Goal: Communication & Community: Answer question/provide support

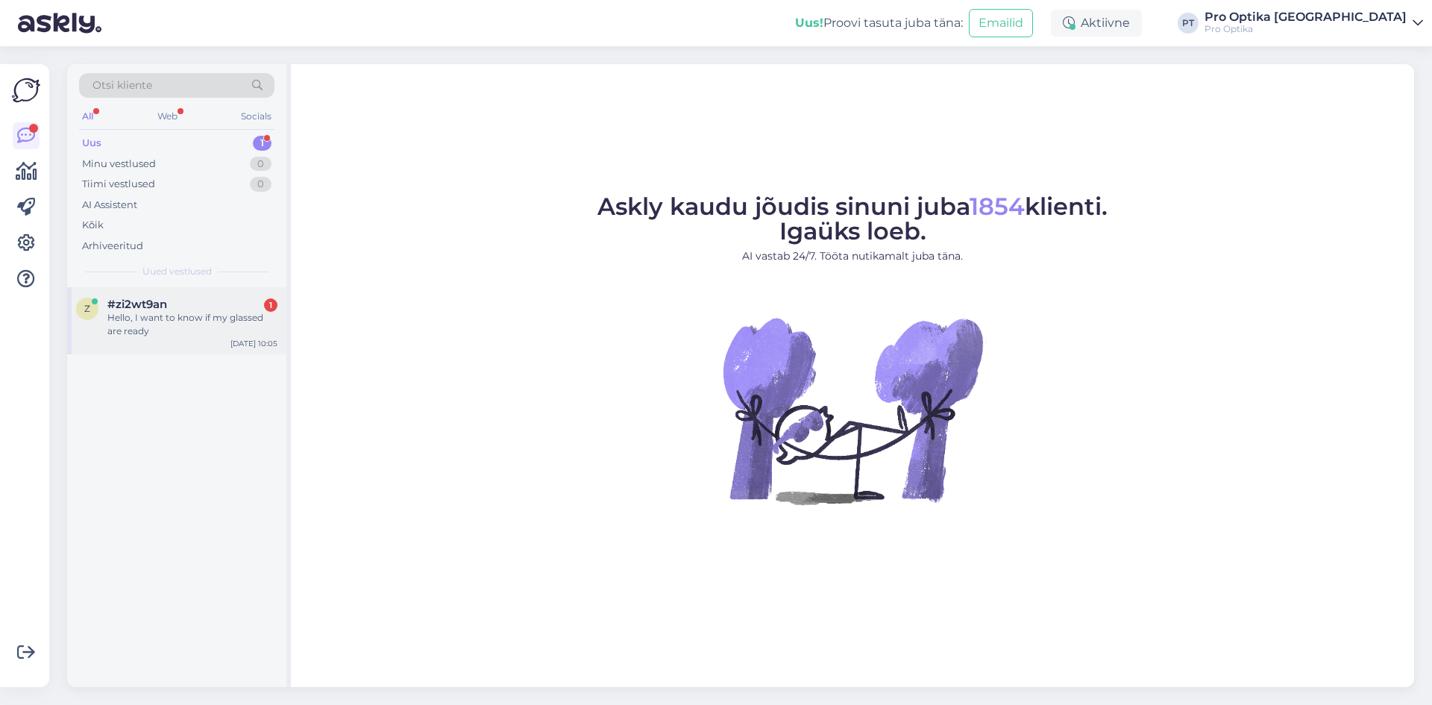
click at [144, 320] on div "Hello, I want to know if my glassed are ready" at bounding box center [192, 324] width 170 height 27
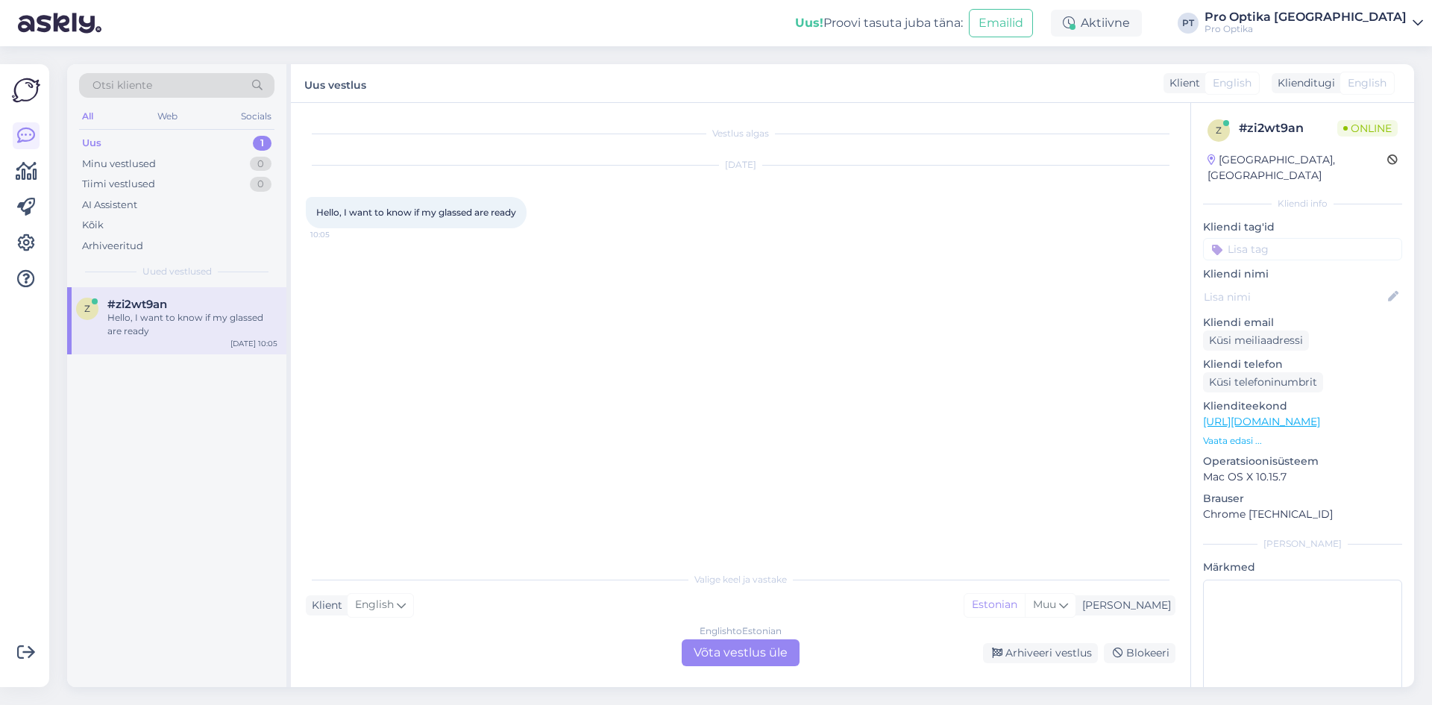
click at [728, 657] on div "English to Estonian Võta vestlus üle" at bounding box center [741, 652] width 118 height 27
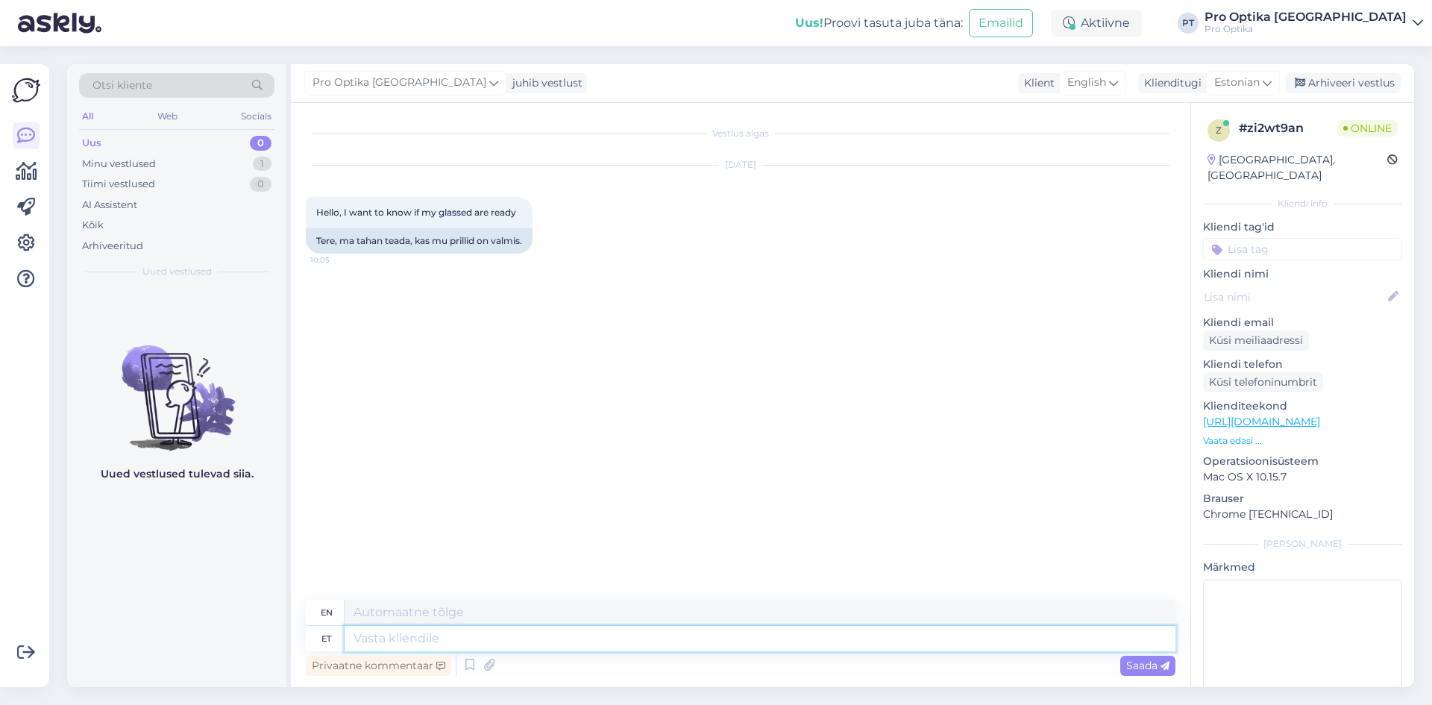
click at [521, 649] on textarea at bounding box center [760, 638] width 831 height 25
type textarea "Tere!"
type textarea "Hello!"
type textarea "Tere! Vabandame"
type textarea "Hello! We apologize."
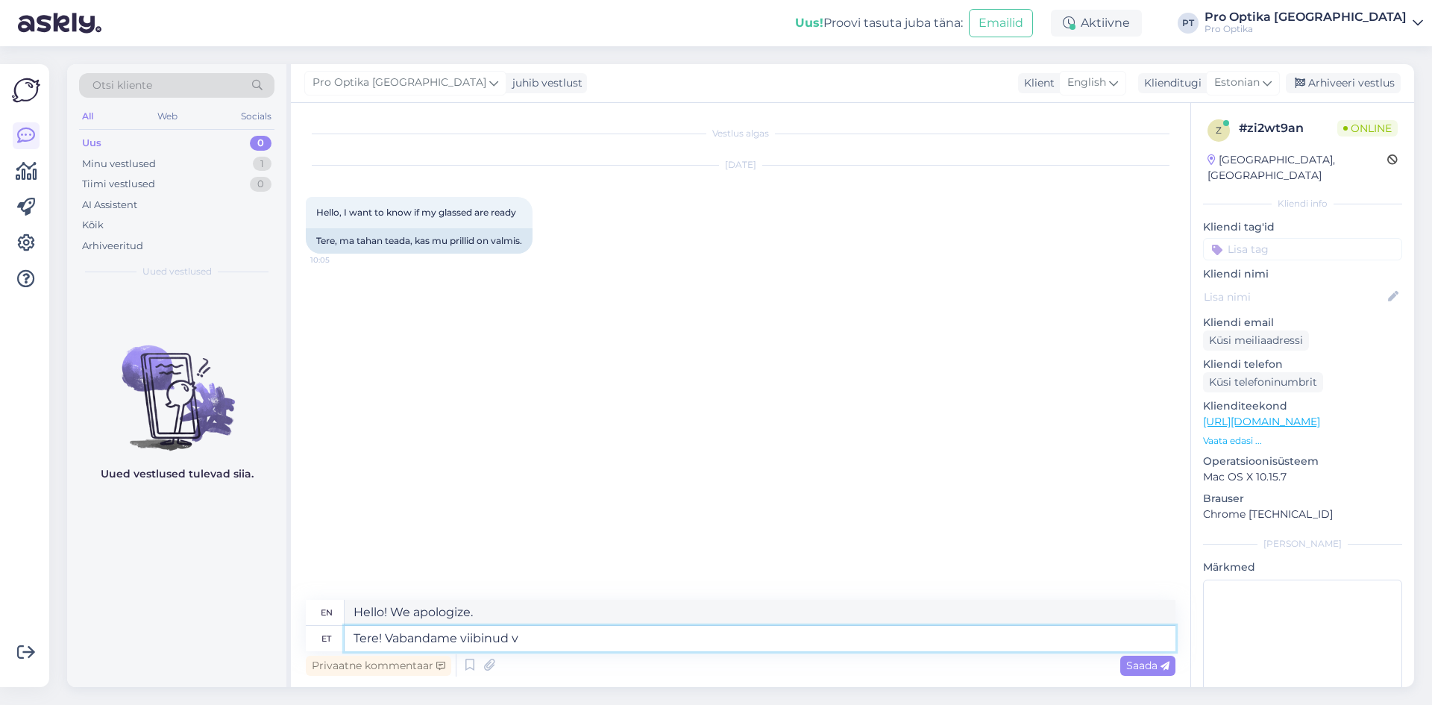
type textarea "Tere! Vabandame viibinud va"
type textarea "Hello! Sorry for the delay."
type textarea "Tere! Vabandame viibinud vastuse e"
type textarea "Hello! Sorry for the late reply."
type textarea "Tere! Vabandame viibinud vastuse eest."
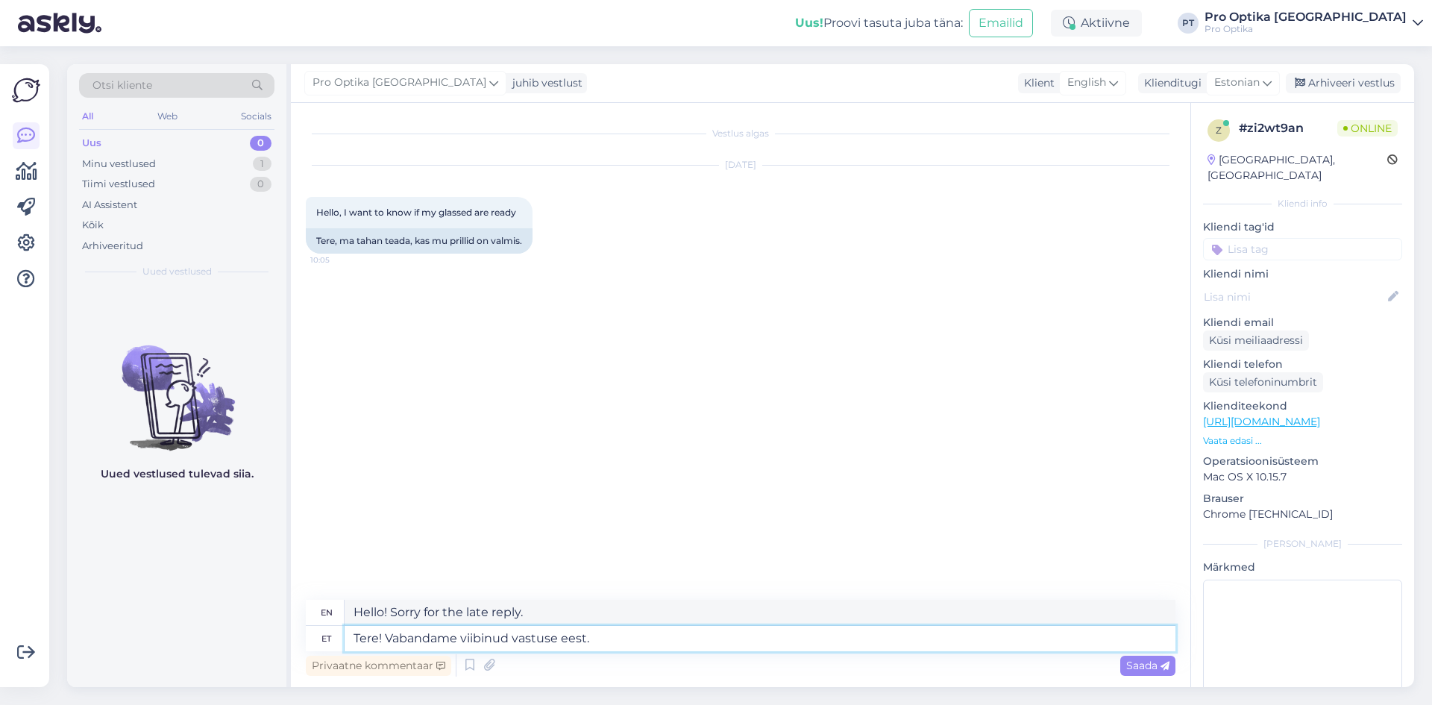
type textarea "Hello! We apologize for the delayed response."
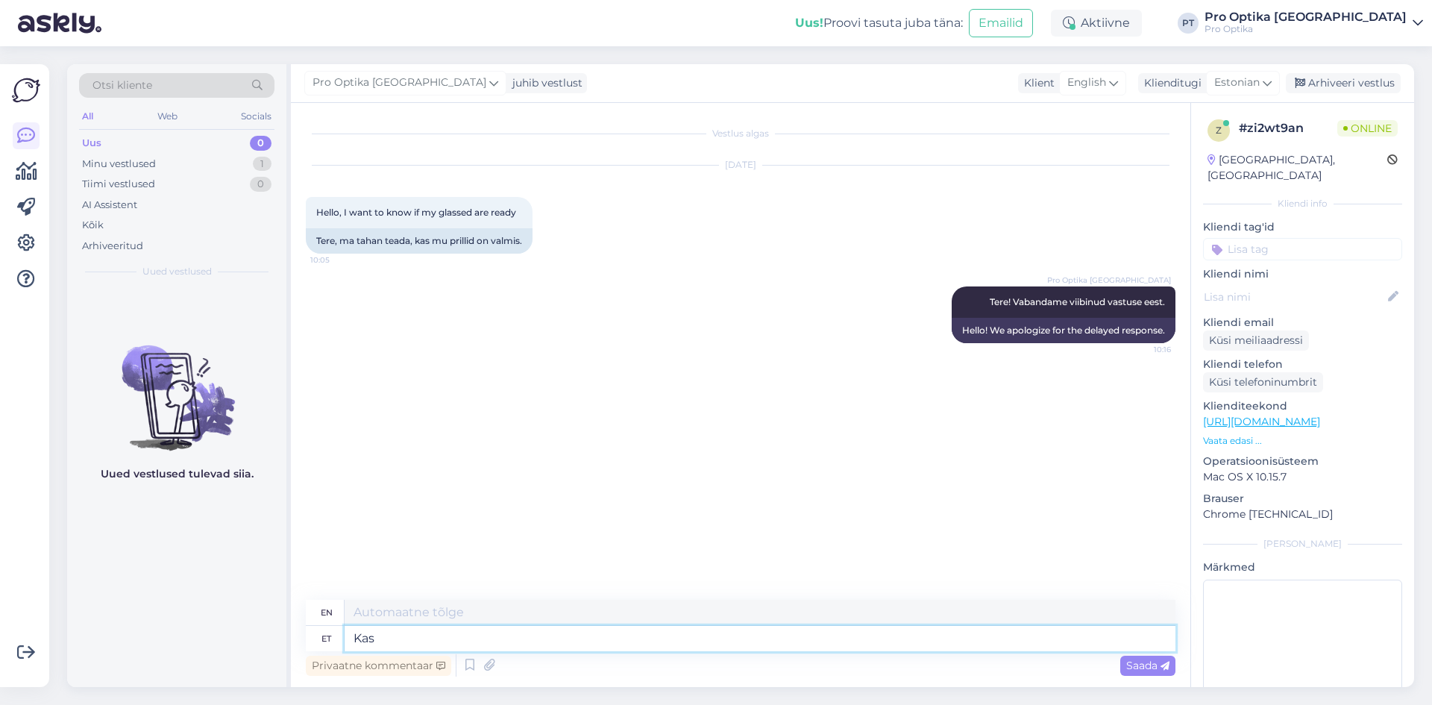
type textarea "Kas T"
type textarea "Is"
type textarea "Kas Te sa"
type textarea "Are you"
type textarea "Kas Te saaksite pal"
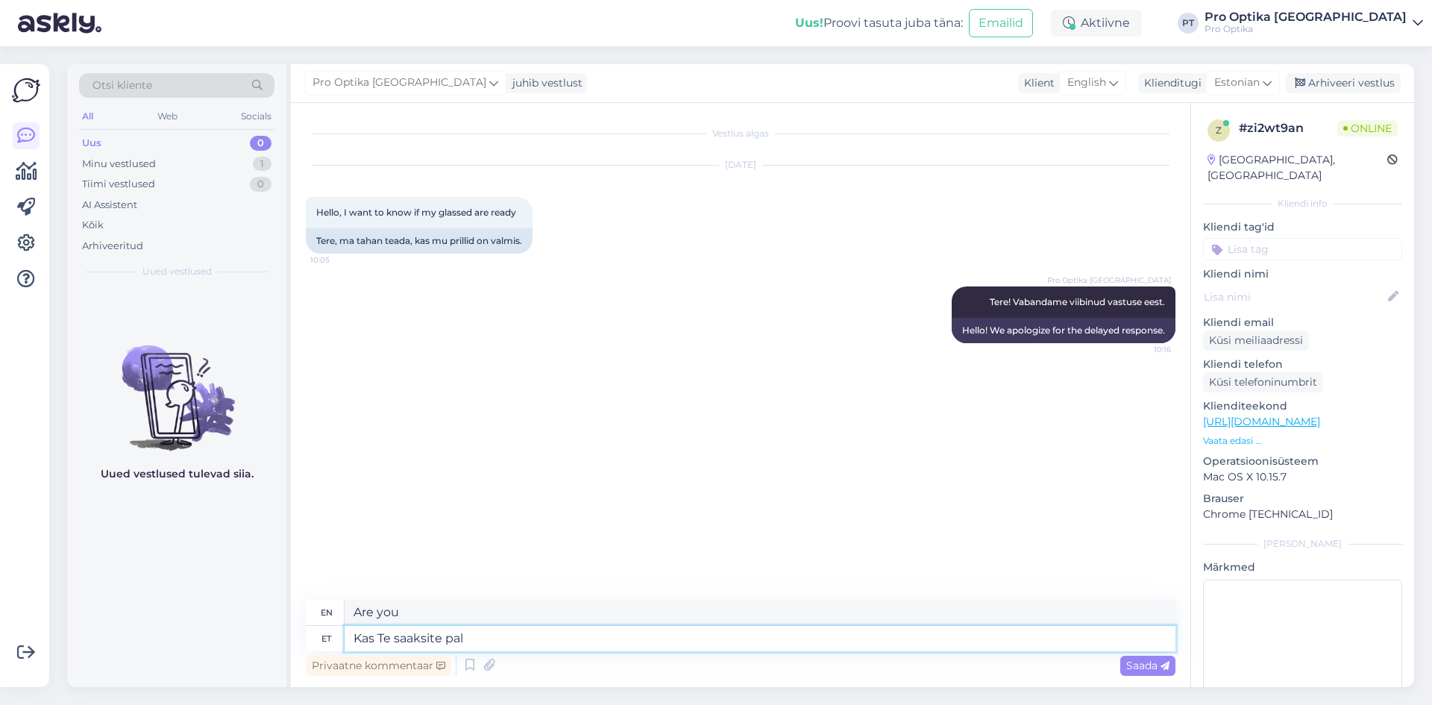
type textarea "Could you"
type textarea "Kas Te saaksite palun t"
type textarea "Could you please"
type textarea "Kas Te saaksite palun täpsustada t"
type textarea "Could you please clarify?"
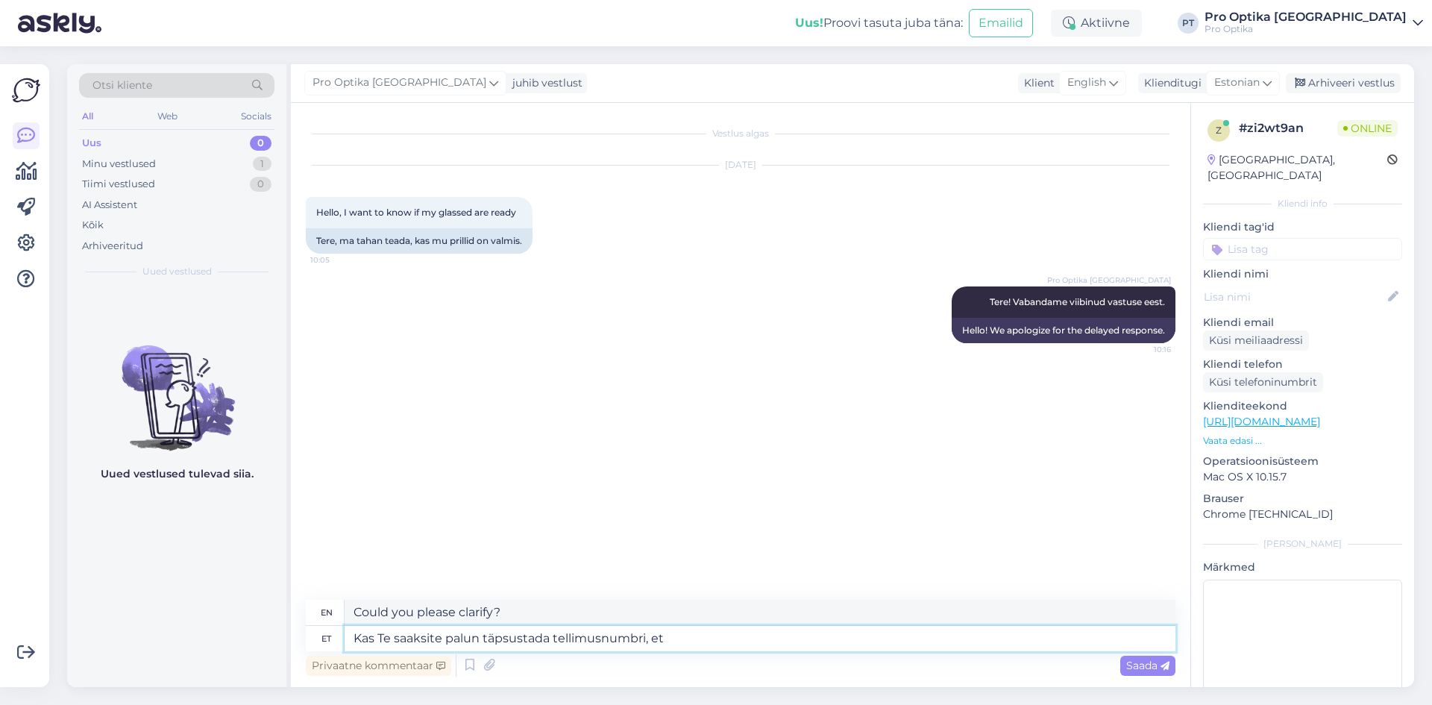
type textarea "Kas Te saaksite palun täpsustada tellimusnumbri, et"
type textarea "Could you please specify the order number,"
type textarea "Kas Te saaksite palun täpsustada tellimusnumbri, et s"
type textarea "Could you please specify the order number so that"
type textarea "Kas Te saaksite palun täpsustada tellimusnumbri, et saaksin sü"
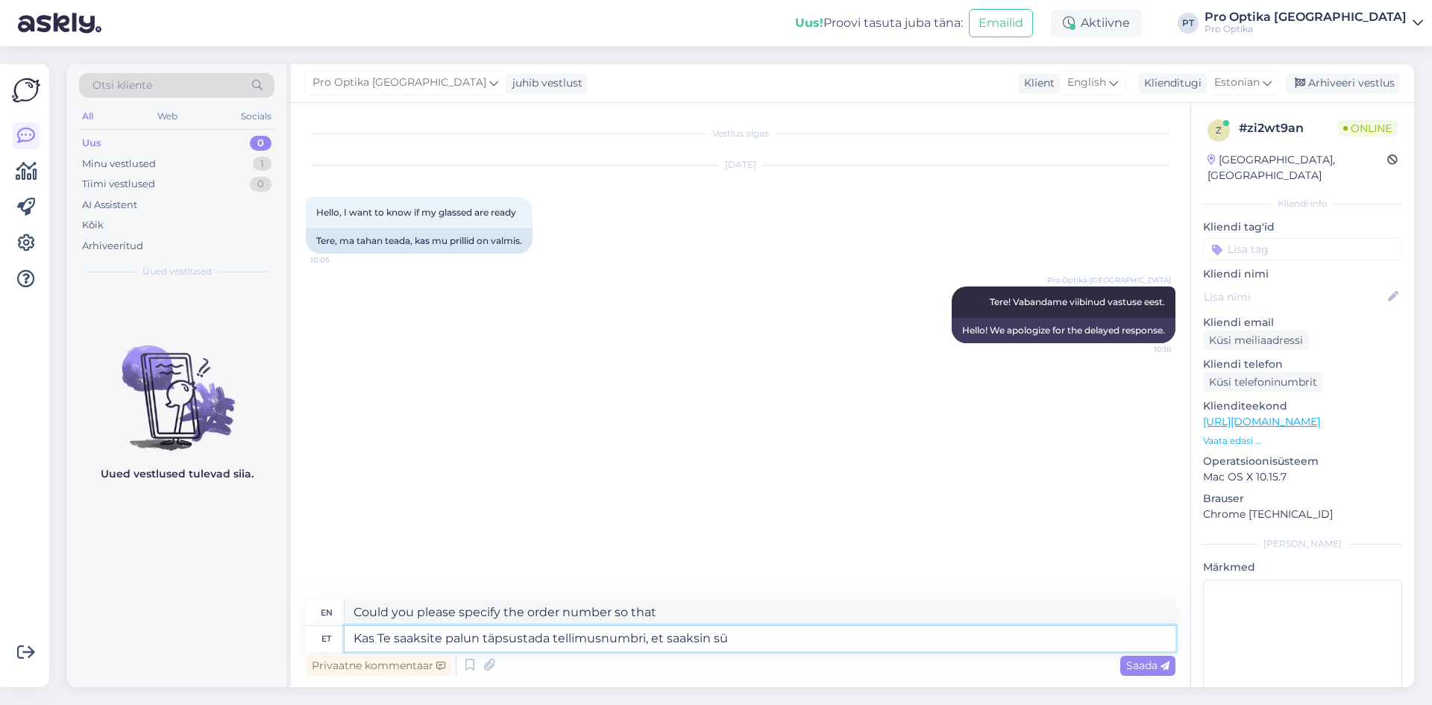
type textarea "Could you please specify the order number so that I can"
type textarea "Kas Te saaksite palun täpsustada tellimusnumbri, et saaksin süsteemist ko"
type textarea "Could you please specify the order number so that I can get the system"
type textarea "Kas Te saaksite palun täpsustada tellimusnumbri, et saaksin süsteemist kontroll…"
type textarea "Could you please specify the order number so I can check it in the system?"
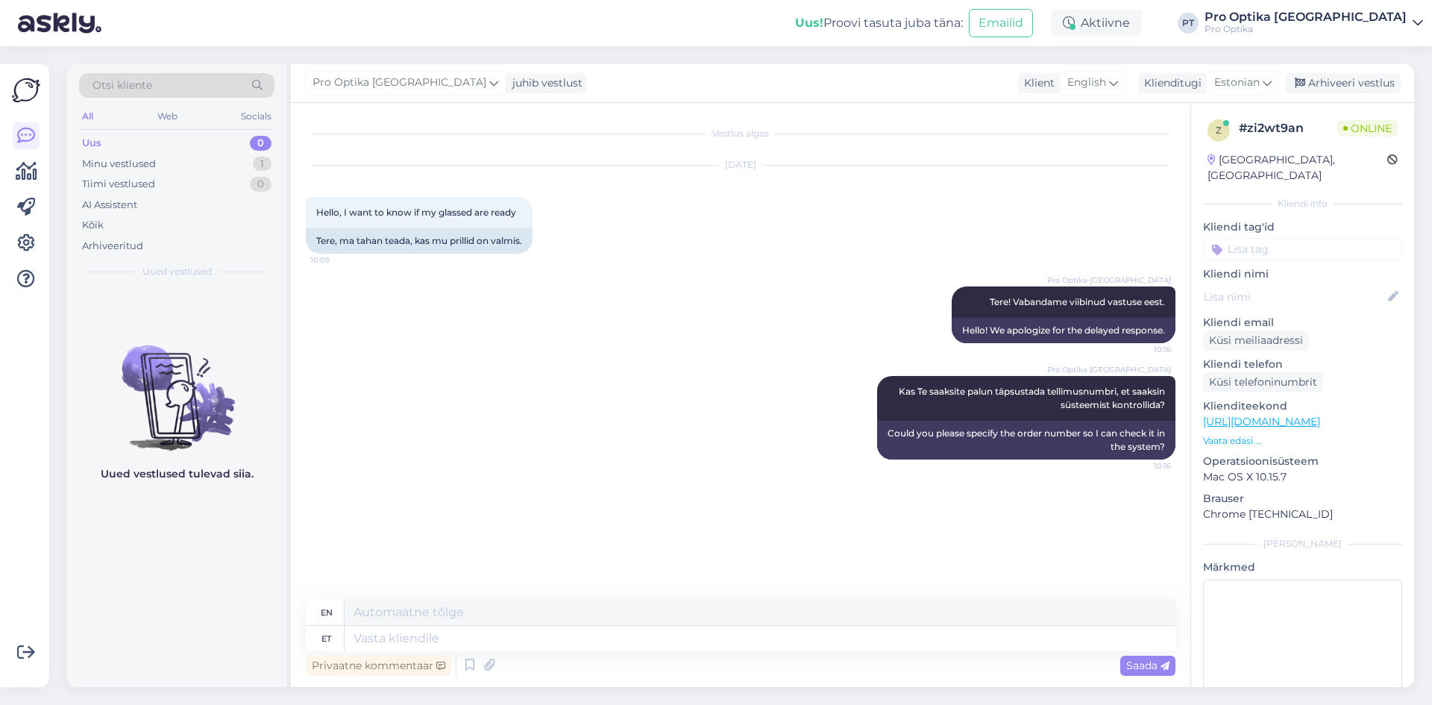
click at [198, 502] on div "Uued vestlused tulevad siia." at bounding box center [176, 487] width 219 height 400
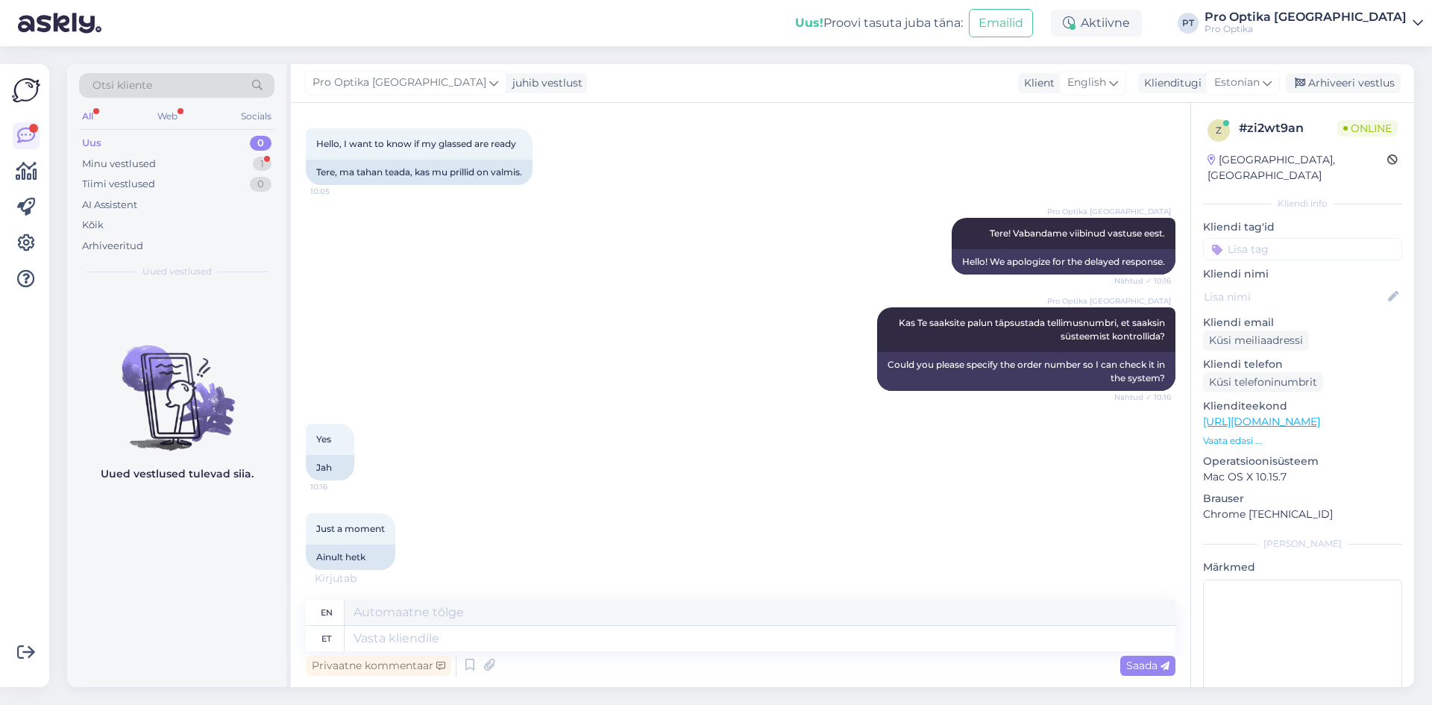
scroll to position [158, 0]
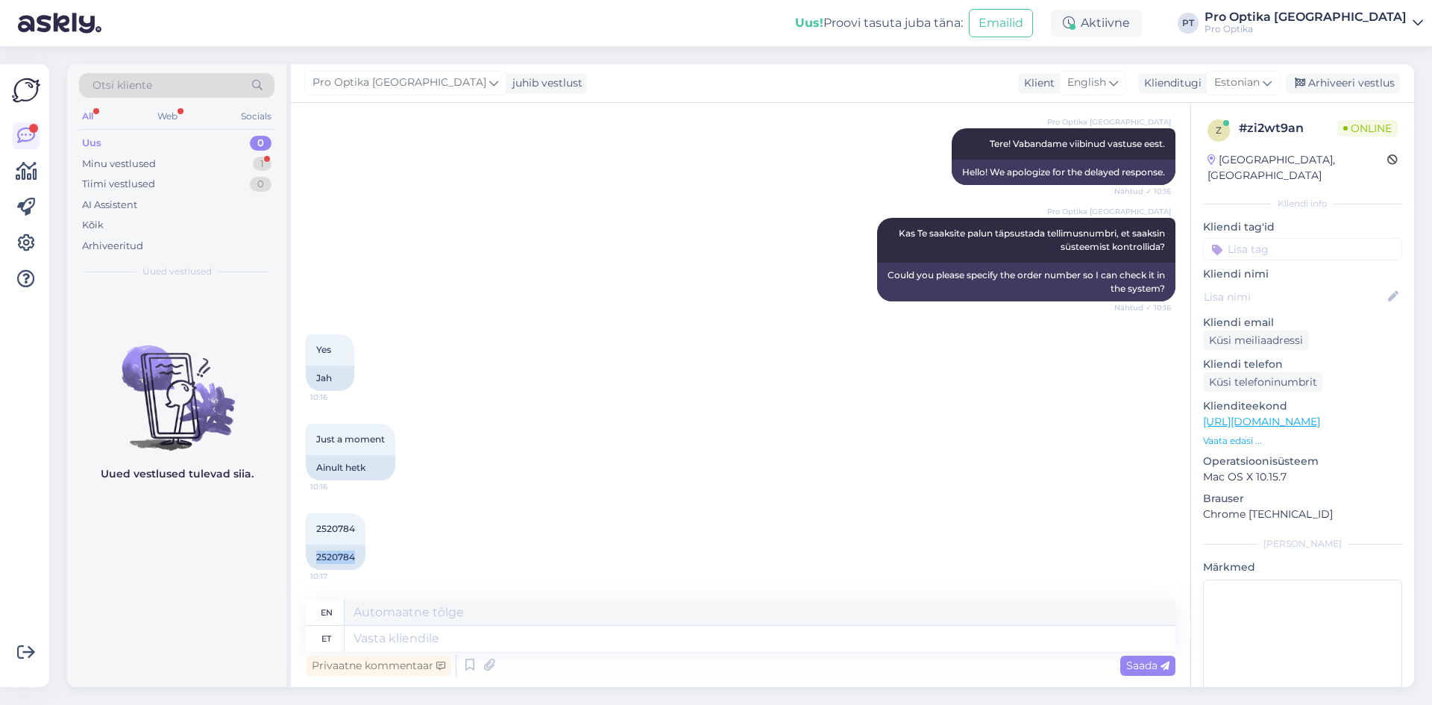
drag, startPoint x: 355, startPoint y: 559, endPoint x: 302, endPoint y: 562, distance: 53.0
click at [302, 562] on div "Vestlus algas [DATE] Hello, I want to know if my glassed are ready 10:05 Tere, …" at bounding box center [741, 395] width 900 height 584
copy div "2520784"
click at [558, 645] on textarea at bounding box center [760, 638] width 831 height 25
type textarea "Näen"
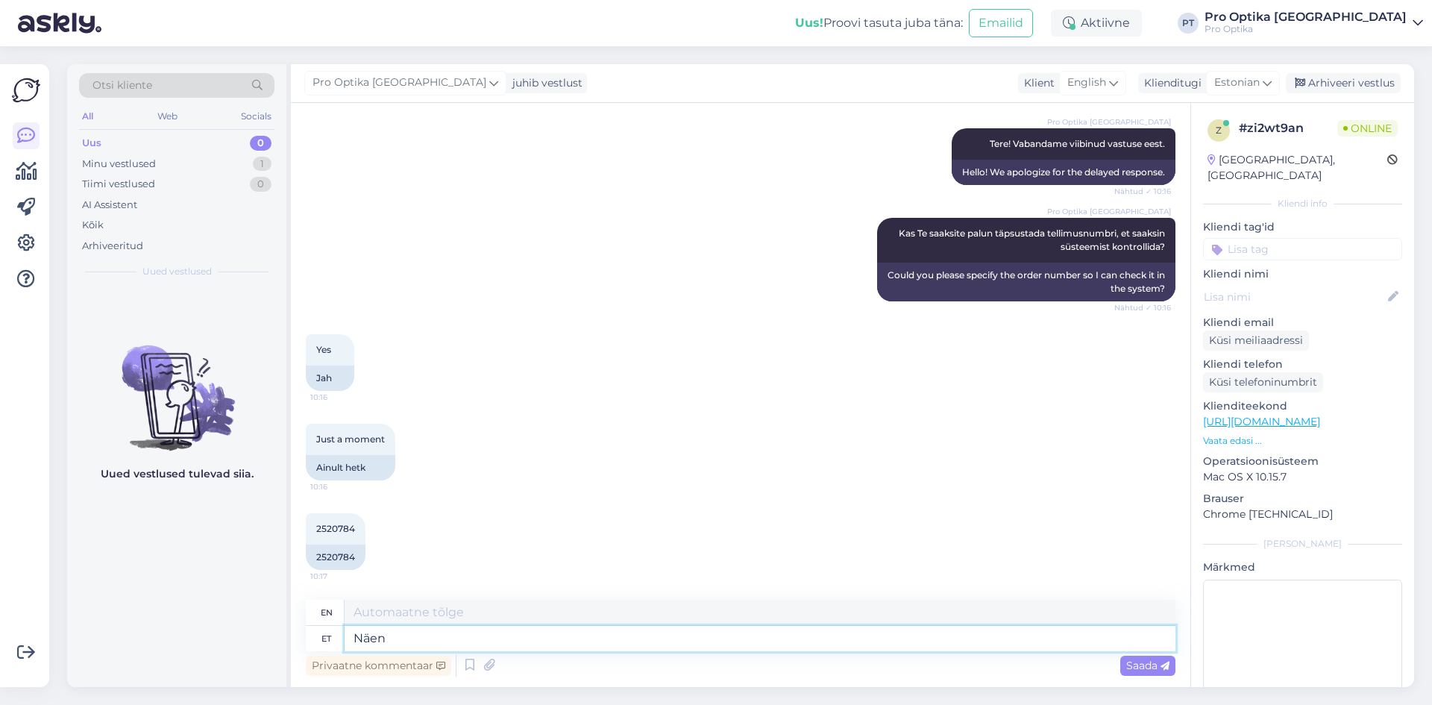
type textarea "I see"
type textarea "Näen süsteemist, et"
type textarea "I see from the system,"
type textarea "Näen süsteemist, et t"
type textarea "I see from the system that"
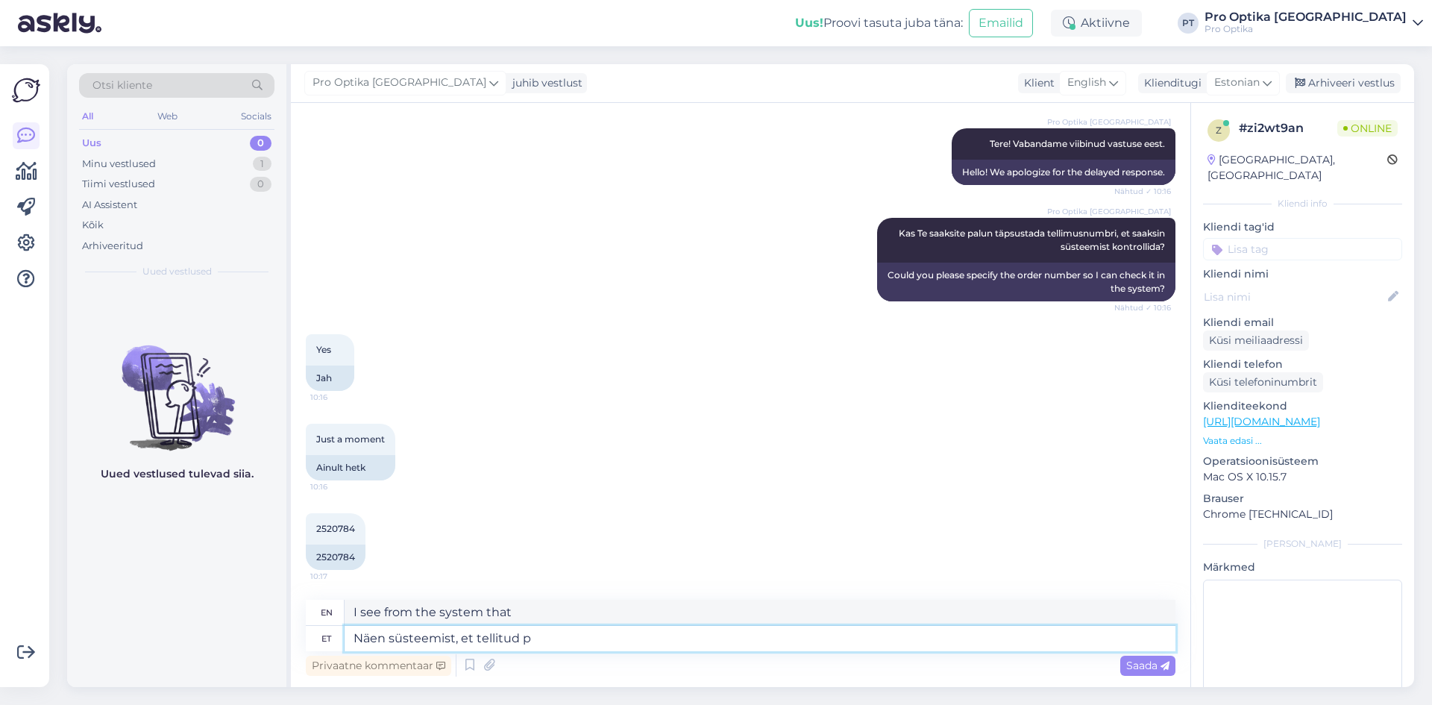
type textarea "Näen süsteemist, et tellitud pr"
type textarea "I see from the system that the ordered"
type textarea "Näen süsteemist, et tellitud prilliklaasid e"
type textarea "I see in the system that the ordered glasses"
type textarea "Näen süsteemist, et tellitud prilliklaasid ei"
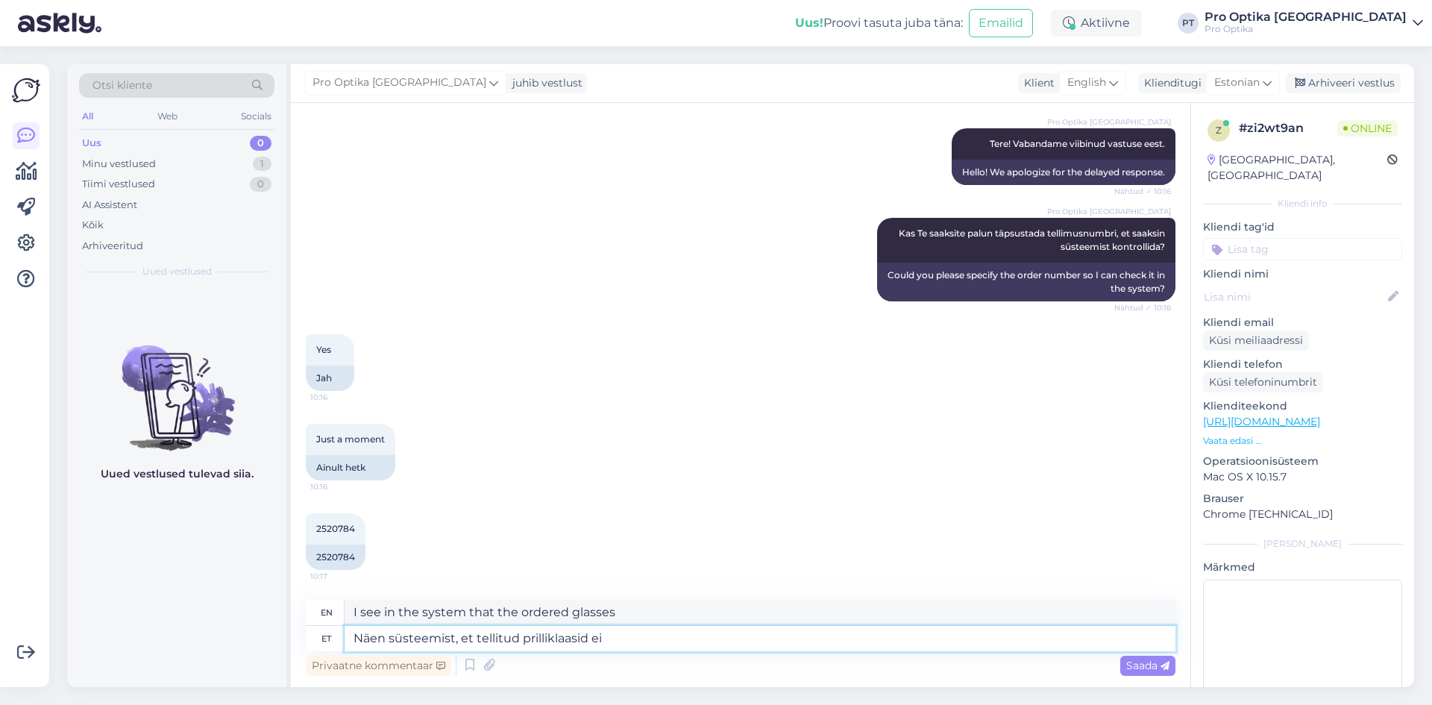
type textarea "I see from the system that the ordered lenses are not"
type textarea "Näen süsteemist, et tellitud prilliklaasid ei ole v"
type textarea "I see in the system that the ordered lenses are not available."
type textarea "Näen süsteemist, et tellitud prilliklaasid ei ole veel j"
type textarea "I see in the system that the ordered lenses have not yet arrived."
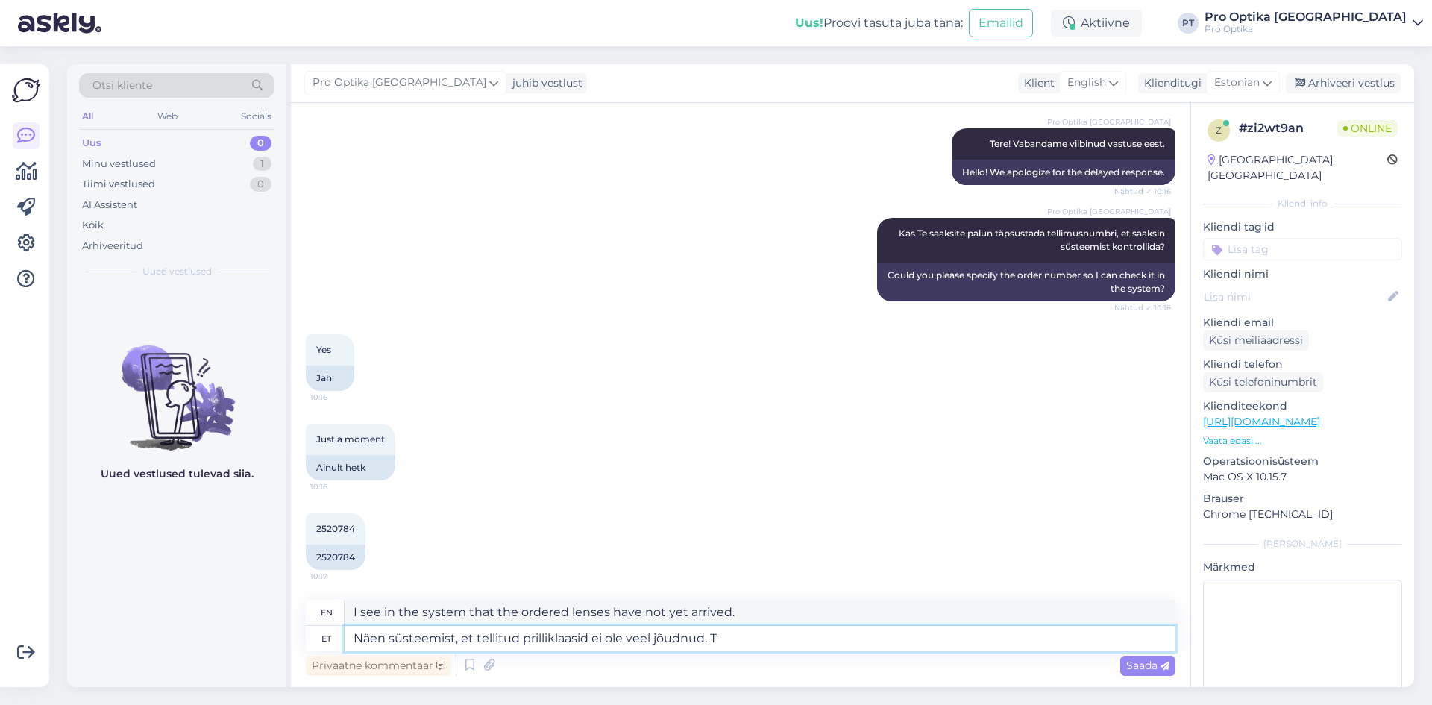
type textarea "Näen süsteemist, et tellitud prilliklaasid ei ole veel jõudnud. Te"
type textarea "I see in the system that the ordered lenses have not arrived yet."
type textarea "Näen süsteemist, et tellitud prilliklaasid ei ole veel jõudnud. Tellimuse t"
type textarea "I see in the system that the ordered glasses have not yet arrived. Order"
type textarea "Näen süsteemist, et tellitud prilliklaasid ei ole veel jõudnud. Tellimuse tähta…"
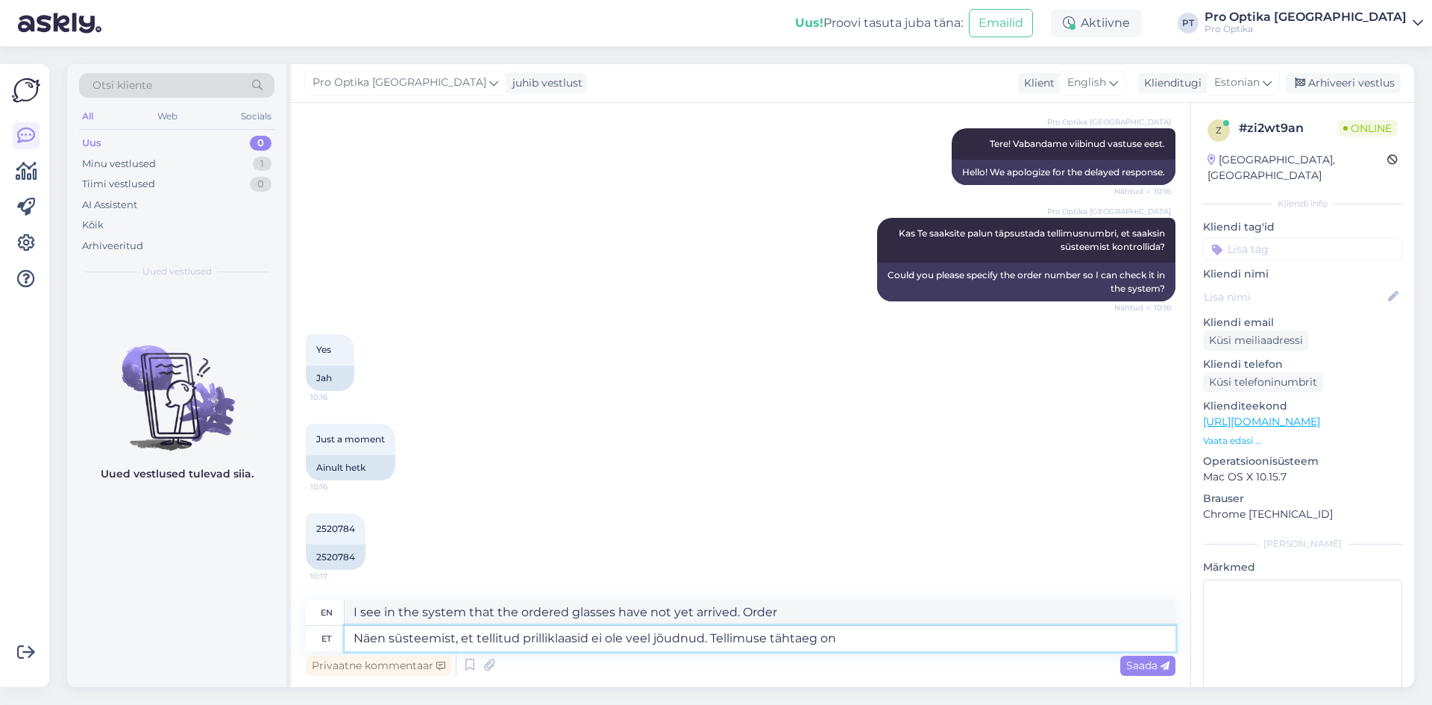
type textarea "I see in the system that the ordered lenses have not yet arrived. Order deadline"
type textarea "Näen süsteemist, et tellitud prilliklaasid ei ole veel jõudnud. Tellimuse tähta…"
type textarea "I see in the system that the ordered lenses have not arrived yet. The order dea…"
type textarea "Näen süsteemist, et tellitud prilliklaasid ei ole veel jõudnud. Tellimuse tähta…"
type textarea "I see in the system that the ordered glasses have not arrived yet. The order de…"
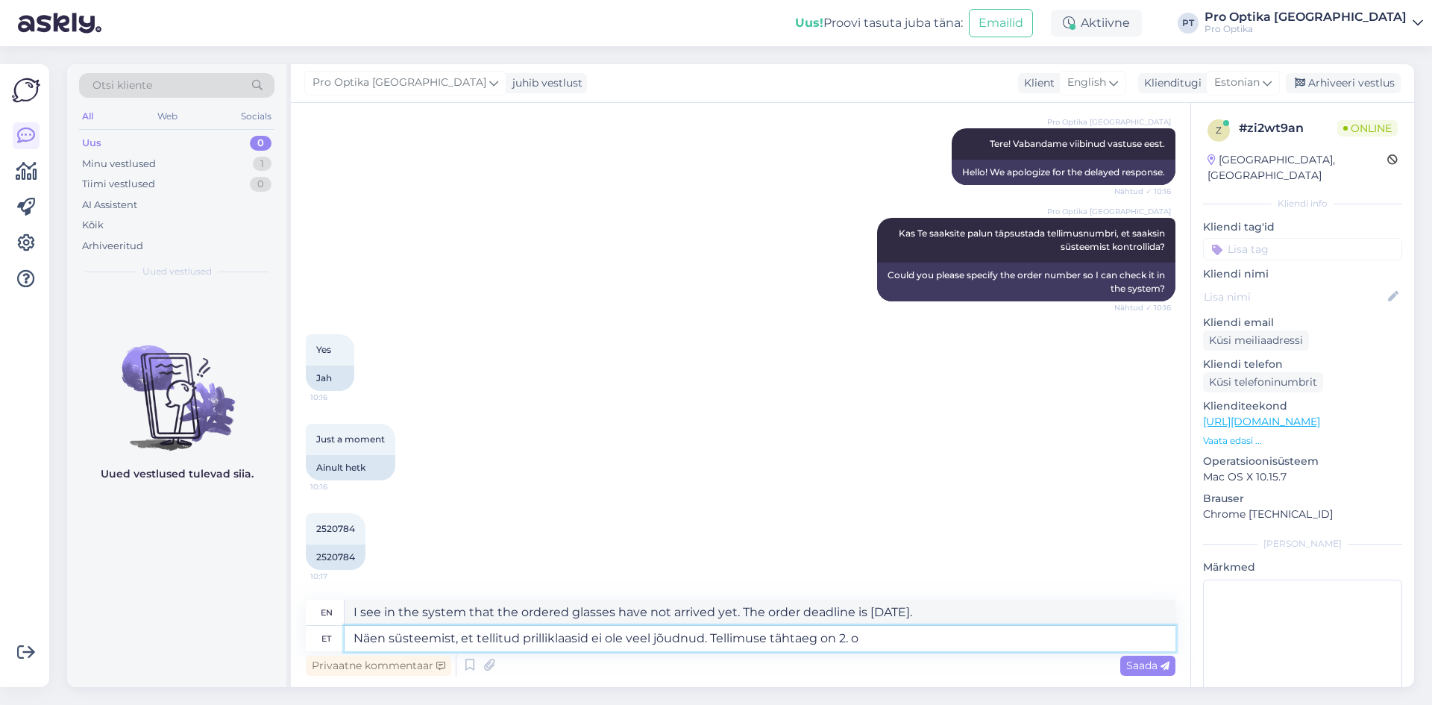
type textarea "Näen süsteemist, et tellitud prilliklaasid ei ole veel jõudnud. Tellimuse tähta…"
type textarea "I see in the system that the ordered glasses have not arrived yet. The order de…"
type textarea "Näen süsteemist, et tellitud prilliklaasid ei ole veel jõudnud. Tellimuse tähta…"
type textarea "I see in the system that the ordered glasses have not arrived yet. The order de…"
type textarea "Näen süsteemist, et tellitud prilliklaasid ei ole veel jõudnud. Tellimuse tähta…"
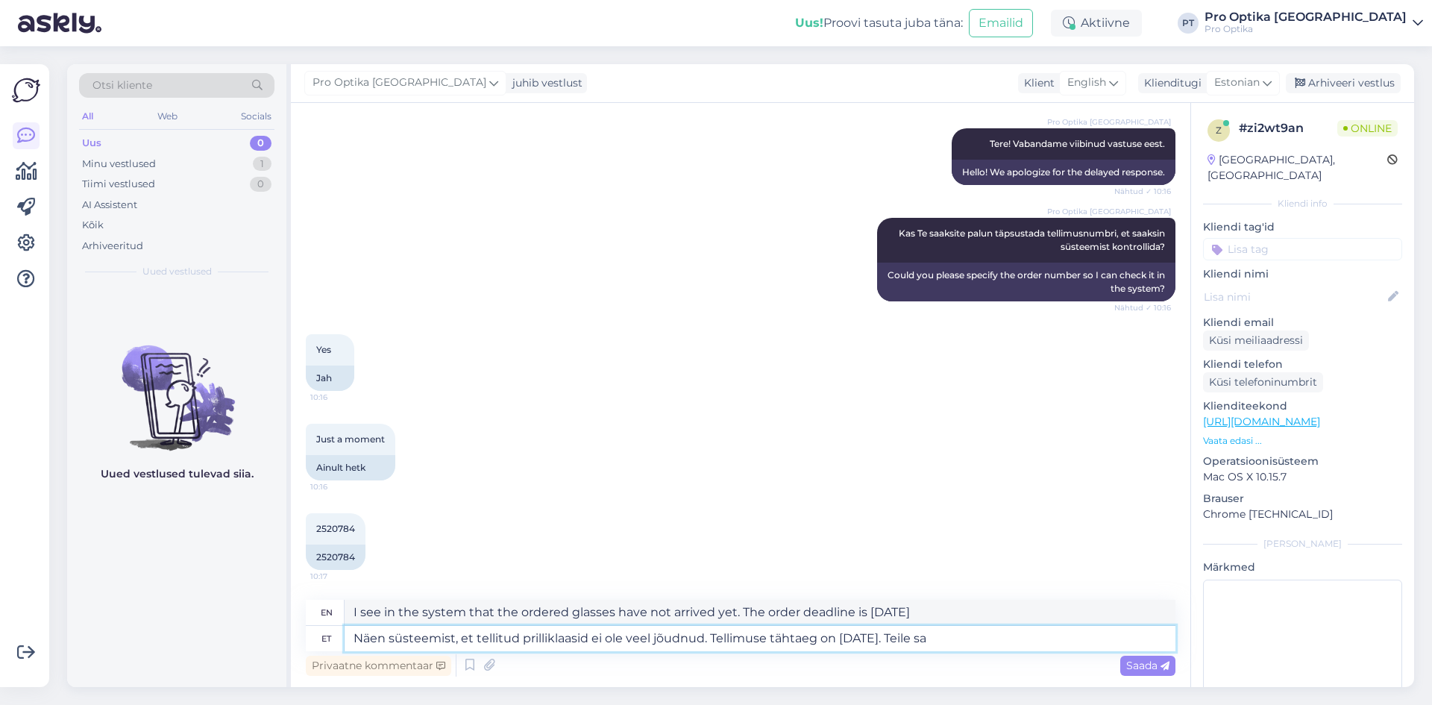
type textarea "I see in the system that the ordered glasses have not arrived yet. The order de…"
type textarea "Näen süsteemist, et tellitud prilliklaasid ei ole veel jõudnud. Tellimuse tähta…"
type textarea "I see in the system that the ordered glasses have not arrived yet. The order de…"
type textarea "Näen süsteemist, et tellitud prilliklaasid ei ole veel jõudnud. Tellimuse tähta…"
type textarea "I see in the system that the ordered lenses have not arrived yet. The order dea…"
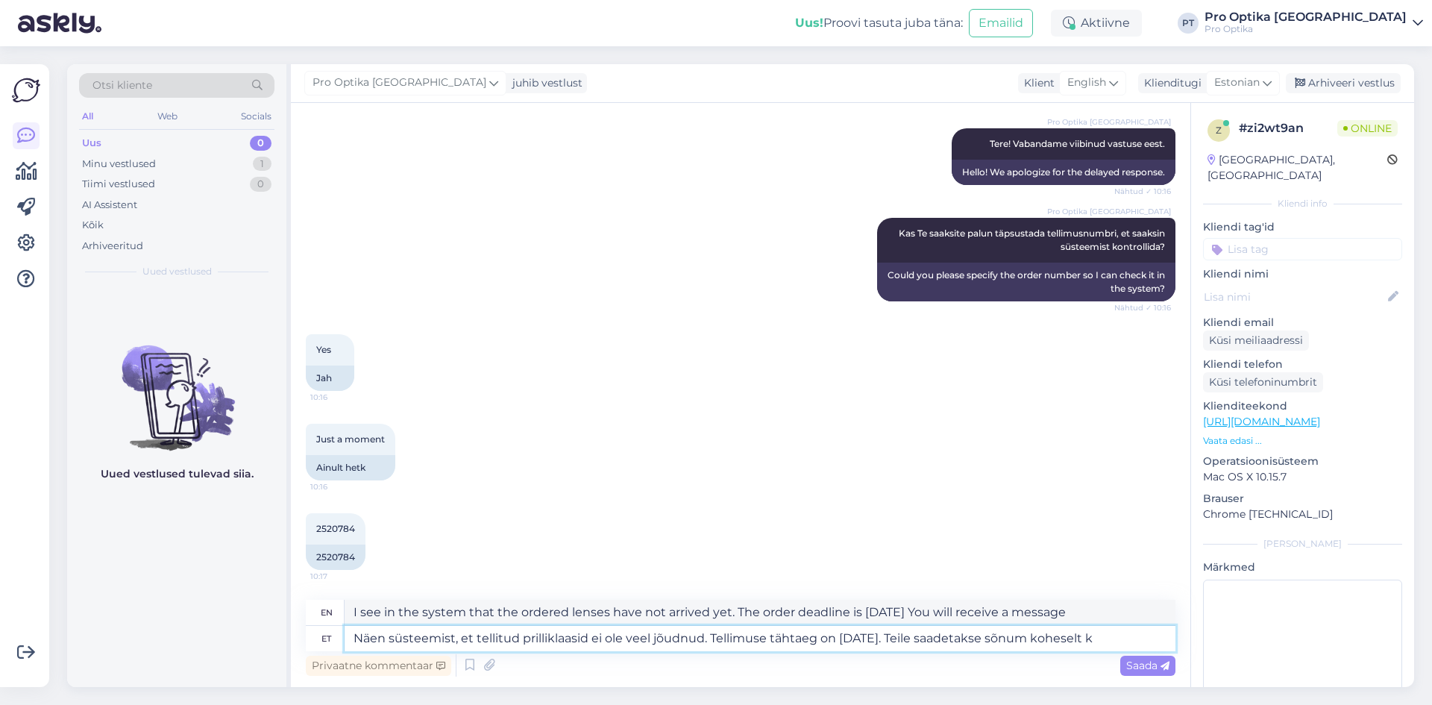
type textarea "Näen süsteemist, et tellitud prilliklaasid ei ole veel jõudnud. Tellimuse tähta…"
type textarea "I see in the system that the ordered glasses have not arrived yet. The order de…"
type textarea "Näen süsteemist, et tellitud prilliklaasid ei ole veel jõudnud. Tellimuse tähta…"
type textarea "I see in the system that the ordered glasses have not arrived yet. The order de…"
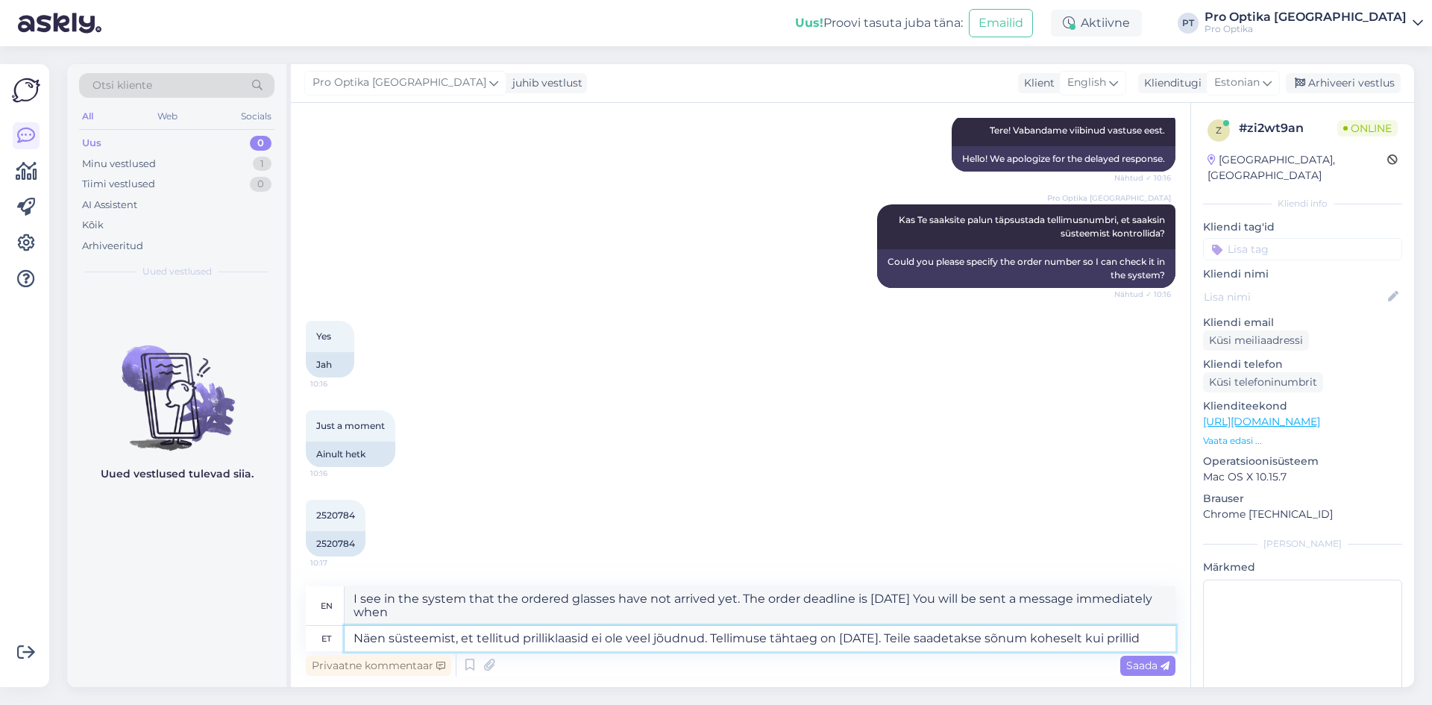
type textarea "Näen süsteemist, et tellitud prilliklaasid ei ole veel jõudnud. Tellimuse tähta…"
type textarea "I see in the system that the ordered glasses have not arrived yet. The order de…"
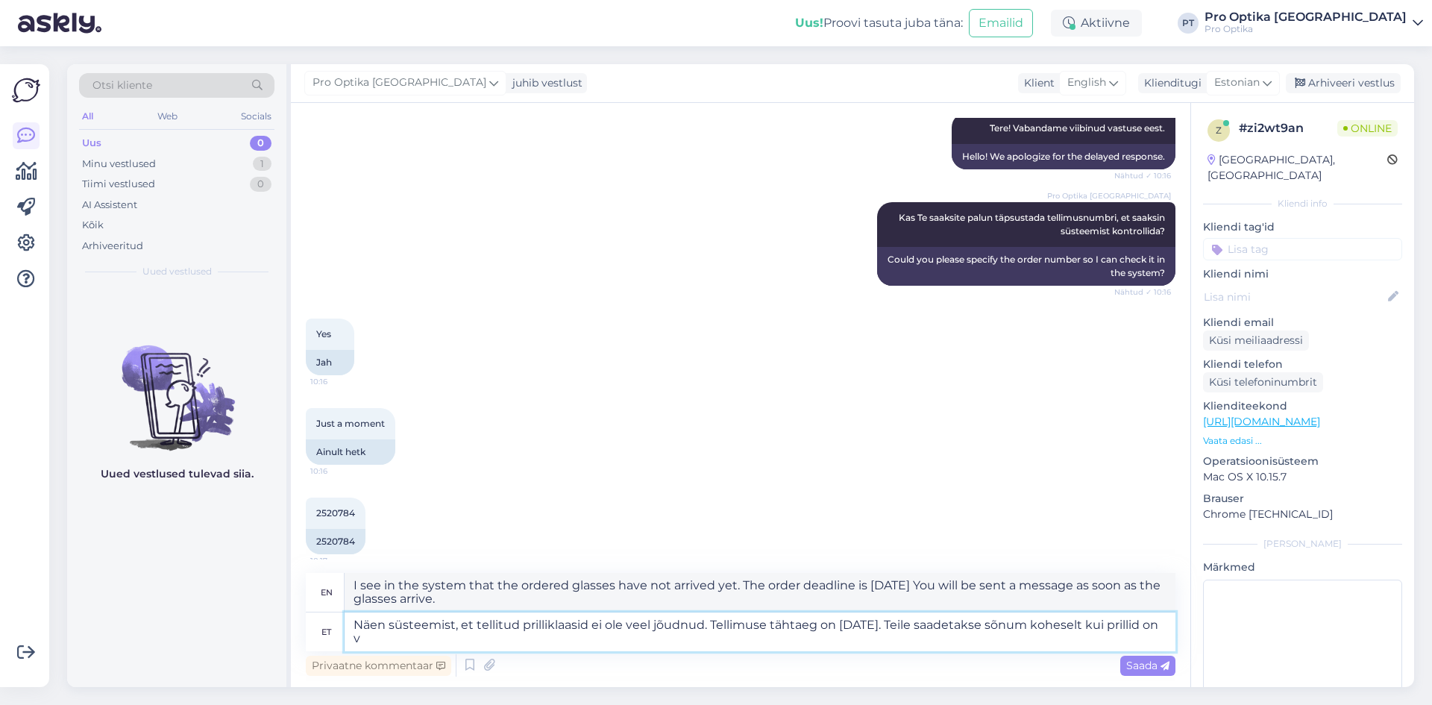
type textarea "Näen süsteemist, et tellitud prilliklaasid ei ole veel jõudnud. Tellimuse tähta…"
type textarea "I see in the system that the ordered glasses have not arrived yet. The order de…"
type textarea "Näen süsteemist, et tellitud prilliklaasid ei ole veel jõudnud. Tellimuse tähta…"
type textarea "I see in the system that the ordered glasses have not arrived yet. The order de…"
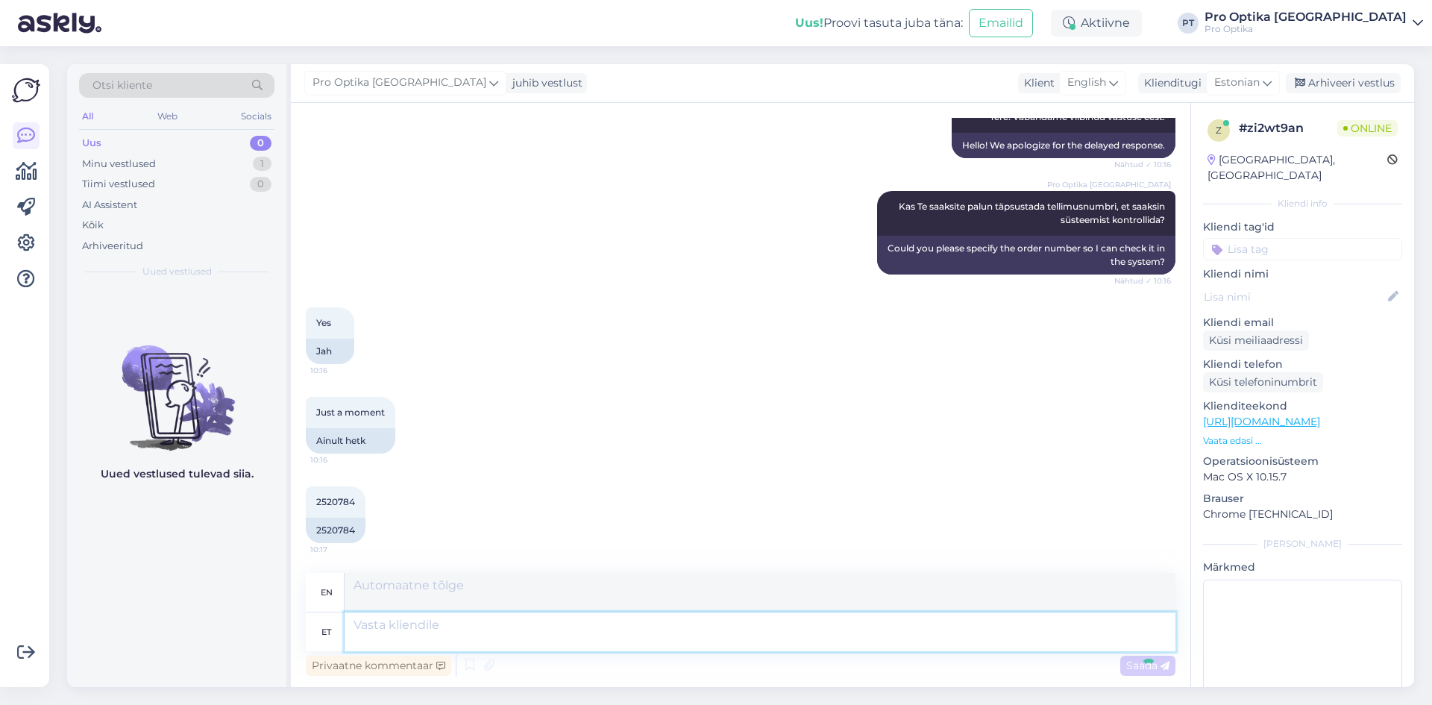
scroll to position [301, 0]
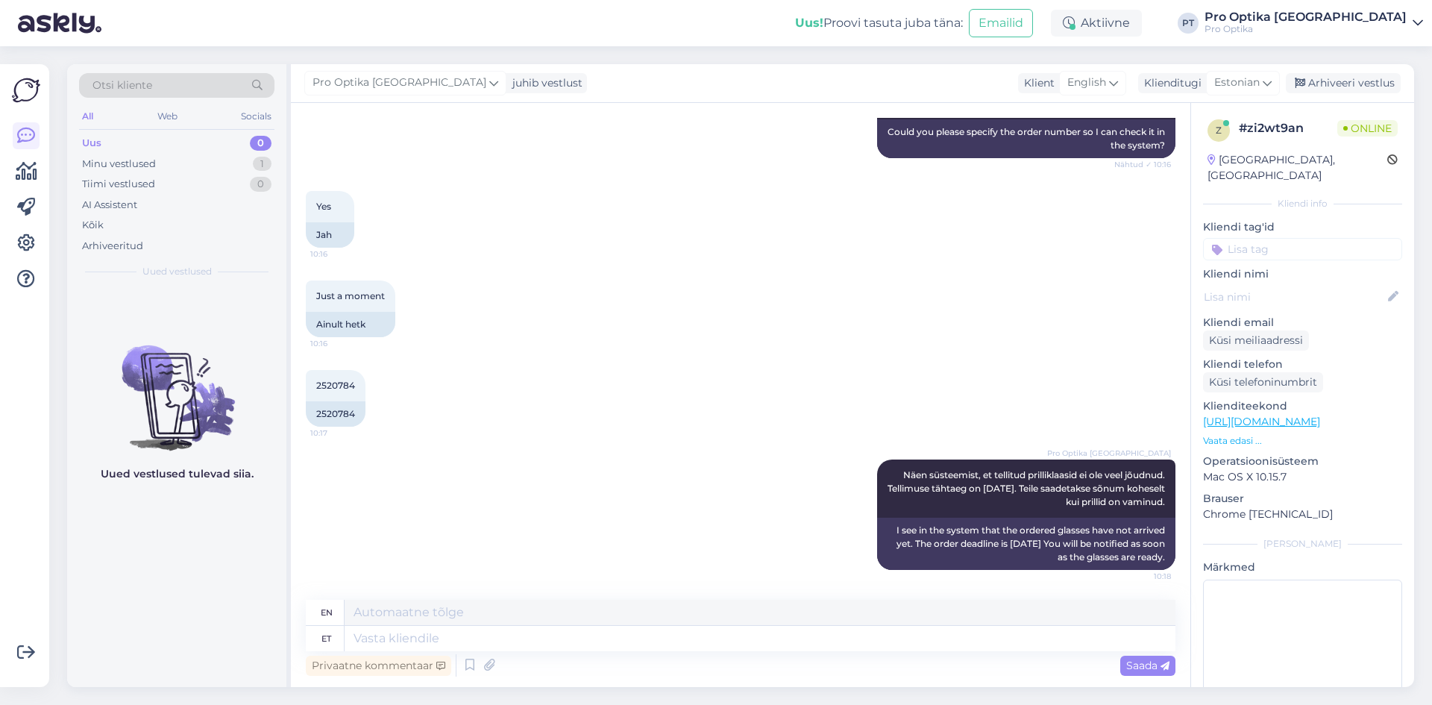
click at [166, 552] on div "Uued vestlused tulevad siia." at bounding box center [176, 487] width 219 height 400
click at [514, 589] on div "Vestlus algas [DATE] Hello, I want to know if my glassed are ready 10:05 Tere, …" at bounding box center [741, 395] width 900 height 584
click at [0, 592] on div "Võimalused Veendu, et Askly loob sulle väärtust. Sulge Ühenda FB ja IG sõnumid …" at bounding box center [24, 375] width 49 height 623
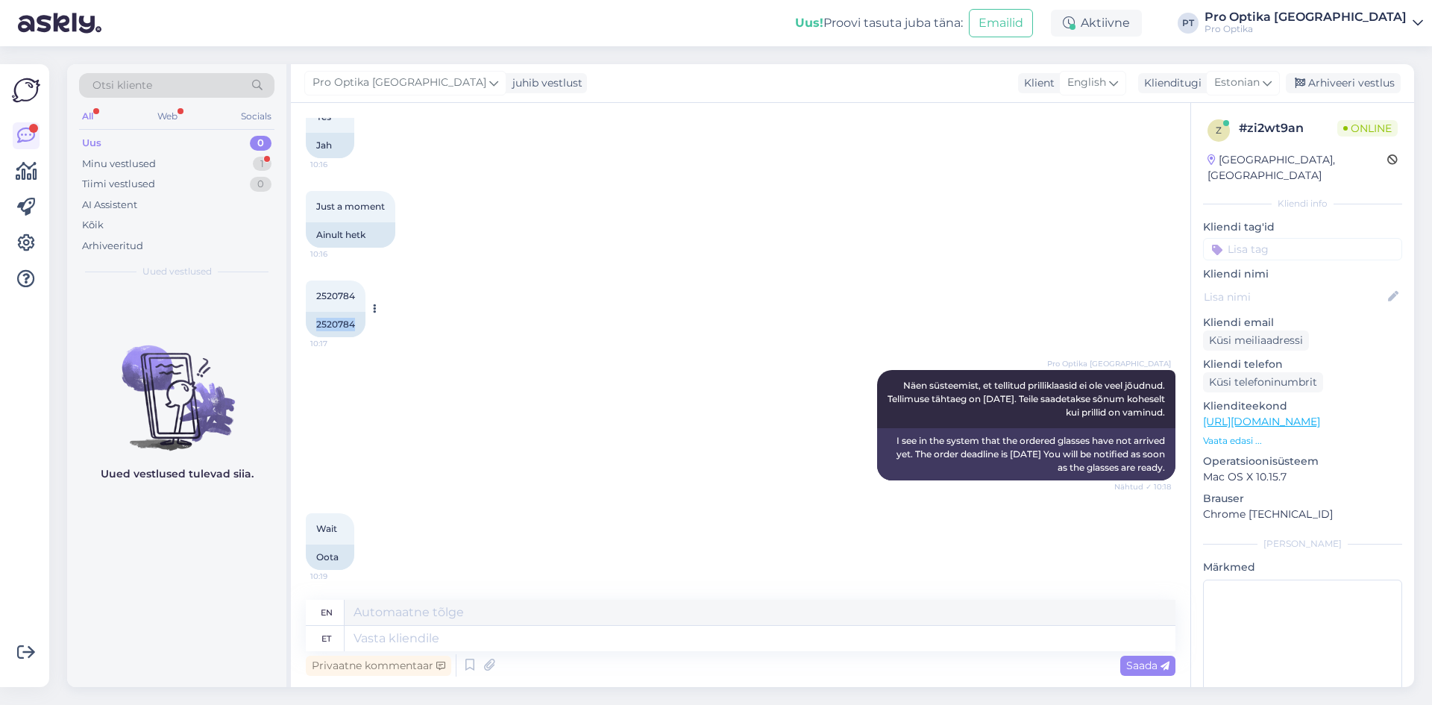
drag, startPoint x: 359, startPoint y: 331, endPoint x: 313, endPoint y: 330, distance: 46.3
click at [313, 330] on div "2520784" at bounding box center [336, 324] width 60 height 25
copy div "2520784"
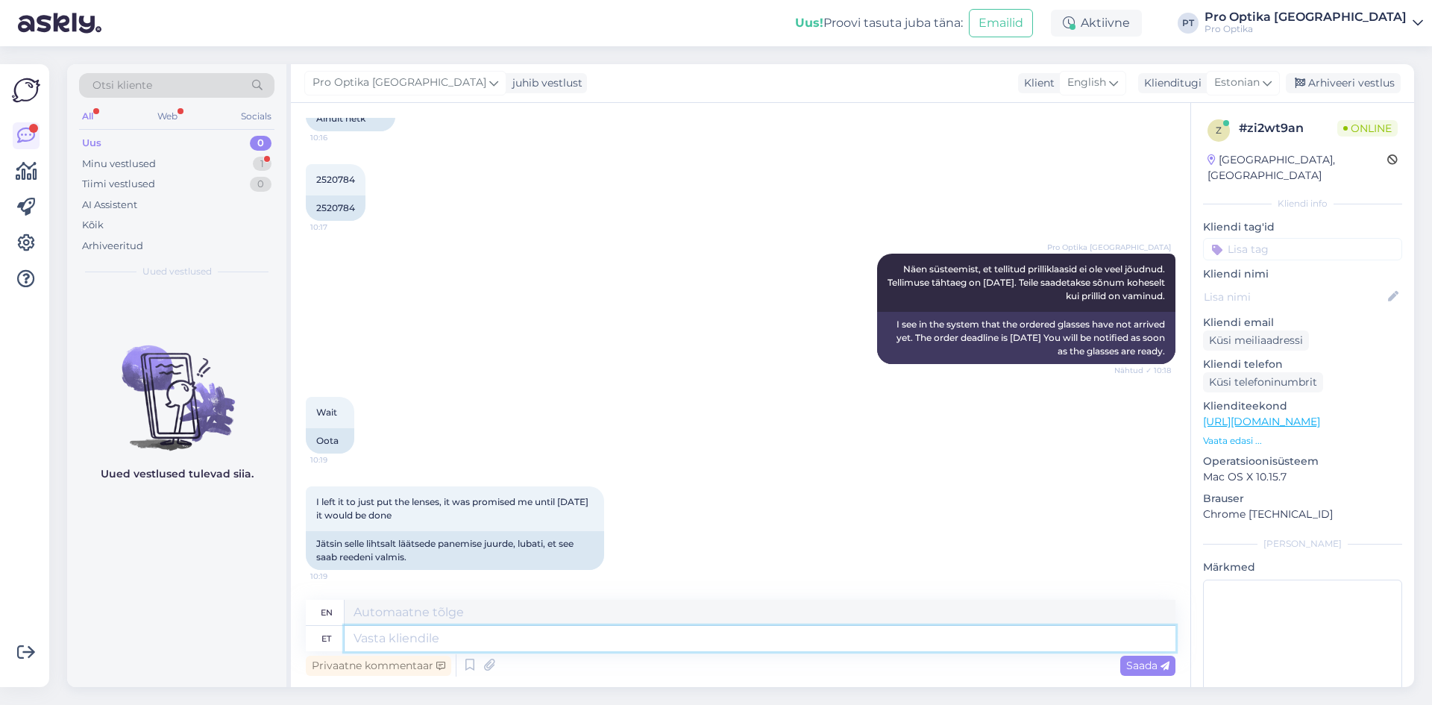
click at [397, 629] on textarea at bounding box center [760, 638] width 831 height 25
type textarea "Edastan se"
type textarea "I will forward"
type textarea "Edastan selle i"
type textarea "I will forward this."
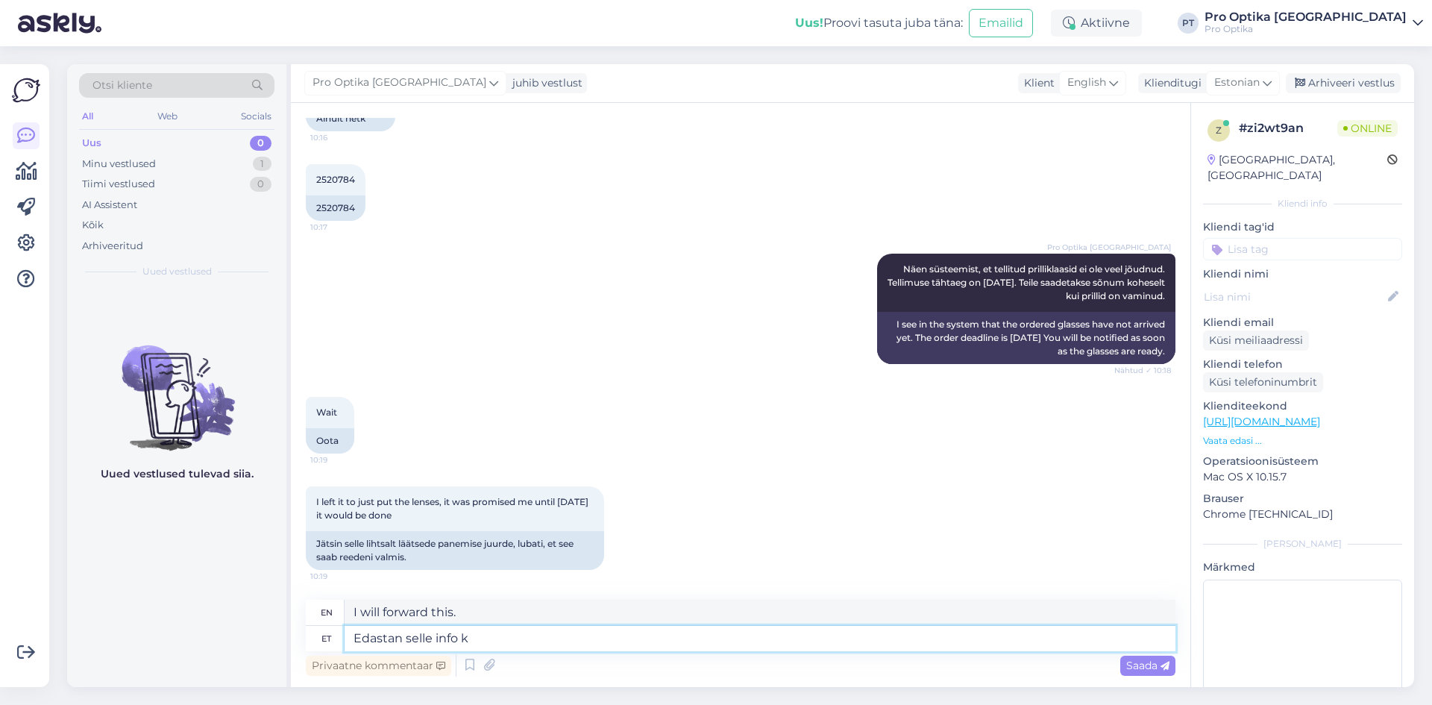
type textarea "Edastan selle info ka"
type textarea "I will forward this information."
type textarea "Edastan selle info kauplusele."
type textarea "I will pass this information on to the store."
type textarea "Edastan selle info kauplusele. Nad"
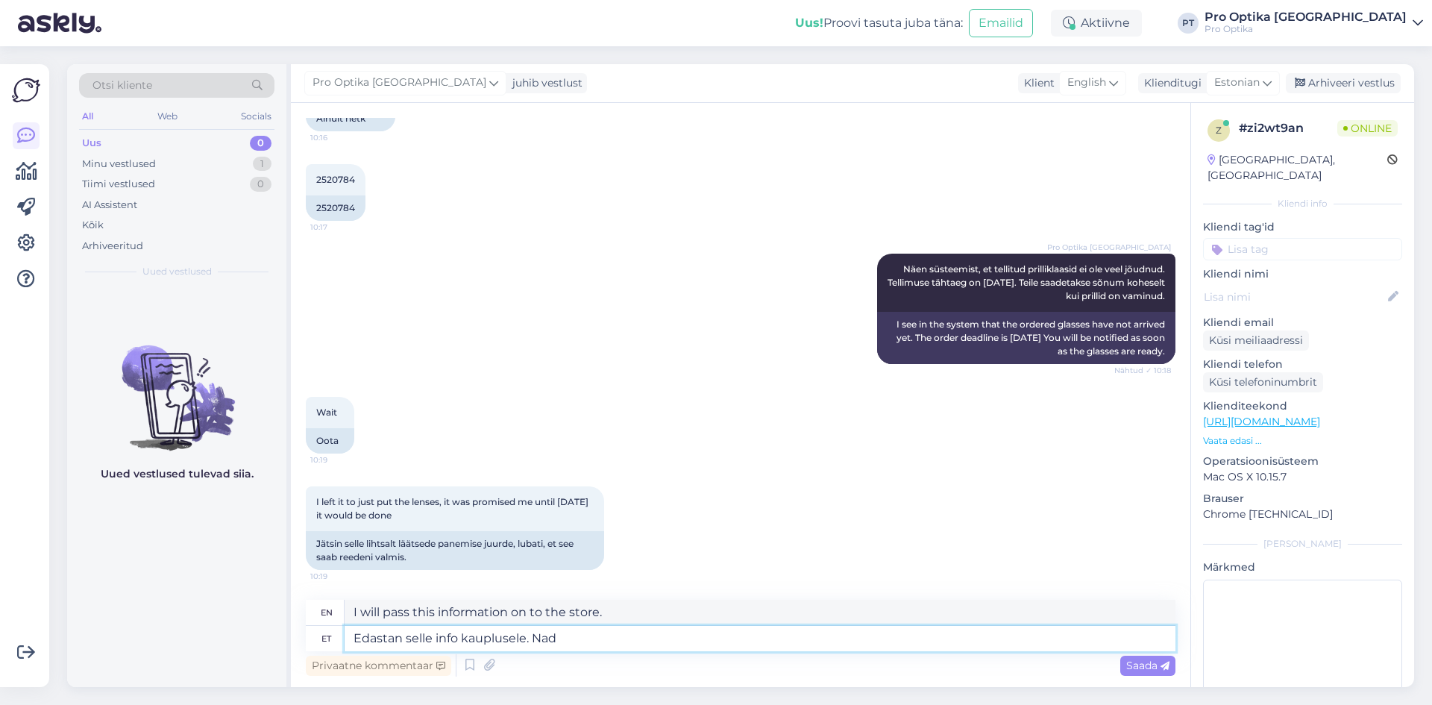
type textarea "I will pass this information on to the store. They"
type textarea "Edastan selle info kauplusele. Nad võtavad T"
type textarea "I will pass this information on to the store. They will take"
type textarea "Edastan selle info kauplusele. Nad võtavad Teiega"
type textarea "I will pass this information on to the store. They will take you with them."
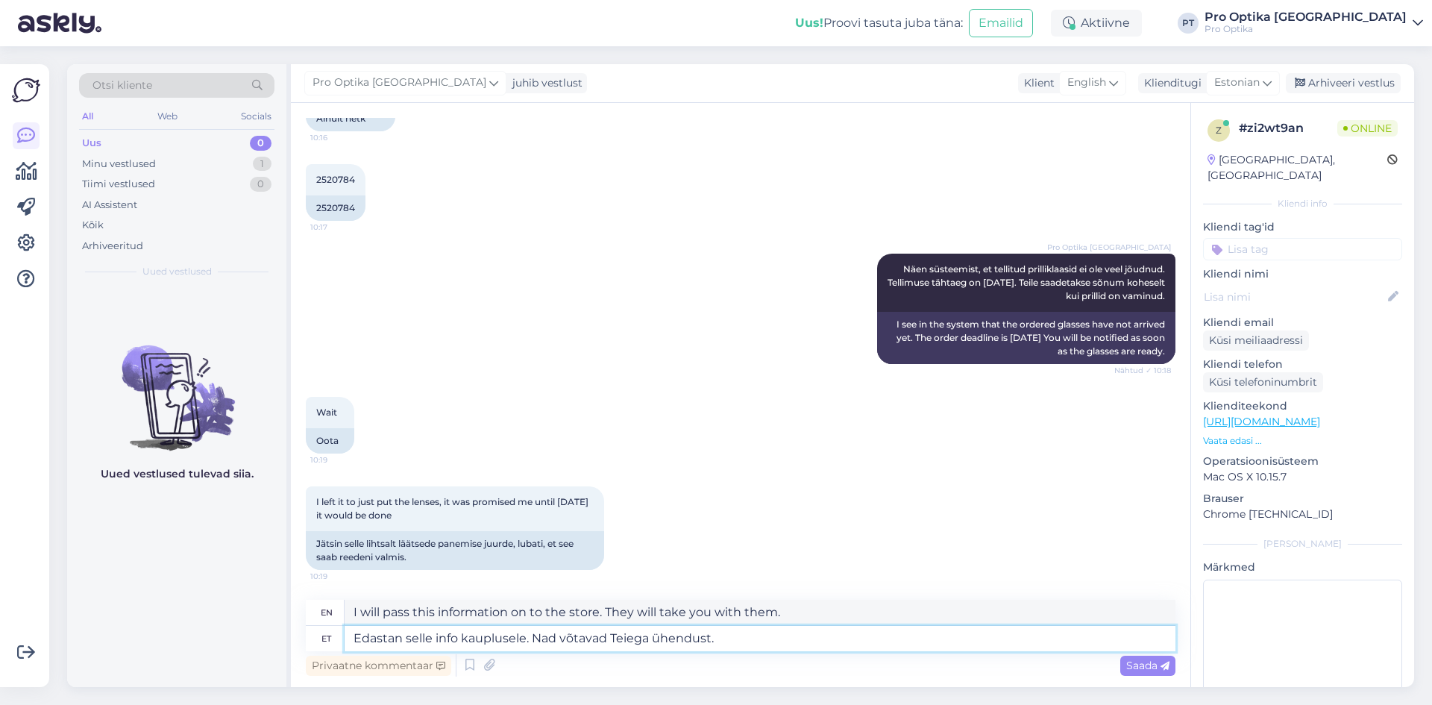
type textarea "Edastan selle info kauplusele. Nad võtavad Teiega ühendust."
type textarea "I will pass this information on to the store. They will contact you."
click at [349, 633] on textarea "Edastan selle info kauplusele. Nad võtavad Teiega ühendust." at bounding box center [760, 638] width 831 height 25
type textarea "KahjEdastan selle info kauplusele. Nad võtavad Teiega ühendust."
type textarea "I will also forward this information to the store. They will contact you."
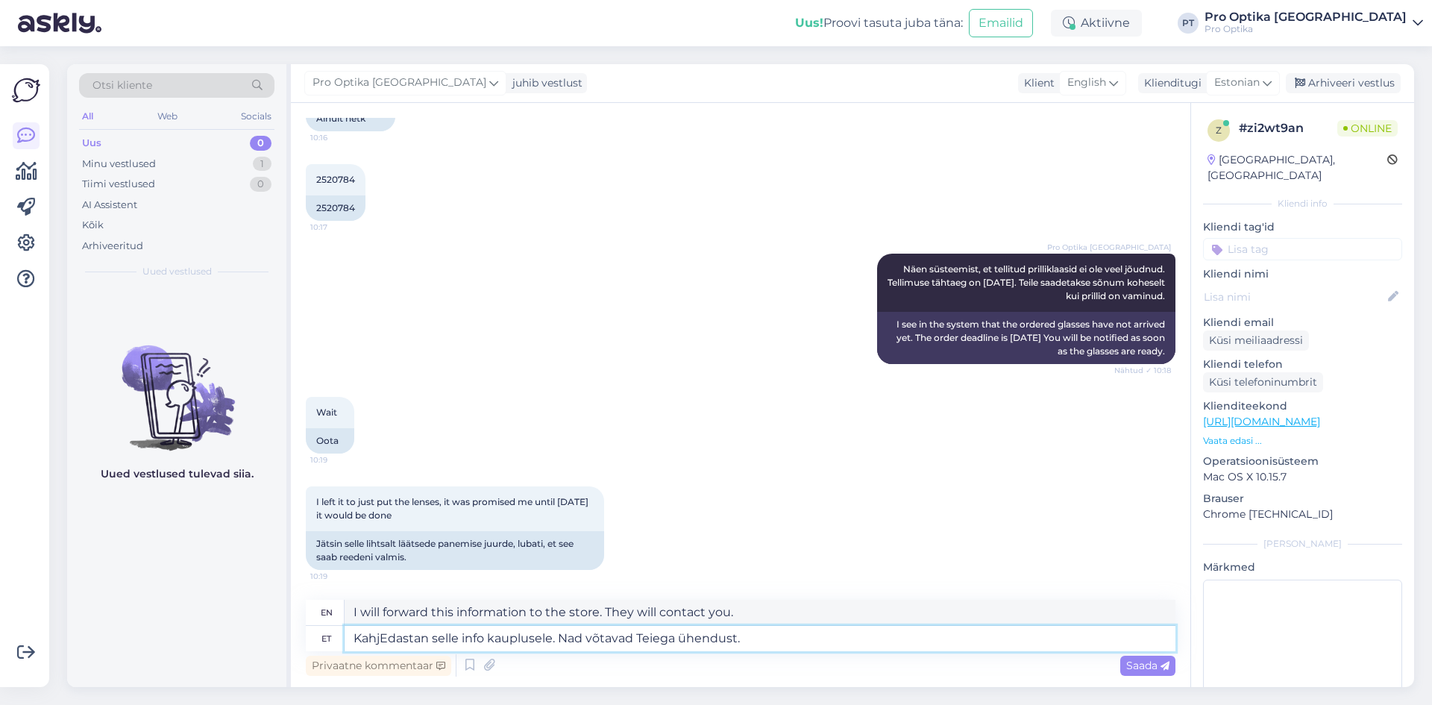
type textarea "KahjuEdastan selle info kauplusele. Nad võtavad Teiega ühendust."
type textarea "I will forward this information to the store. They will contact you."
type textarea "Kahjuks Edastan selle info kauplusele. Nad võtavad Teiega ühendust."
type textarea "Sorry, I will forward this information to the store. They will contact you."
type textarea "Kahjuks eEdastan selle info kauplusele. Nad võtavad Teiega ühendust."
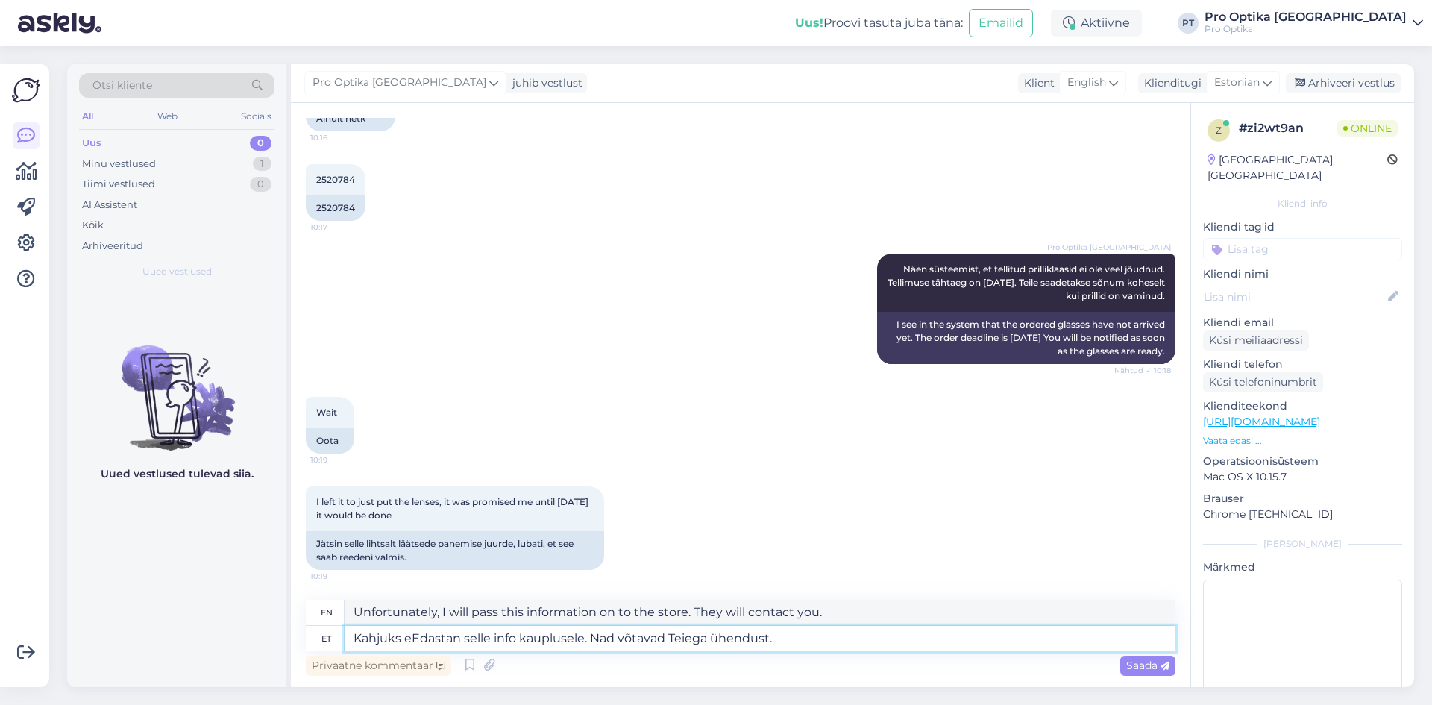
type textarea "Sorry, I will pass this information on to the store. They will contact you."
type textarea "Kahjuks ei Edastan selle info kauplusele. Nad võtavad Teiega ühendust."
type textarea "Unfortunately, I will pass this information on to the store. They will contact …"
type textarea "Kahjuks ei oEdastan selle info kauplusele. Nad võtavad Teiega ühendust."
type textarea "Unfortunately, I will not forward this information to the store. They will cont…"
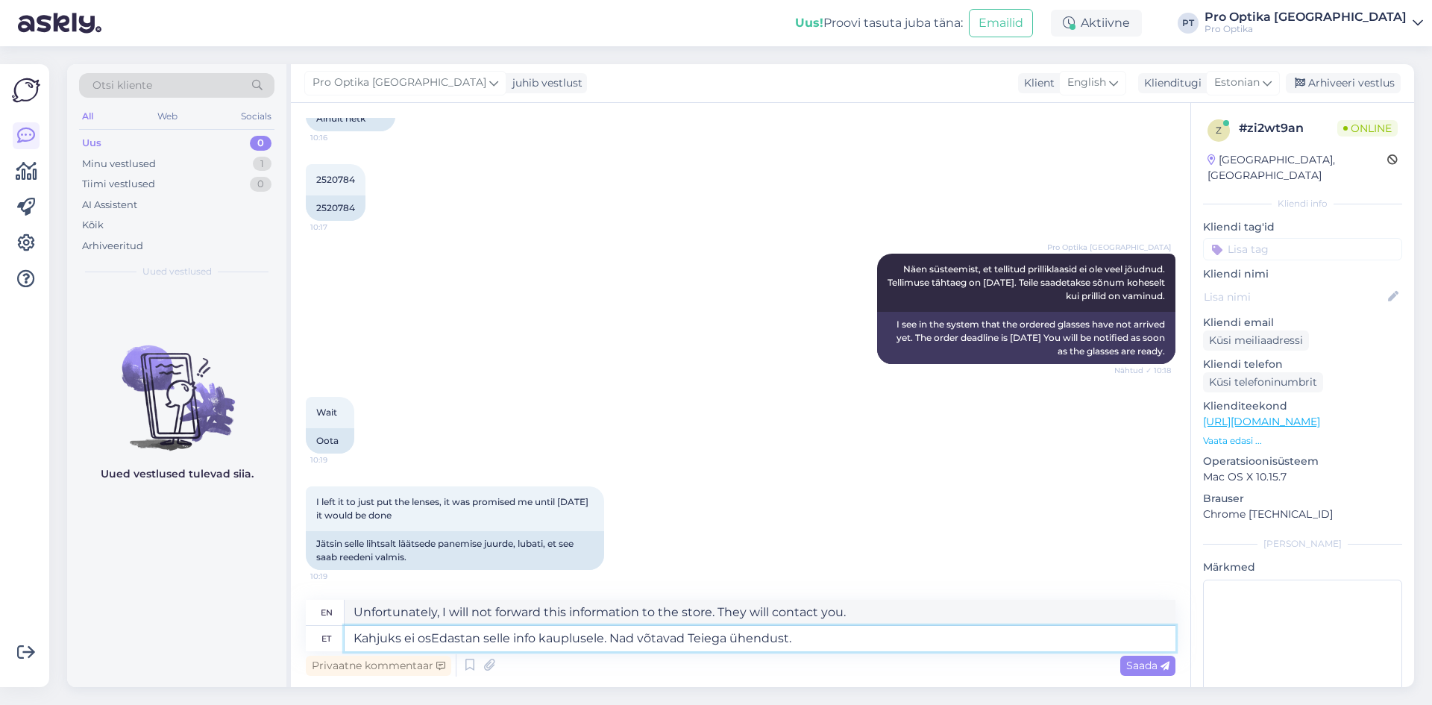
type textarea "Kahjuks ei oskEdastan selle info kauplusele. Nad võtavad Teiega ühendust."
type textarea "Unfortunately, I will not pass this information on to the store. They will cont…"
type textarea "Kahjuks ei oskaEdastan selle info kauplusele. Nad võtavad Teiega ühendust."
type textarea "Unfortunately, I cannot forward this information to the store. They will contac…"
type textarea "Kahjuks ei oska Edastan selle info kauplusele. Nad võtavad Teiega ühendust."
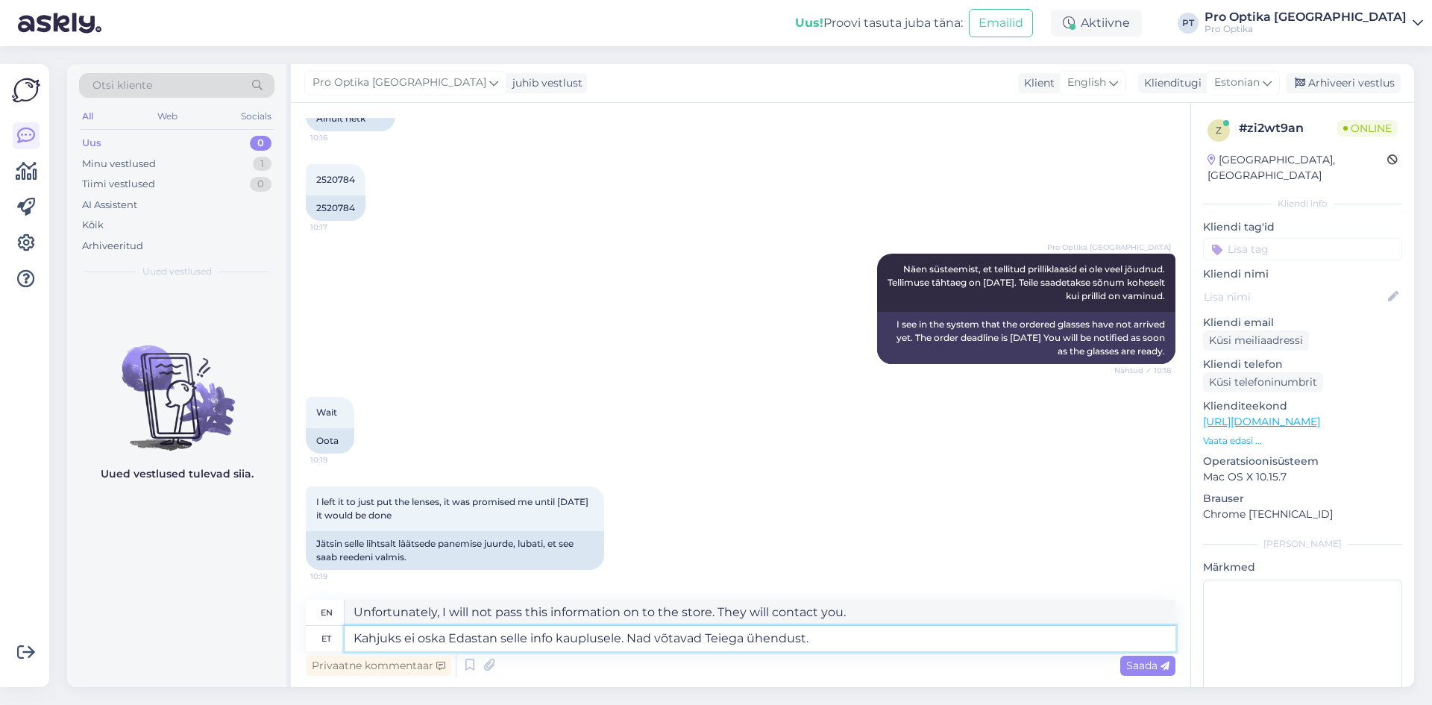
type textarea "Unfortunately, I cannot forward this information to the store. They will contac…"
type textarea "Kahjuks ei oska maEdastan selle info kauplusele. Nad võtavad Teiega ühendust."
type textarea "Unfortunately, I cannot pass this information on to the store. They will contac…"
type textarea "Kahjuks ei oska ma sEdastan selle info kauplusele. Nad võtavad Teiega ühendust."
type textarea "Unfortunately, I cannot forward this information to the store. They will contac…"
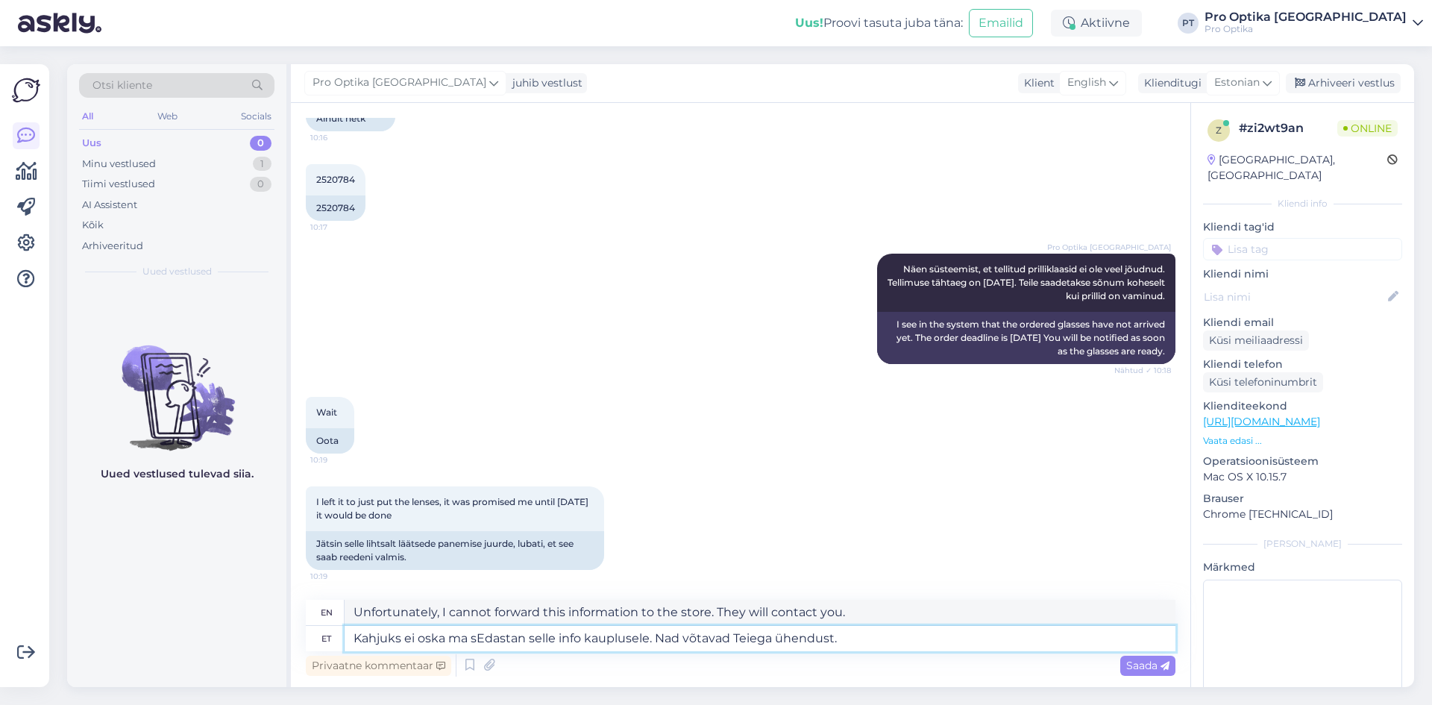
type textarea "Kahjuks ei oska ma seEdastan selle info kauplusele. Nad võtavad Teiega ühendust."
type textarea "Unfortunately, I cannot pass this information on to the store. They will contac…"
type textarea "Kahjuks ei oska ma selEdastan selle info kauplusele. Nad võtavad Teiega ühendus…"
type textarea "Unfortunately, I can't. I will pass this information on to the store. They will…"
type textarea "Kahjuks ei oska ma selleEdastan selle info kauplusele. Nad võtavad Teiega ühend…"
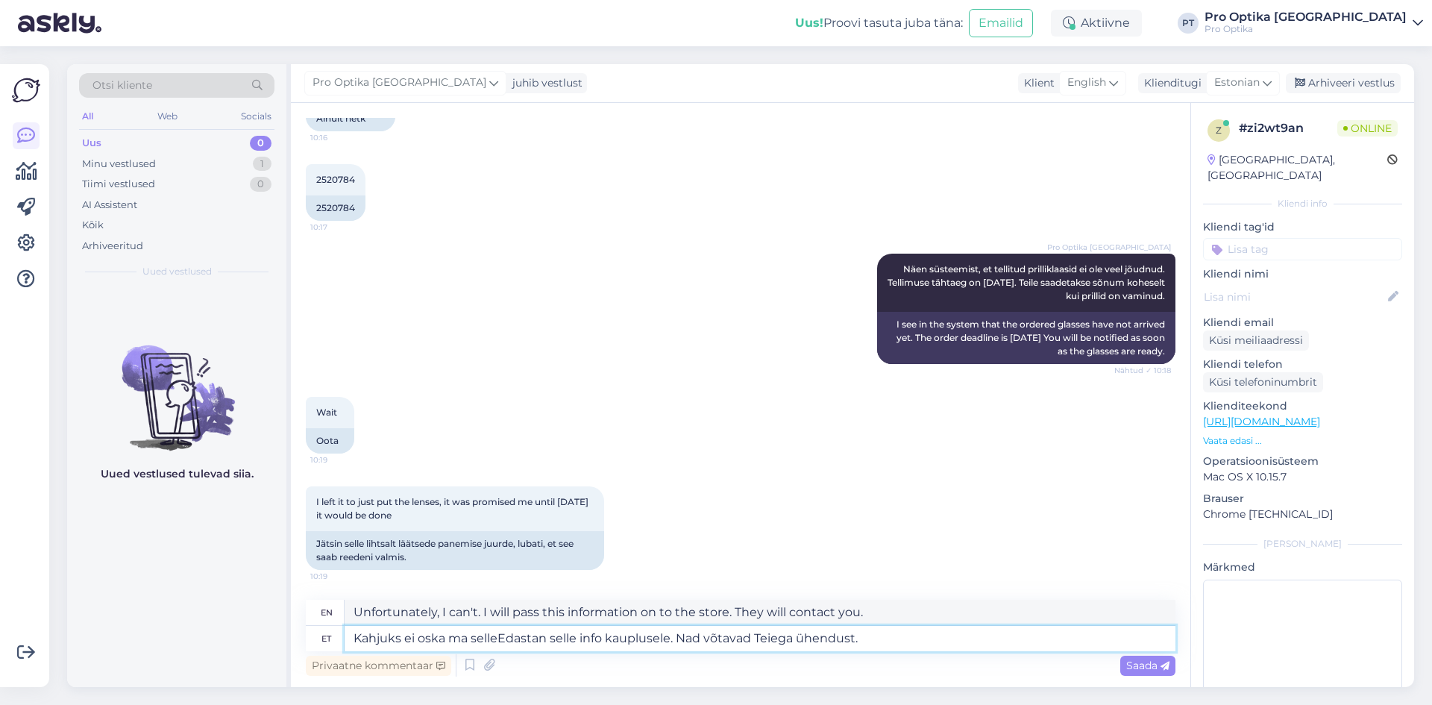
type textarea "Unfortunately, I can't pass this information on to the store. They will contact…"
type textarea "Kahjuks ei oska ma sellesEdastan selle info kauplusele. Nad võtavad Teiega ühen…"
type textarea "Unfortunately, I can't do this. I will pass this information on to the store. T…"
type textarea "Kahjuks ei oska ma selles oEdastan selle info kauplusele. Nad võtavad Teiega üh…"
type textarea "Unfortunately, I don't know how to do this. I will pass this information on to …"
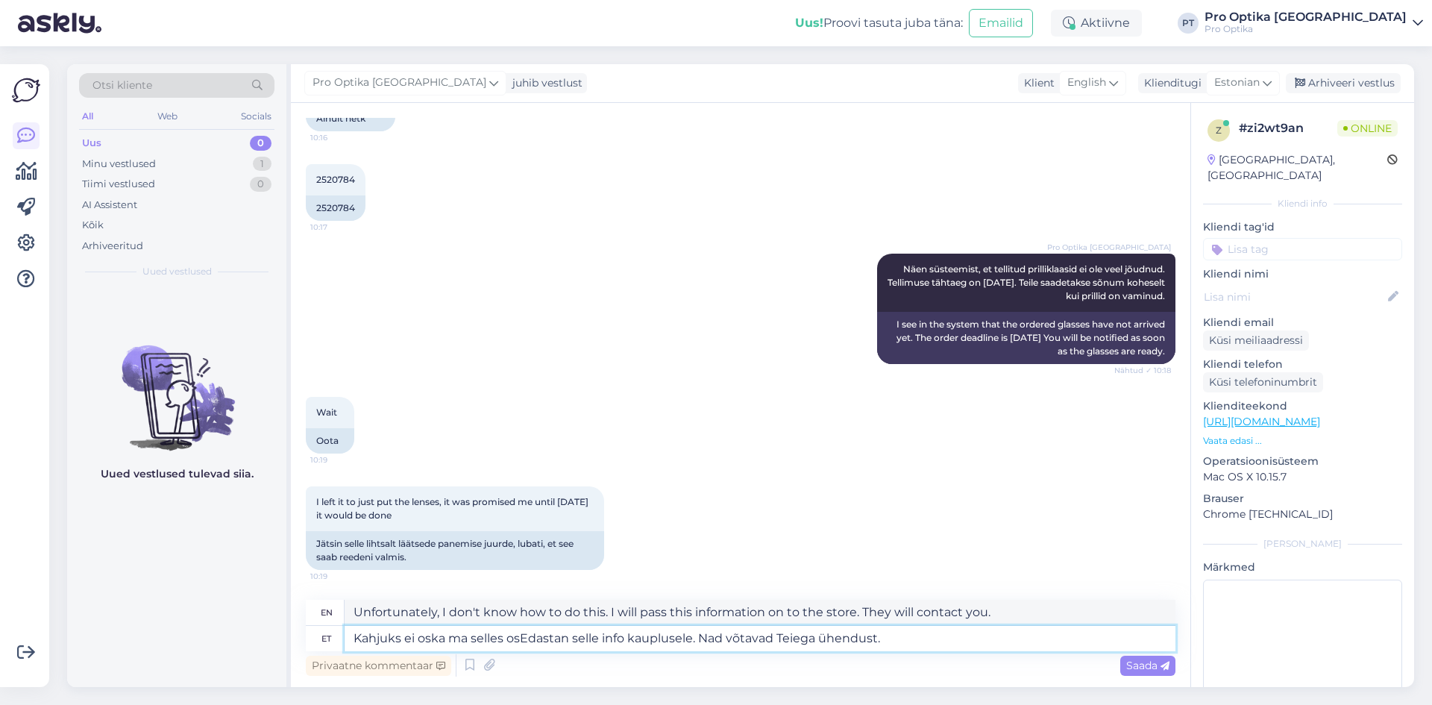
type textarea "Kahjuks ei oska ma selles osaEdastan selle info kauplusele. Nad võtavad Teiega …"
type textarea "Unfortunately, I can't do this. I will pass this information on to the store. T…"
type textarea "Kahjuks ei oska ma selles osas Edastan selle info kauplusele. Nad võtavad Teieg…"
type textarea "Unfortunately, I don't know about this. I will pass this information on to the …"
type textarea "Kahjuks ei oska ma selles osas aEdastan selle info kauplusele. Nad võtavad Teie…"
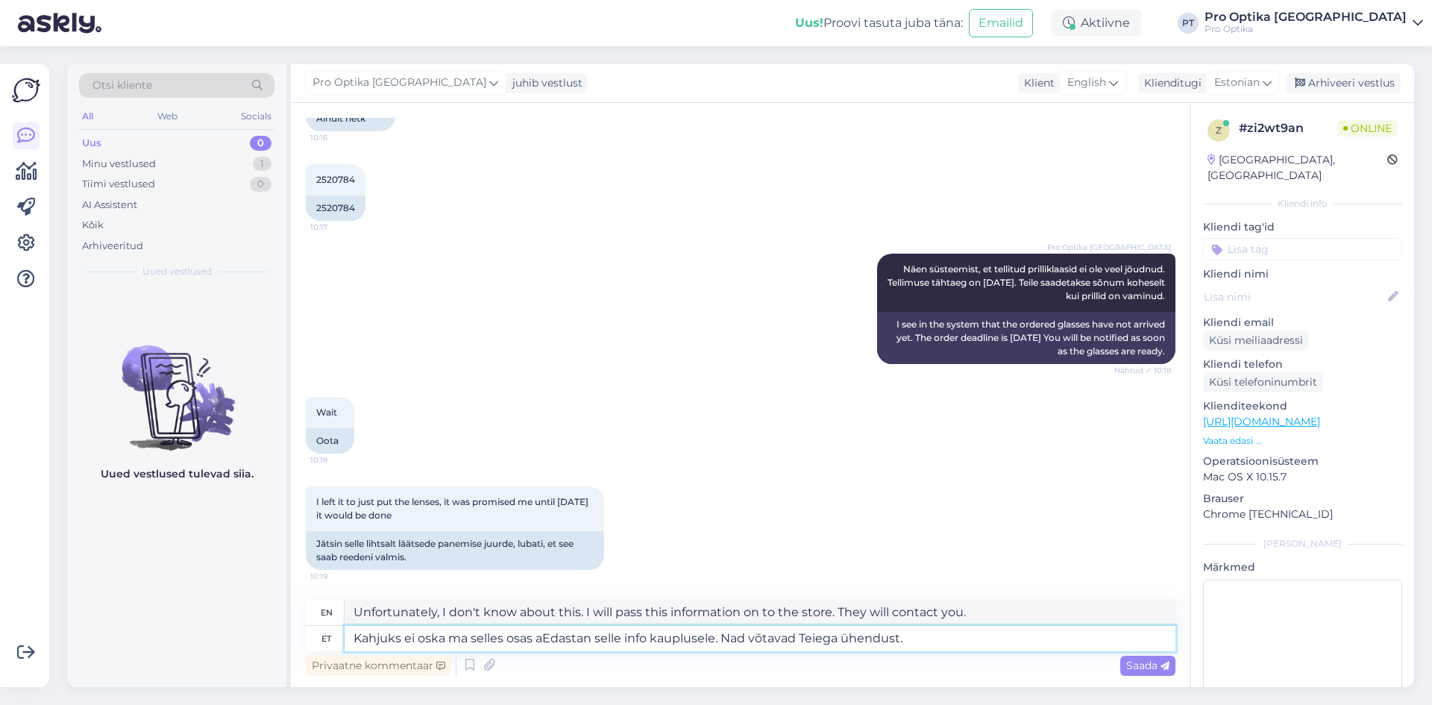
type textarea "Unfortunately, I can't help you with this. I will pass this information on to t…"
type textarea "Kahjuks ei oska ma selles osas aidaEdastan selle info kauplusele. Nad võtavad T…"
type textarea "Unfortunately, I can't help with this. I will pass this information on to the s…"
type textarea "Kahjuks ei oska ma selles osas abEdastan selle info kauplusele. Nad võtavad Tei…"
type textarea "Unfortunately, I can't help you with this. I will pass this information on to t…"
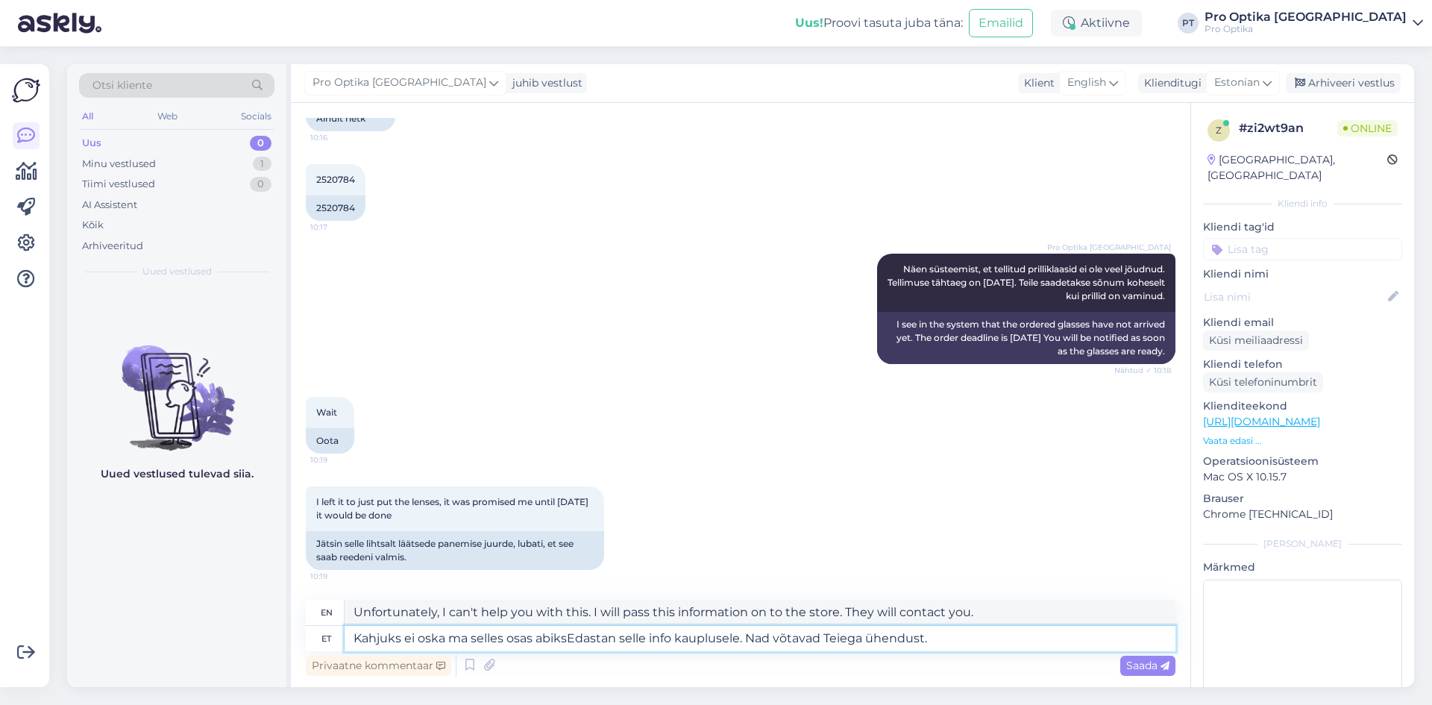
type textarea "Kahjuks ei oska ma selles osas abiks Edastan selle info kauplusele. Nad võtavad…"
type textarea "Unfortunately, I can't help you with this. I will pass this information on to t…"
type textarea "Kahjuks ei oska ma selles osas abiks olla, vEdastan selle info kauplusele. Nad …"
type textarea "Unfortunately I can't help you with this, I will pass this information on to th…"
type textarea "Kahjuks ei oska ma selles osas abiks olla, vaEdastan selle info kauplusele. Nad…"
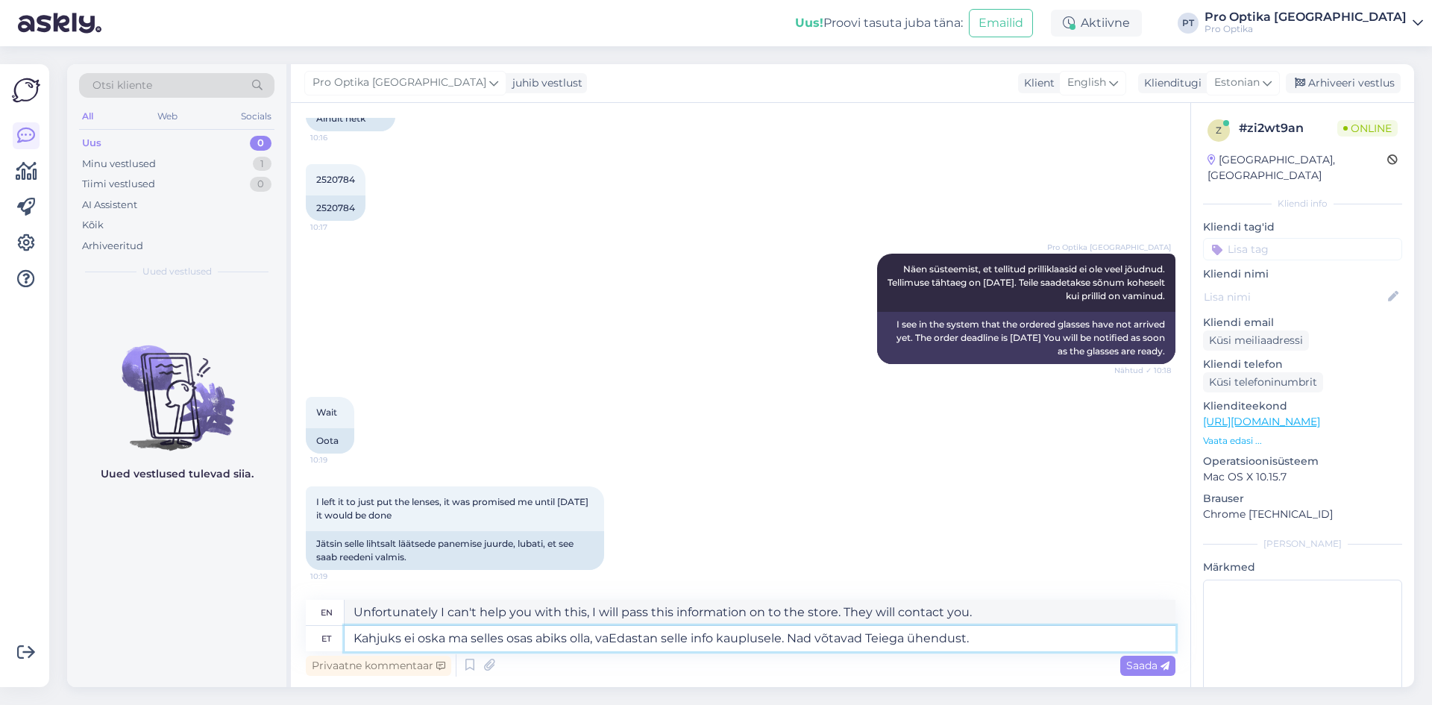
type textarea "Unfortunately, I can't help you with this. I will pass this information on to t…"
type textarea "Kahjuks ei oska ma selles osas abiks olla, vabaEdastan selle info kauplusele. N…"
type textarea "Unfortunately, I can't help you with this, I will pass this information on to t…"
type textarea "Kahjuks ei oska ma selles osas abiks olla, vabanEdastan selle info kauplusele. …"
type textarea "Unfortunately I can't help you with this, I will pass this information on to th…"
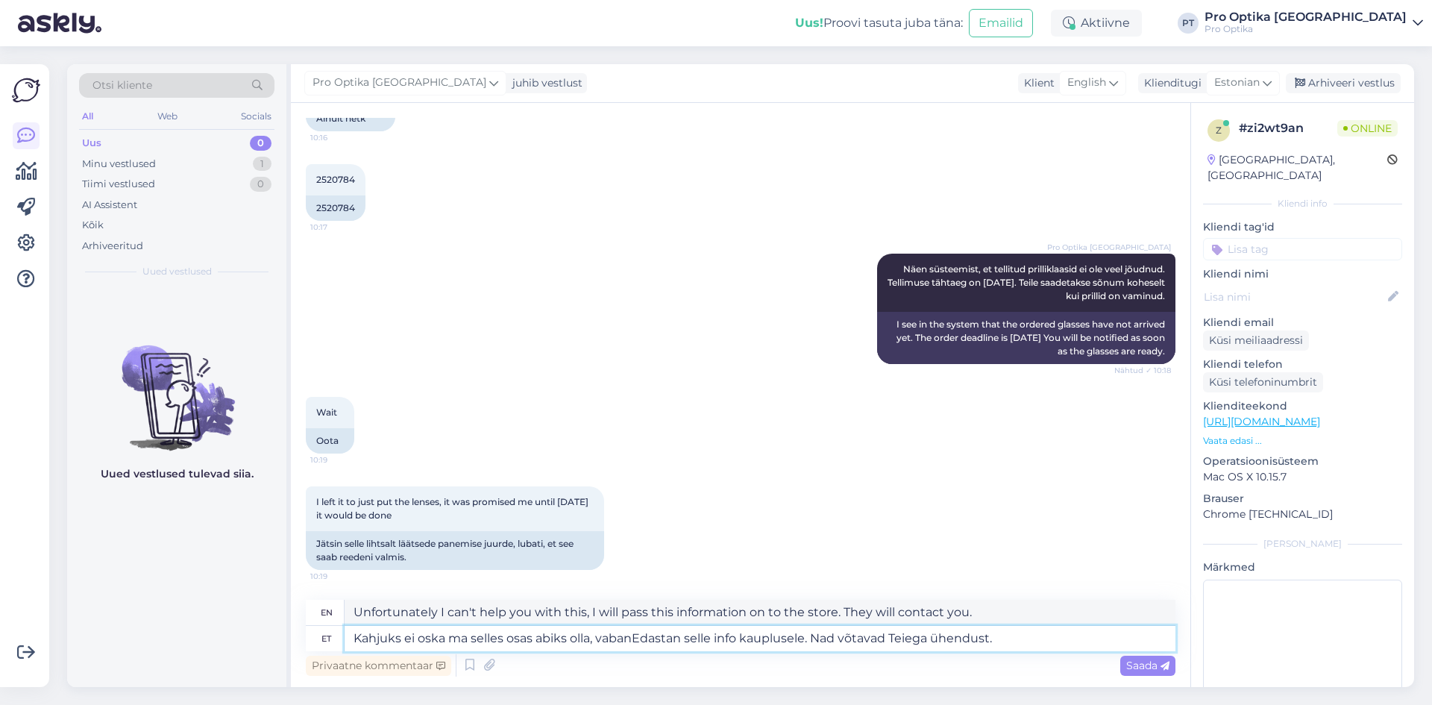
type textarea "Kahjuks ei oska ma selles osas abiks olla, vabandEdastan selle info kauplusele.…"
type textarea "Unfortunately I can't help you with this, I'll pass this information on to the …"
type textarea "Kahjuks ei oska ma selles osas abiks olla, vabandaEdastan selle info kauplusele…"
type textarea "Unfortunately I can't help you with this, I will pass this information on to th…"
type textarea "Kahjuks ei oska ma selles osas abiks olla, vabandanEdastan selle info kauplusel…"
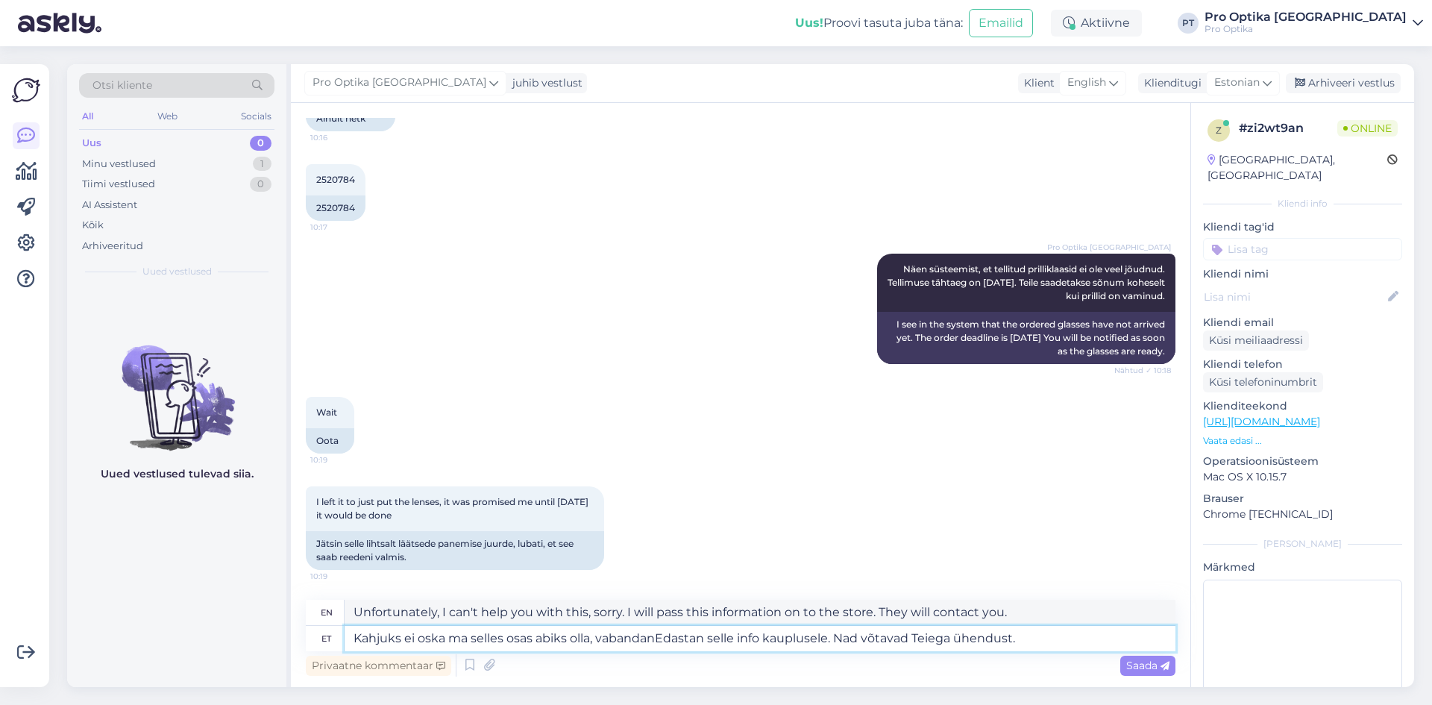
type textarea "Unfortunately I can't help you with this, sorry. I will pass this information o…"
type textarea "Kahjuks ei oska ma selles osas abiks olla, vabandan,Edastan selle info kaupluse…"
type textarea "Unfortunately, I can't help you with this, sorry, I will pass this information …"
type textarea "Kahjuks ei oska ma selles osas abiks olla, vabandanEdastan selle info kauplusel…"
type textarea "Unfortunately, I can't help you with this, sorry. I will pass this information …"
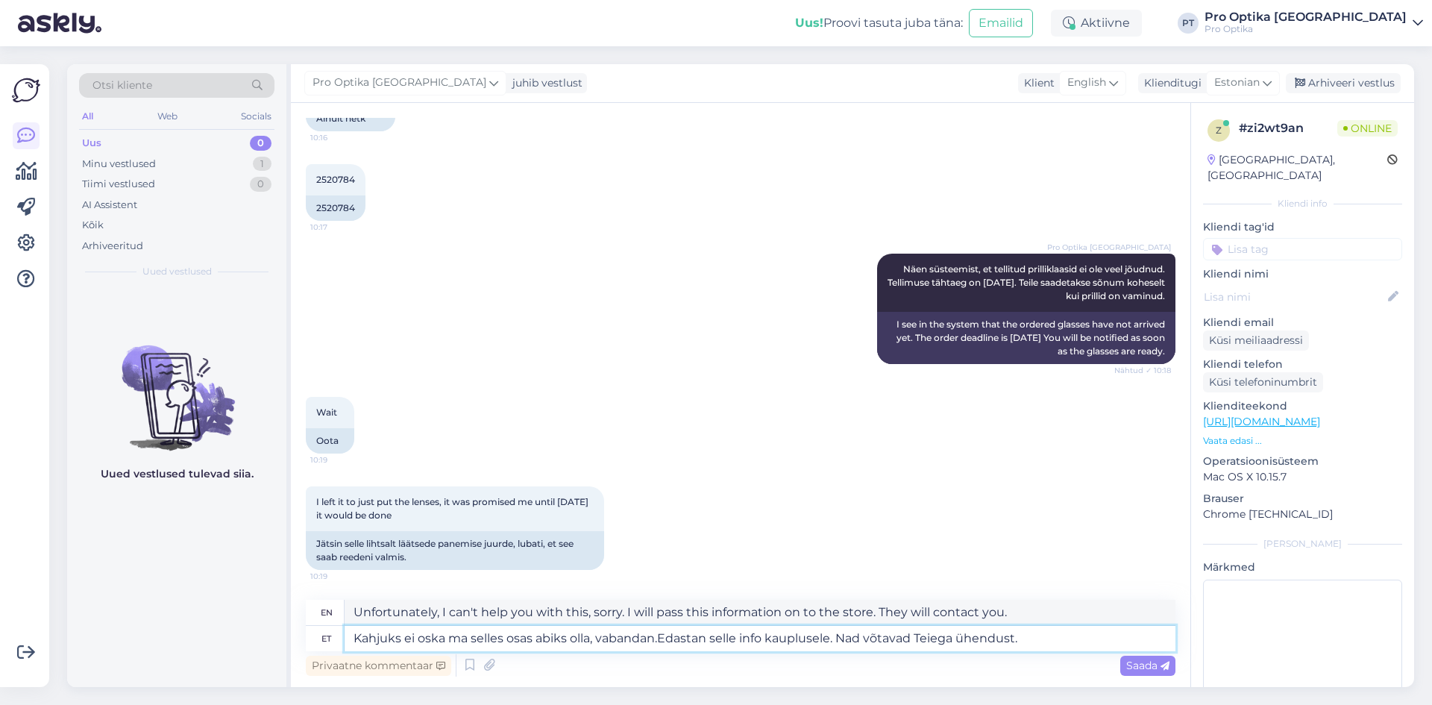
type textarea "Kahjuks ei oska ma selles osas abiks olla, vabandan. Edastan selle info kauplus…"
type textarea "Unfortunately, I can't help you with this, sorry. I will pass this information …"
type textarea "Kahjuks ei oska ma selles osas abiks olla, vabandan. Edastan selle info kauplus…"
click at [1142, 667] on span "Saada" at bounding box center [1147, 665] width 43 height 13
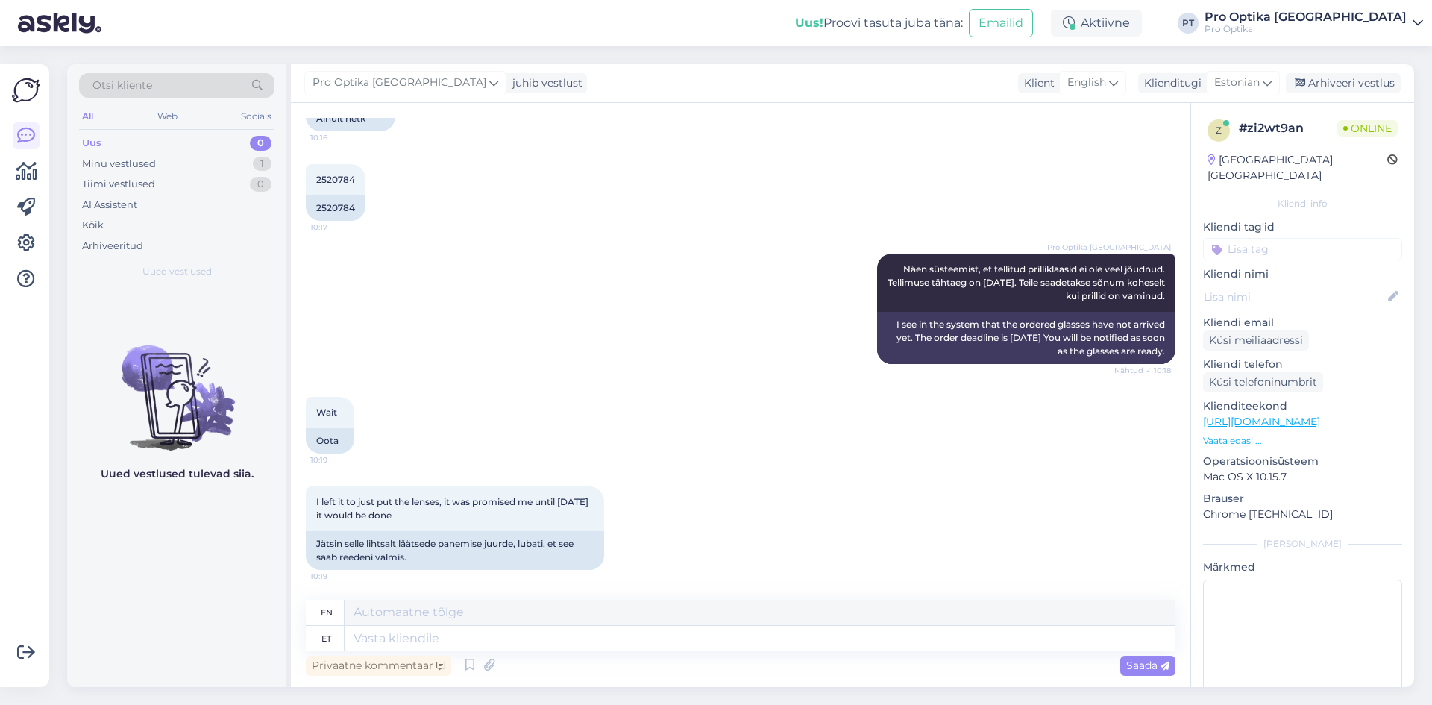
scroll to position [624, 0]
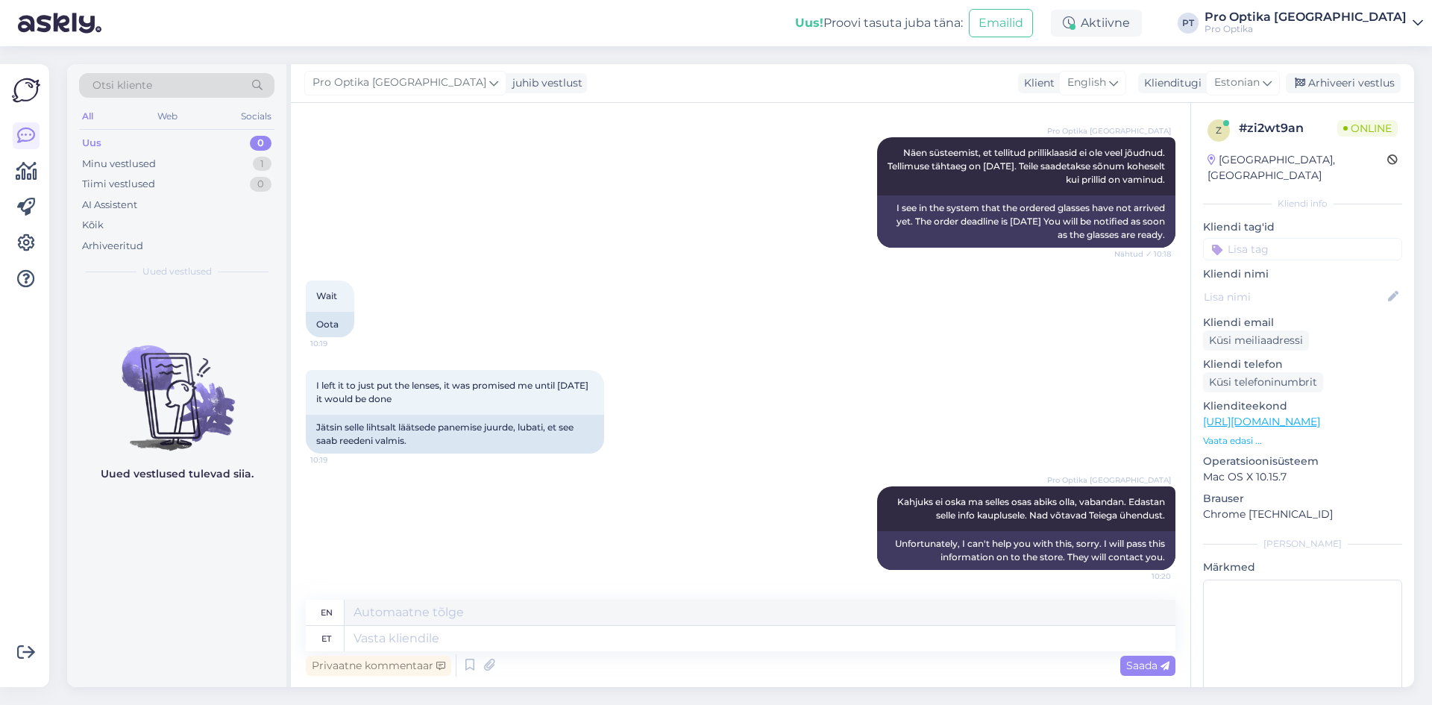
click at [204, 607] on div "Uued vestlused tulevad siia." at bounding box center [176, 487] width 219 height 400
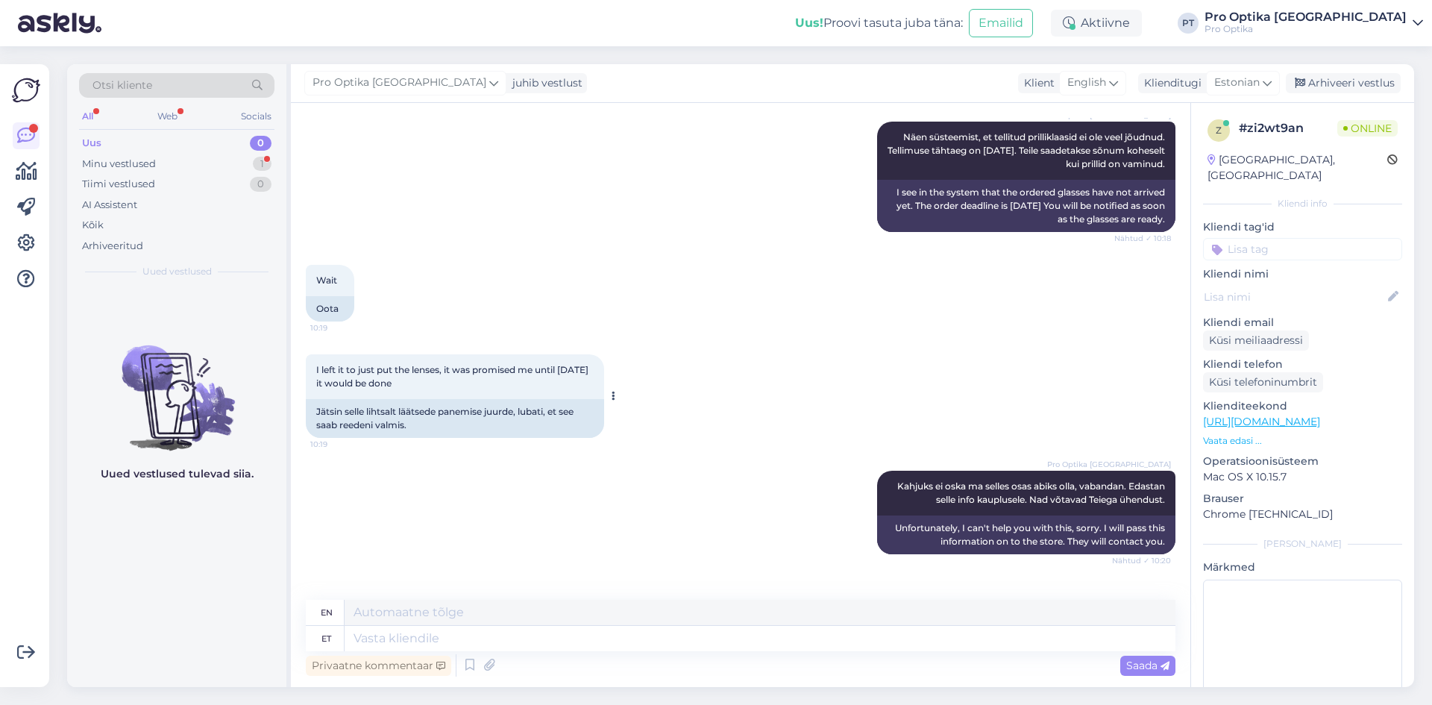
scroll to position [713, 0]
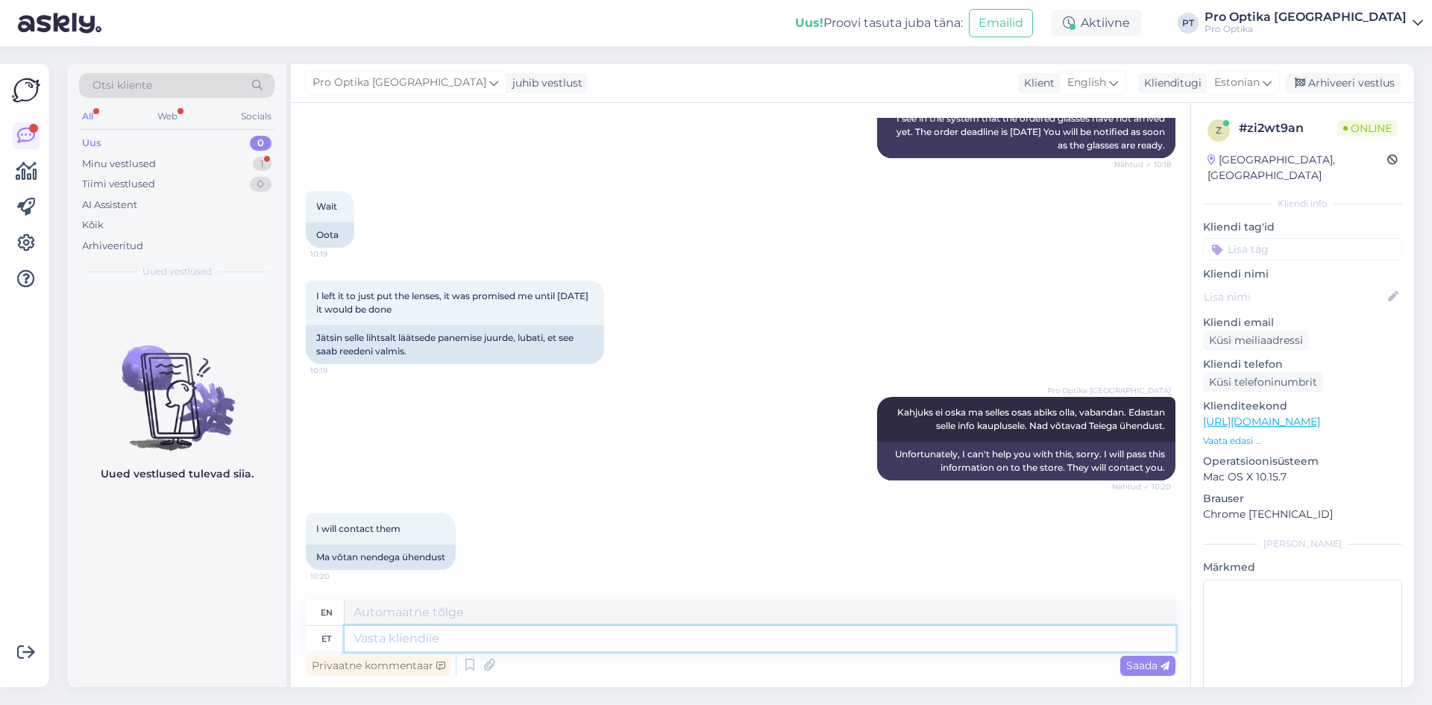
click at [635, 642] on textarea at bounding box center [760, 638] width 831 height 25
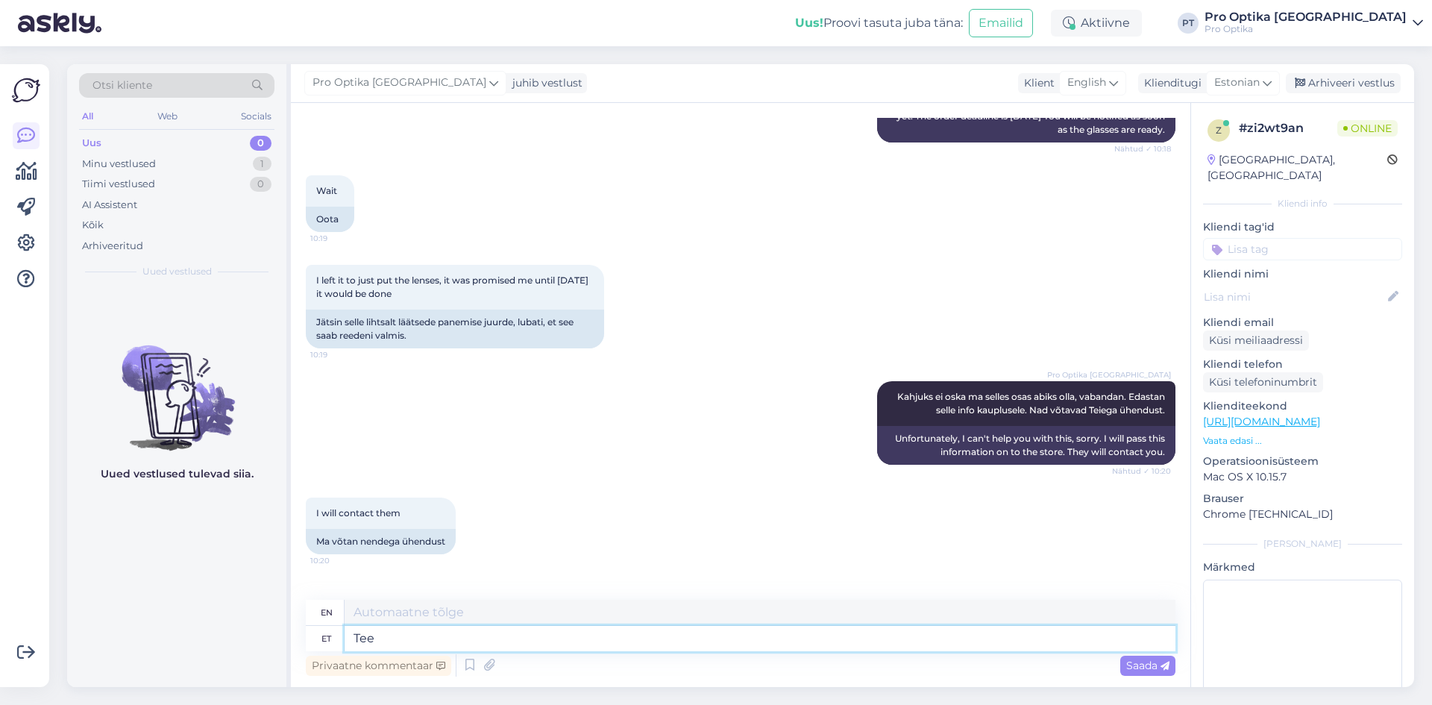
scroll to position [803, 0]
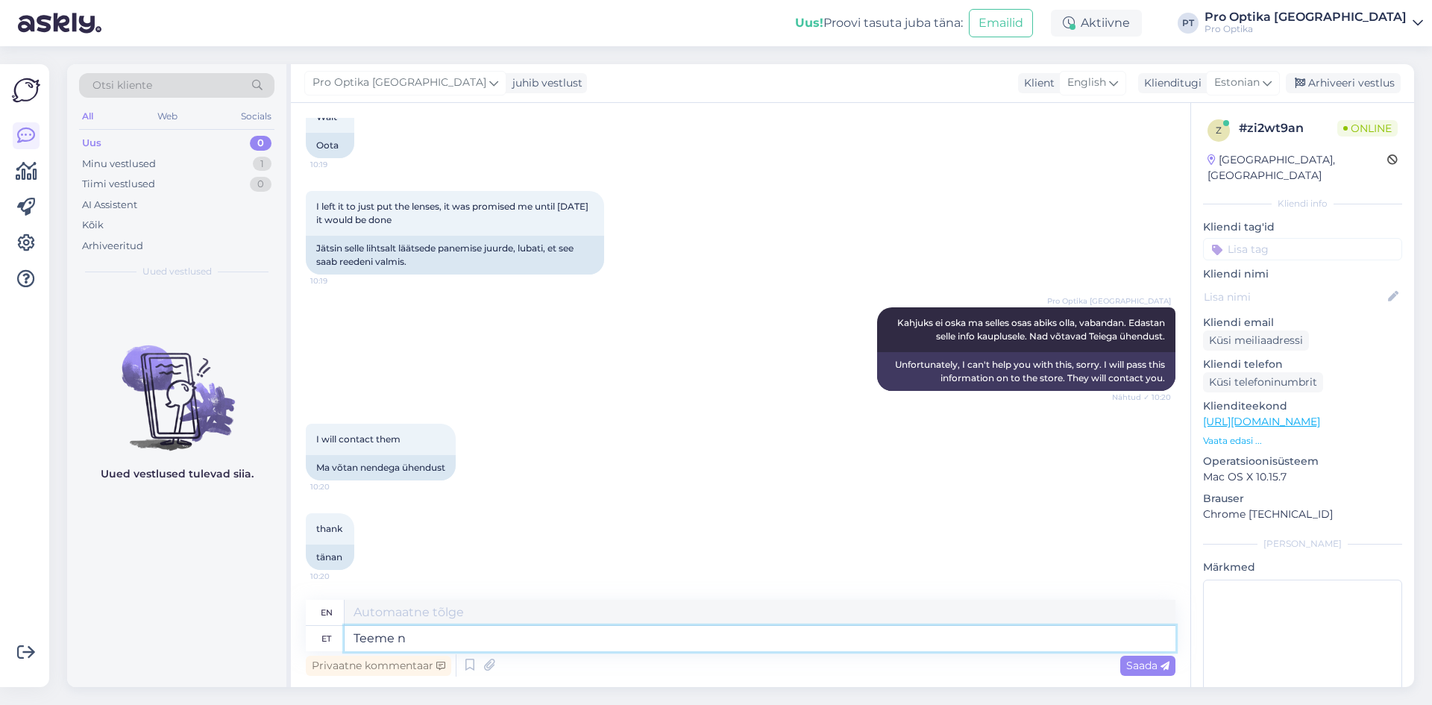
type textarea "Teeme ni"
type textarea "We do"
type textarea "Teeme nii"
type textarea "Let's do it."
type textarea "T"
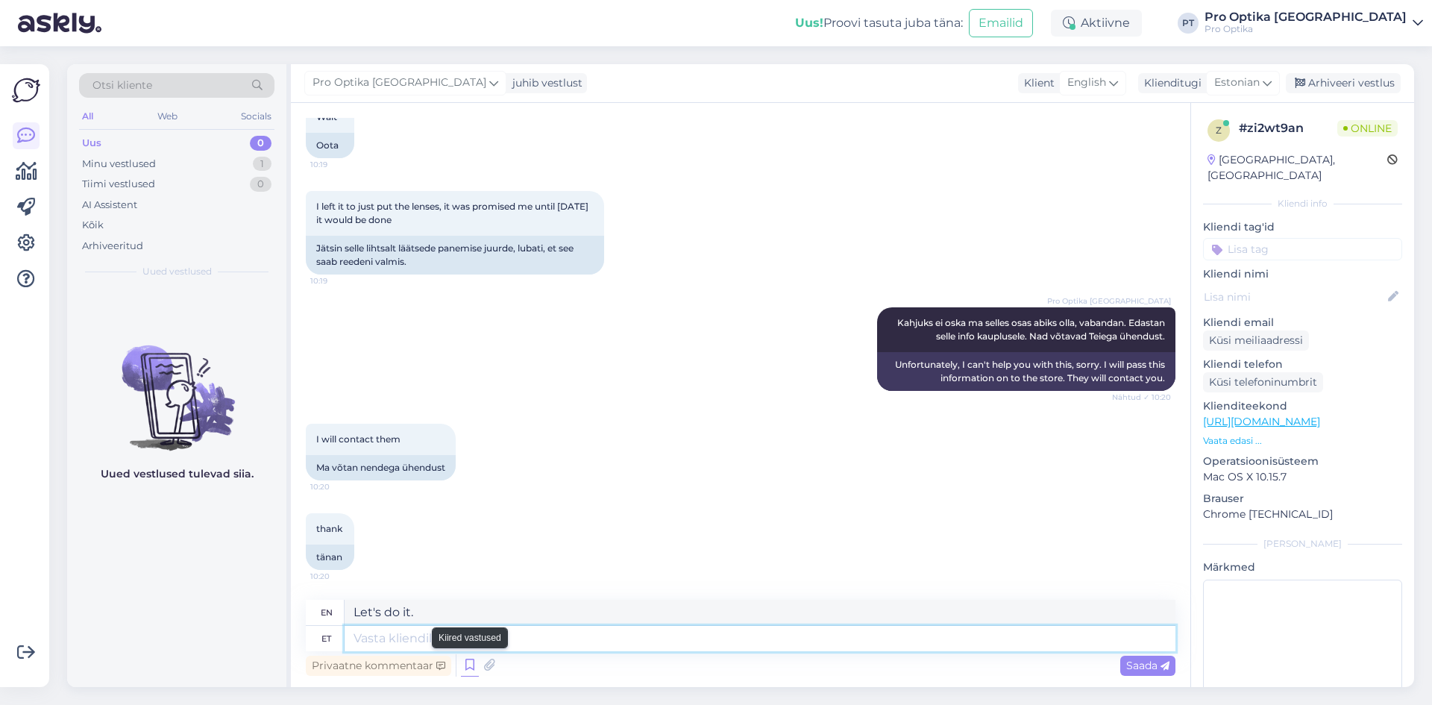
type textarea "We do"
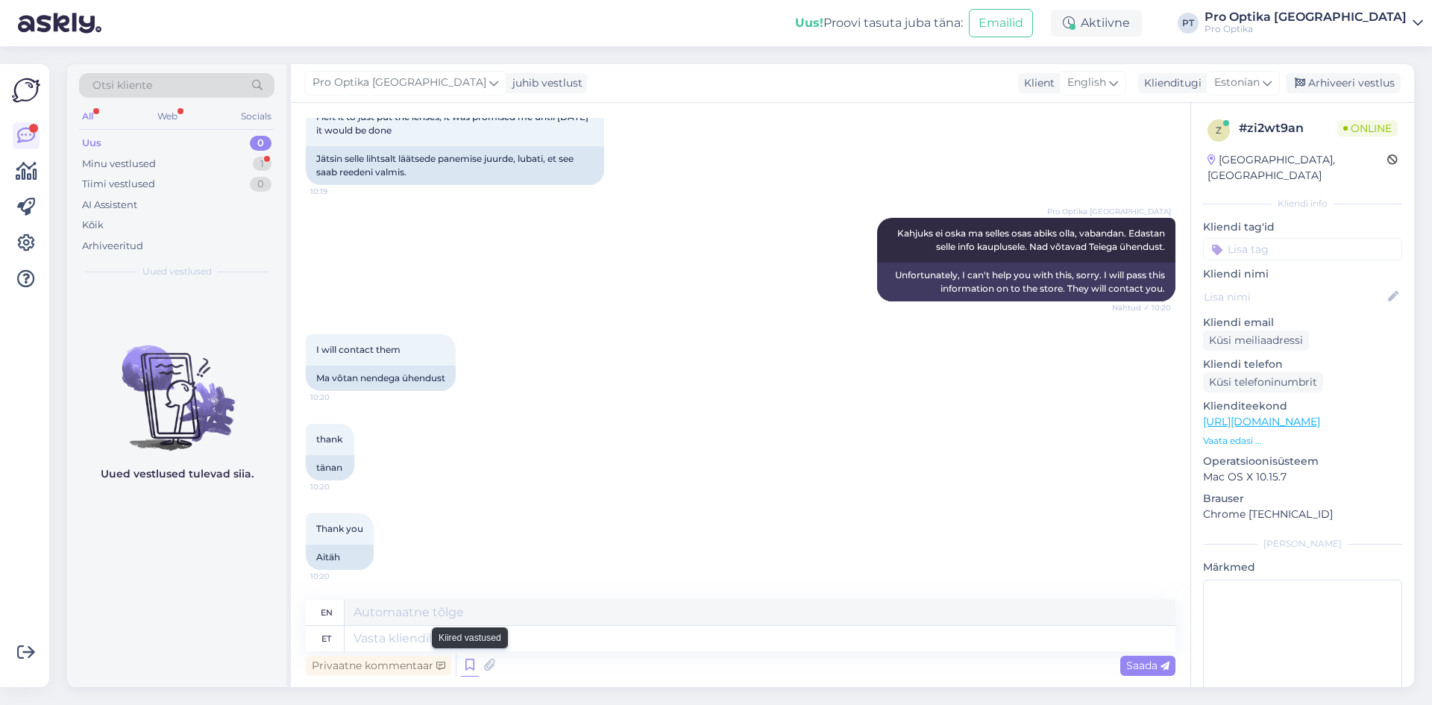
click at [469, 666] on icon at bounding box center [470, 665] width 18 height 22
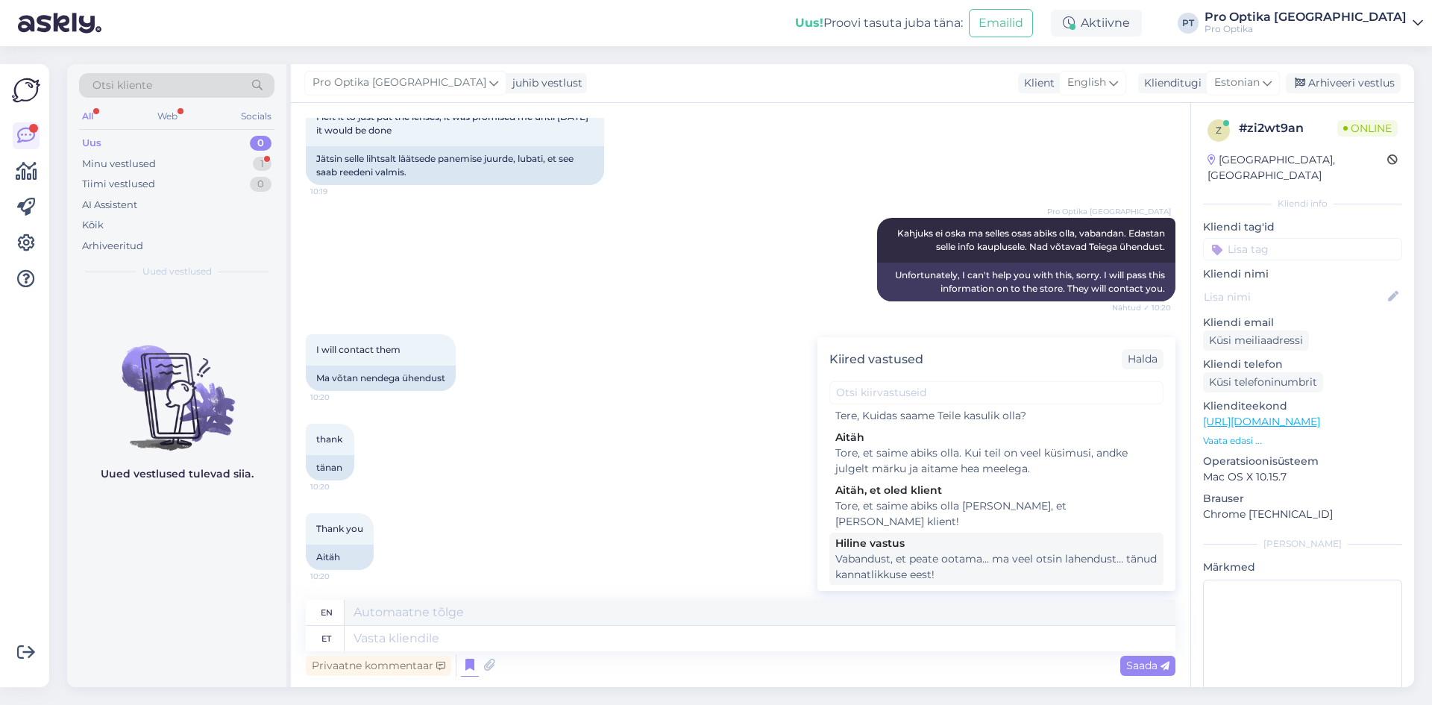
scroll to position [448, 0]
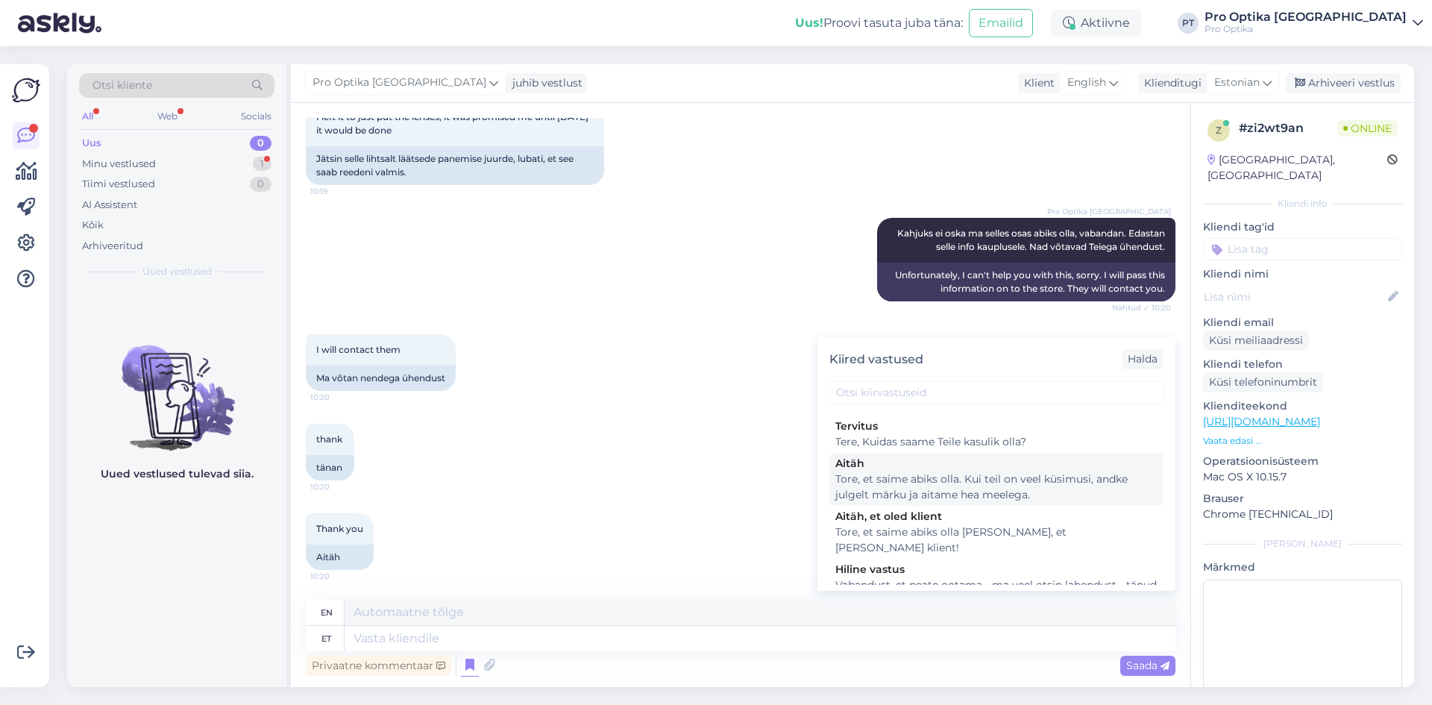
click at [924, 503] on div "Tore, et saime abiks olla. Kui teil on veel küsimusi, andke julgelt märku ja ai…" at bounding box center [996, 486] width 322 height 31
type textarea "Glad we could be of help. If you have any more questions, feel free to let us k…"
type textarea "Tore, et saime abiks olla. Kui teil on veel küsimusi, andke julgelt märku ja ai…"
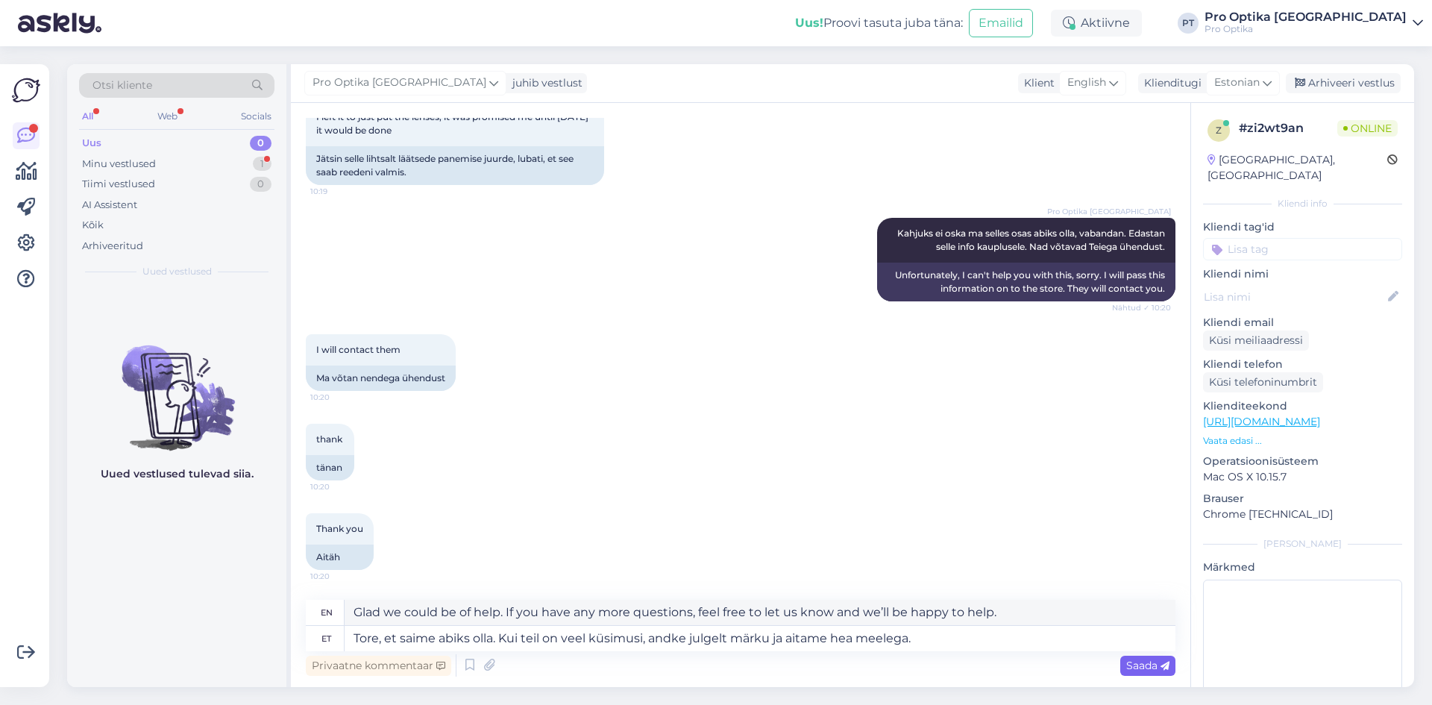
click at [1145, 665] on span "Saada" at bounding box center [1147, 665] width 43 height 13
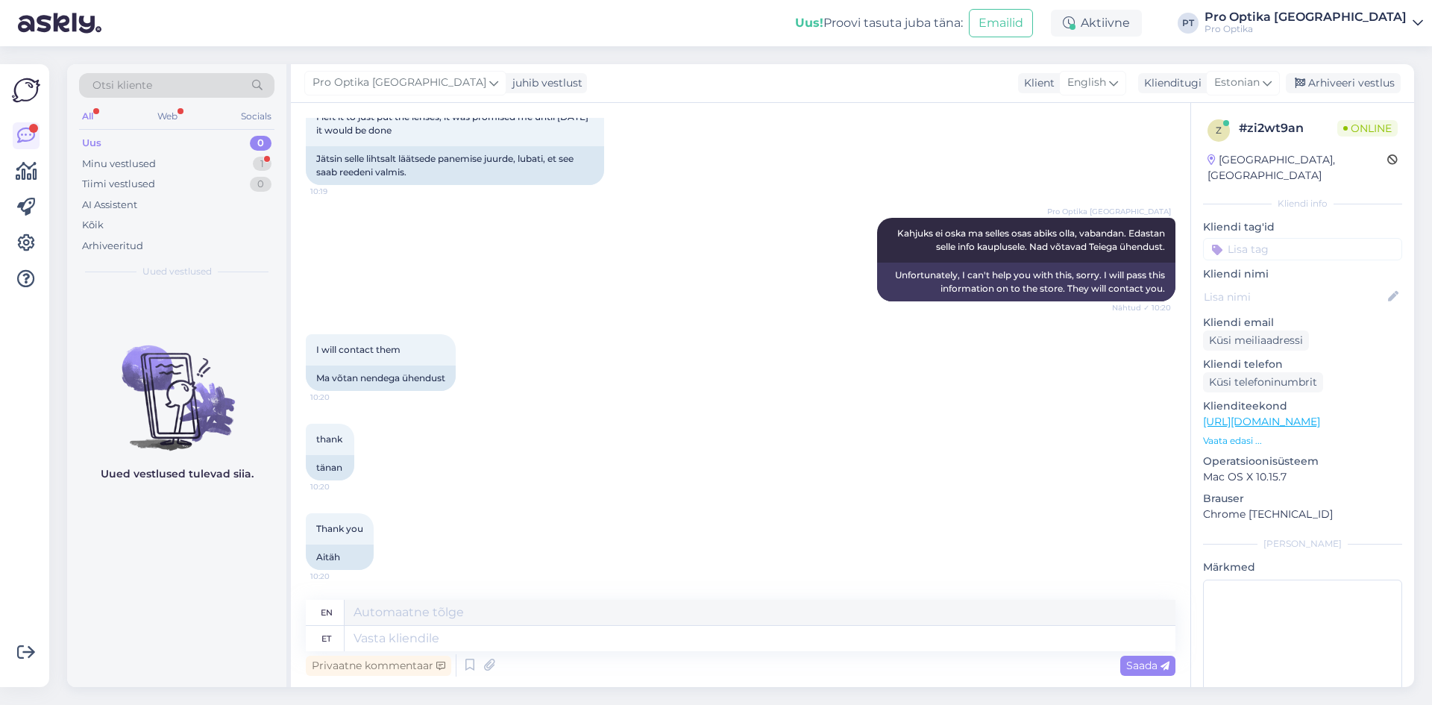
scroll to position [1009, 0]
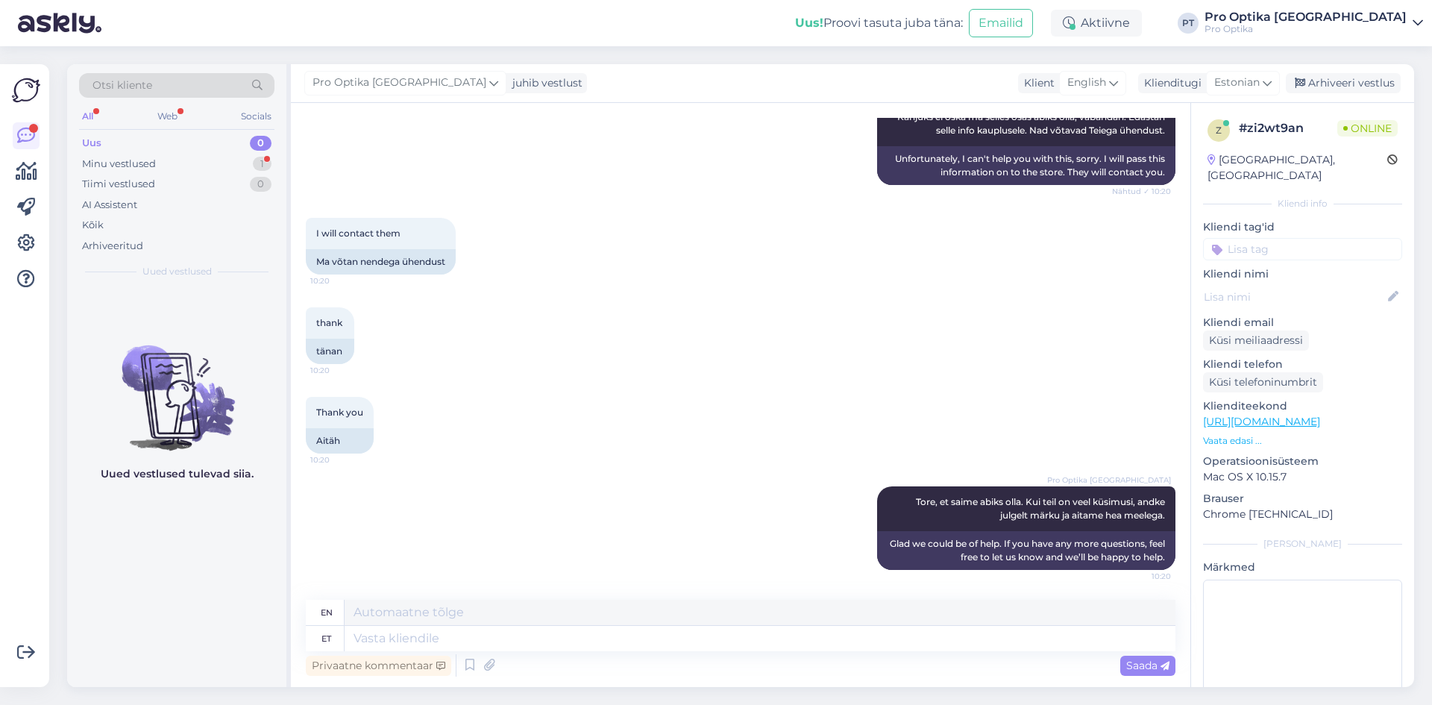
click at [0, 542] on div "Võimalused Veendu, et Askly loob sulle väärtust. Sulge Ühenda FB ja IG sõnumid …" at bounding box center [24, 375] width 49 height 623
click at [181, 111] on div "Web" at bounding box center [167, 116] width 26 height 19
click at [229, 172] on div "Minu vestlused 1" at bounding box center [176, 164] width 195 height 21
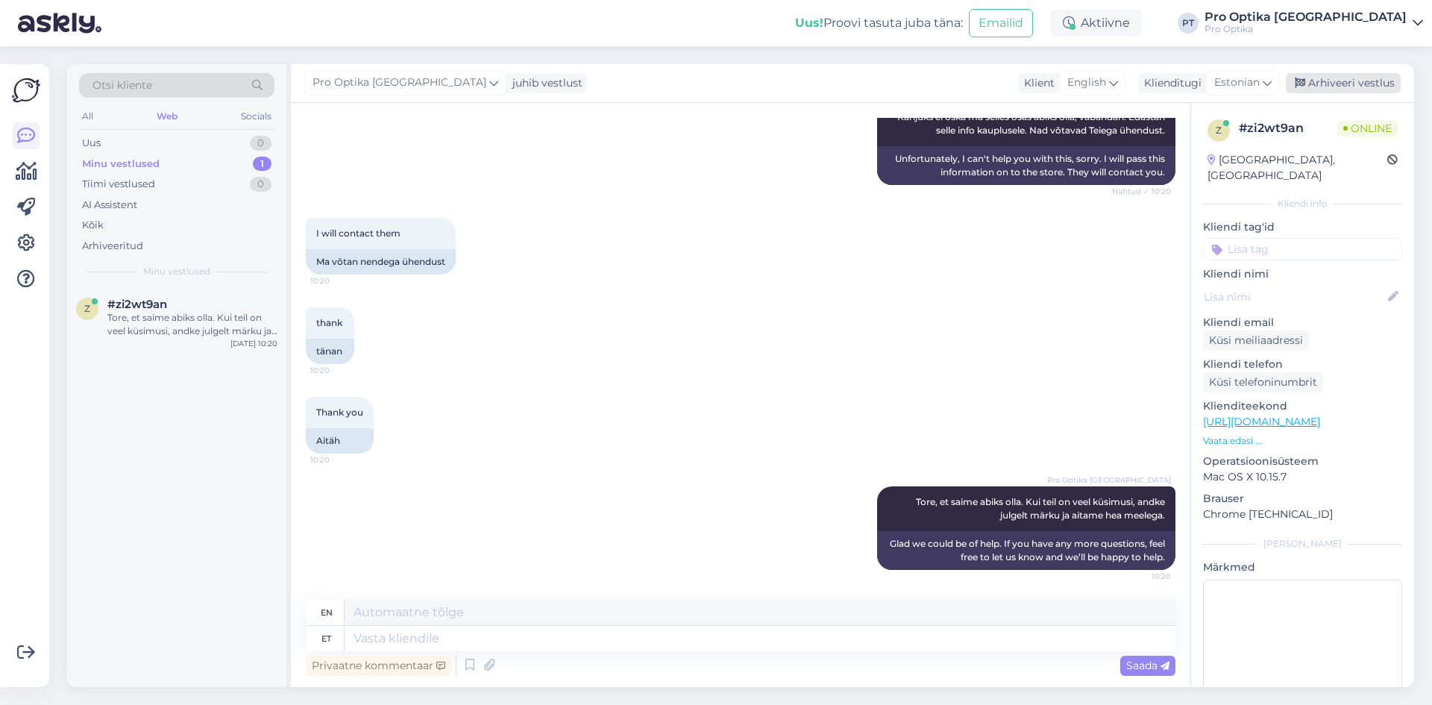
click at [1341, 84] on div "Arhiveeri vestlus" at bounding box center [1343, 83] width 115 height 20
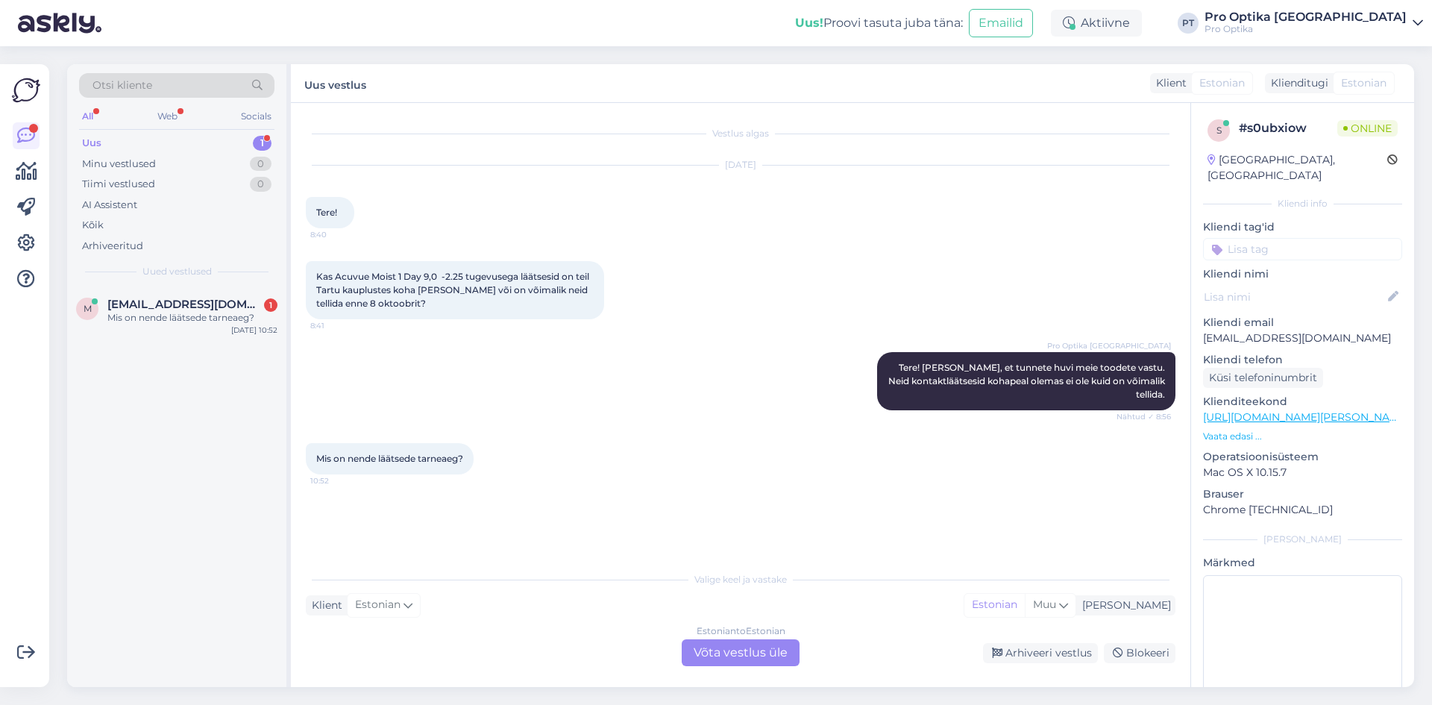
click at [729, 648] on div "Estonian to Estonian Võta vestlus üle" at bounding box center [741, 652] width 118 height 27
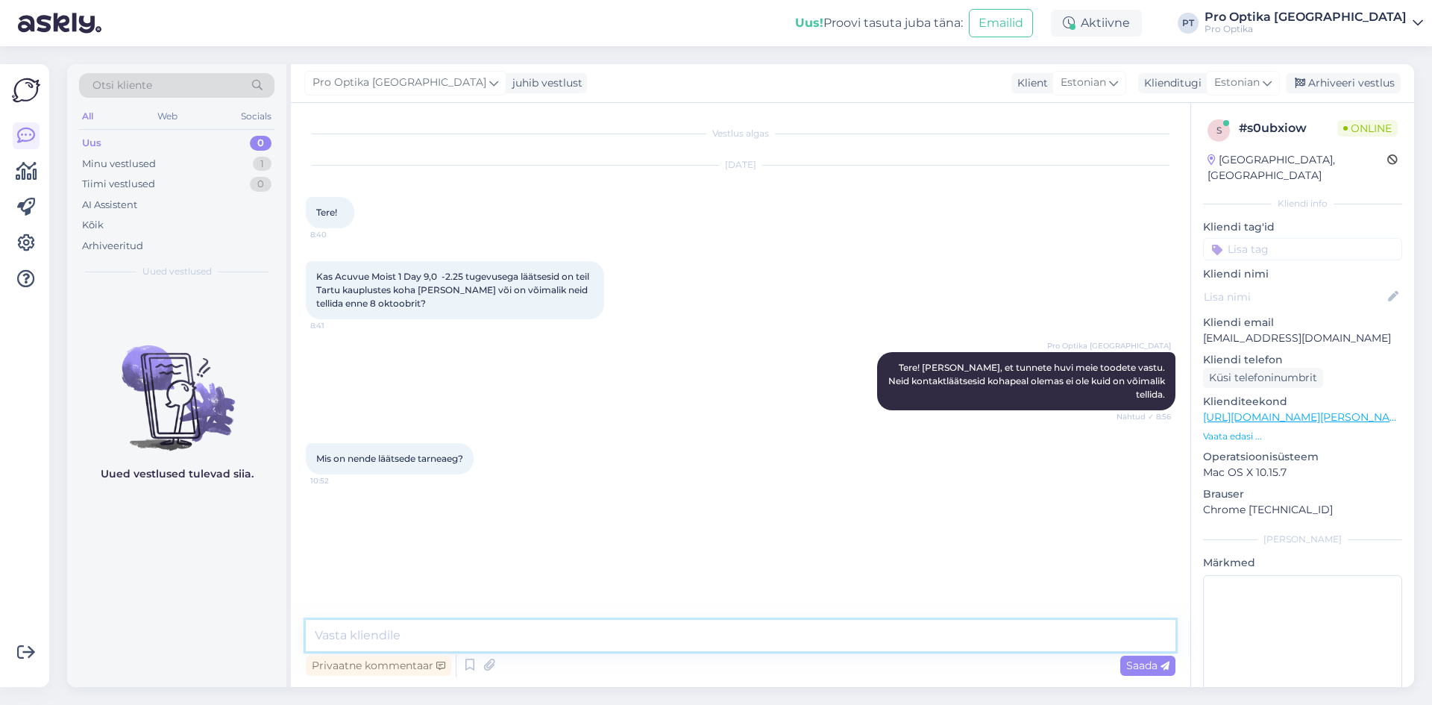
click at [656, 649] on textarea at bounding box center [741, 635] width 870 height 31
click at [508, 630] on textarea "Läätsed jõuavad n" at bounding box center [741, 635] width 870 height 31
type textarea "Läätsed jõuavad nädala jooksul."
click at [81, 559] on div "Uued vestlused tulevad siia." at bounding box center [176, 487] width 219 height 400
click at [84, 592] on div "Uued vestlused tulevad siia." at bounding box center [176, 487] width 219 height 400
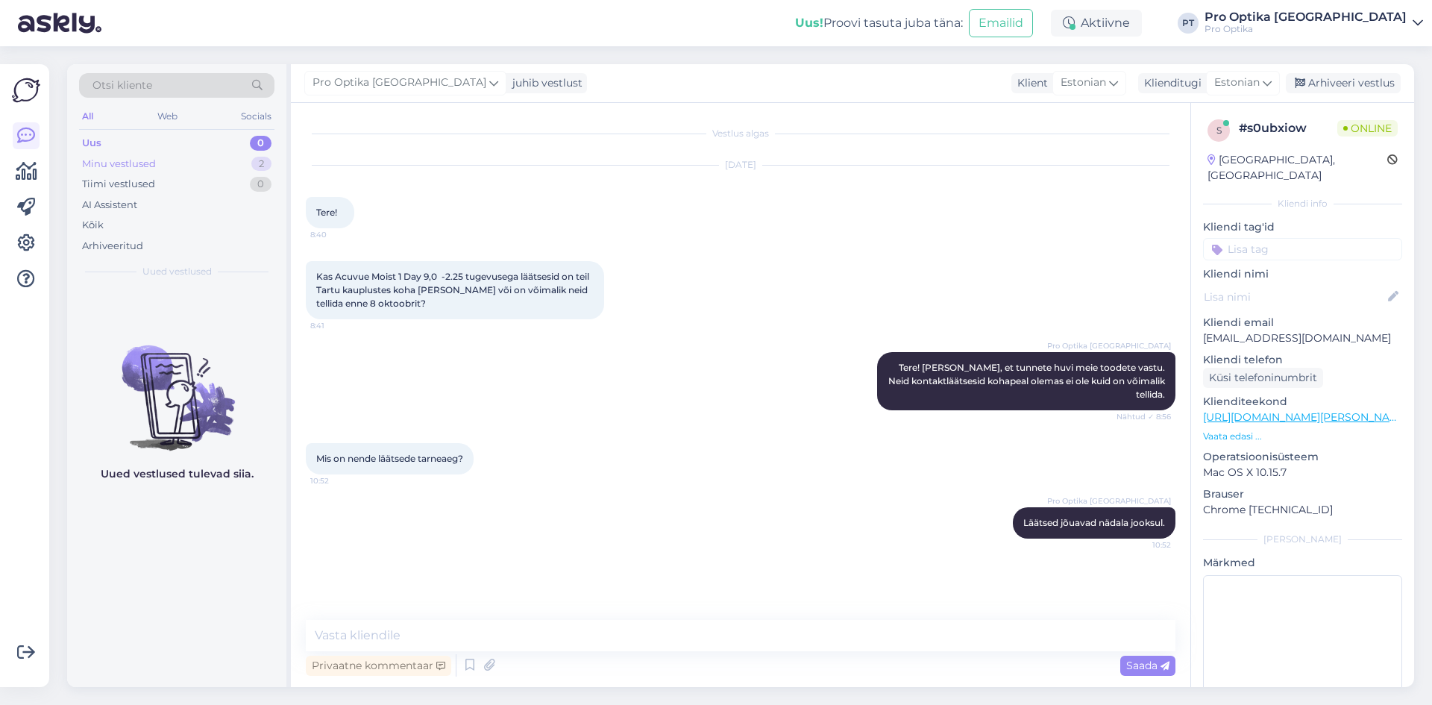
click at [198, 164] on div "Minu vestlused 2" at bounding box center [176, 164] width 195 height 21
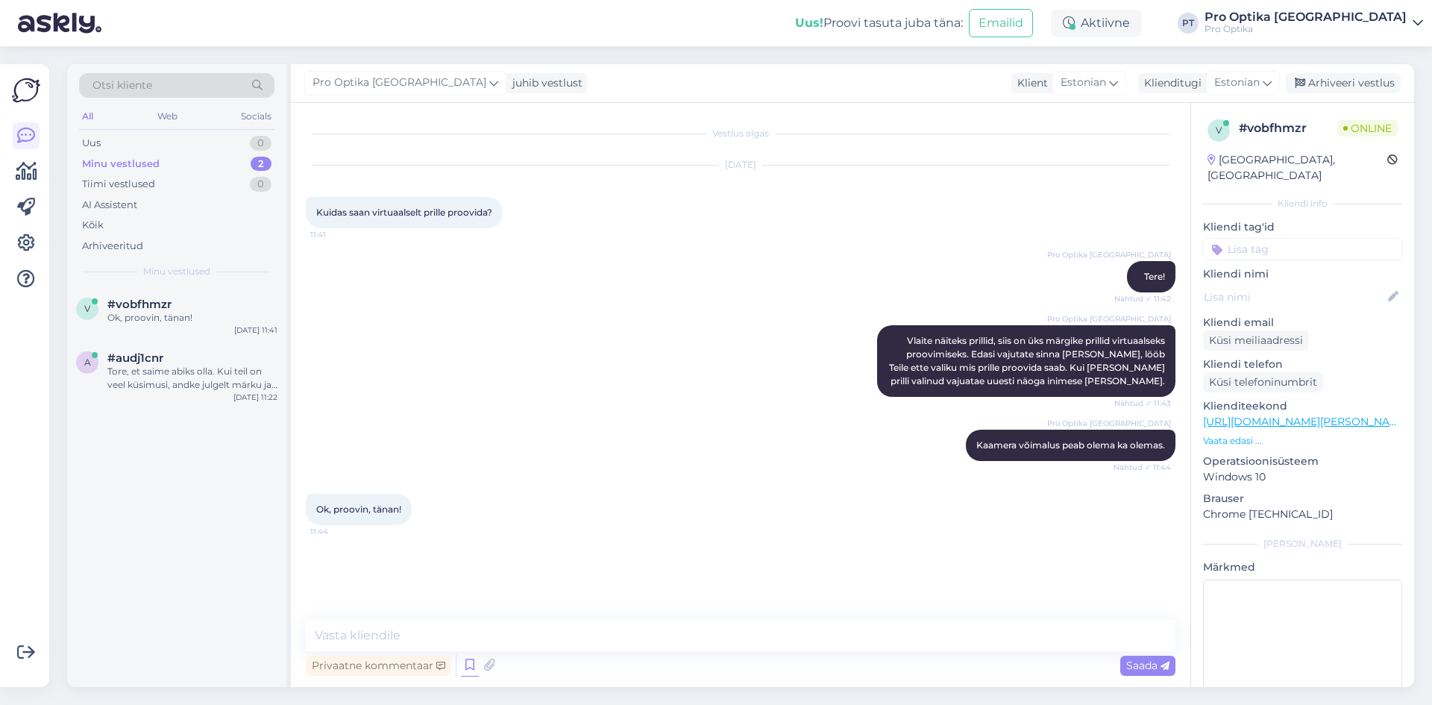
click at [469, 663] on icon at bounding box center [470, 665] width 18 height 22
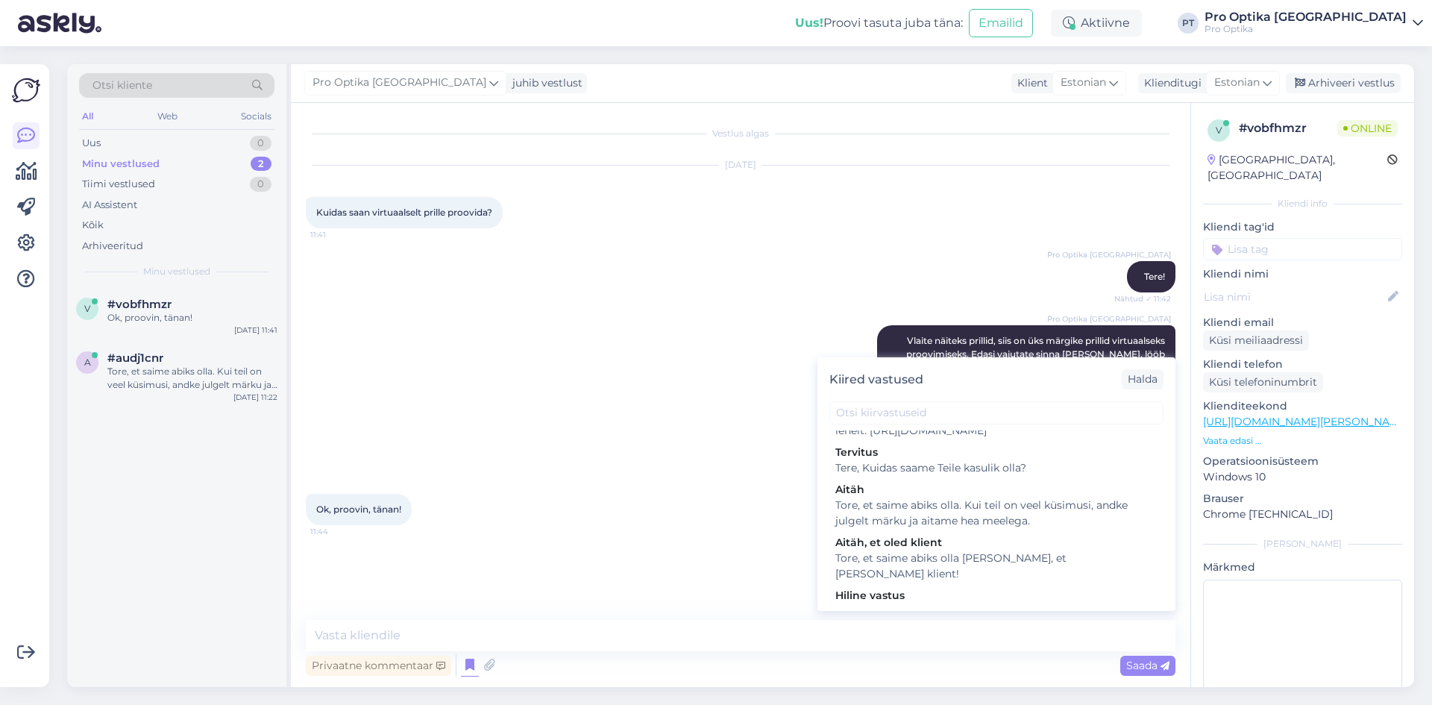
scroll to position [448, 0]
click at [922, 518] on div "Tore, et saime abiks olla. Kui teil on veel küsimusi, andke julgelt märku ja ai…" at bounding box center [996, 507] width 322 height 31
type textarea "Tore, et saime abiks olla. Kui teil on veel küsimusi, andke julgelt märku ja ai…"
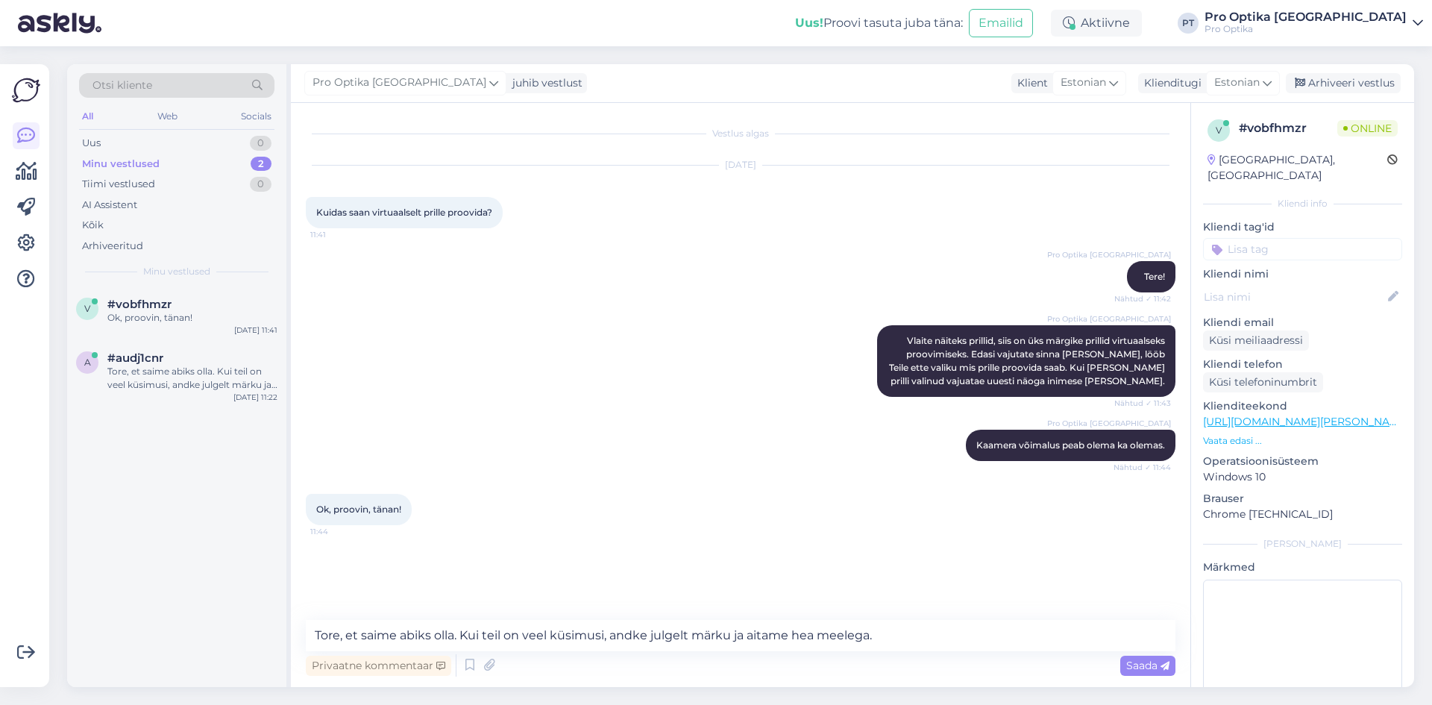
click at [1147, 653] on div "Privaatne kommentaar Saada" at bounding box center [741, 665] width 870 height 28
drag, startPoint x: 1147, startPoint y: 656, endPoint x: 1092, endPoint y: 633, distance: 59.2
click at [1145, 664] on div "Saada" at bounding box center [1147, 666] width 55 height 20
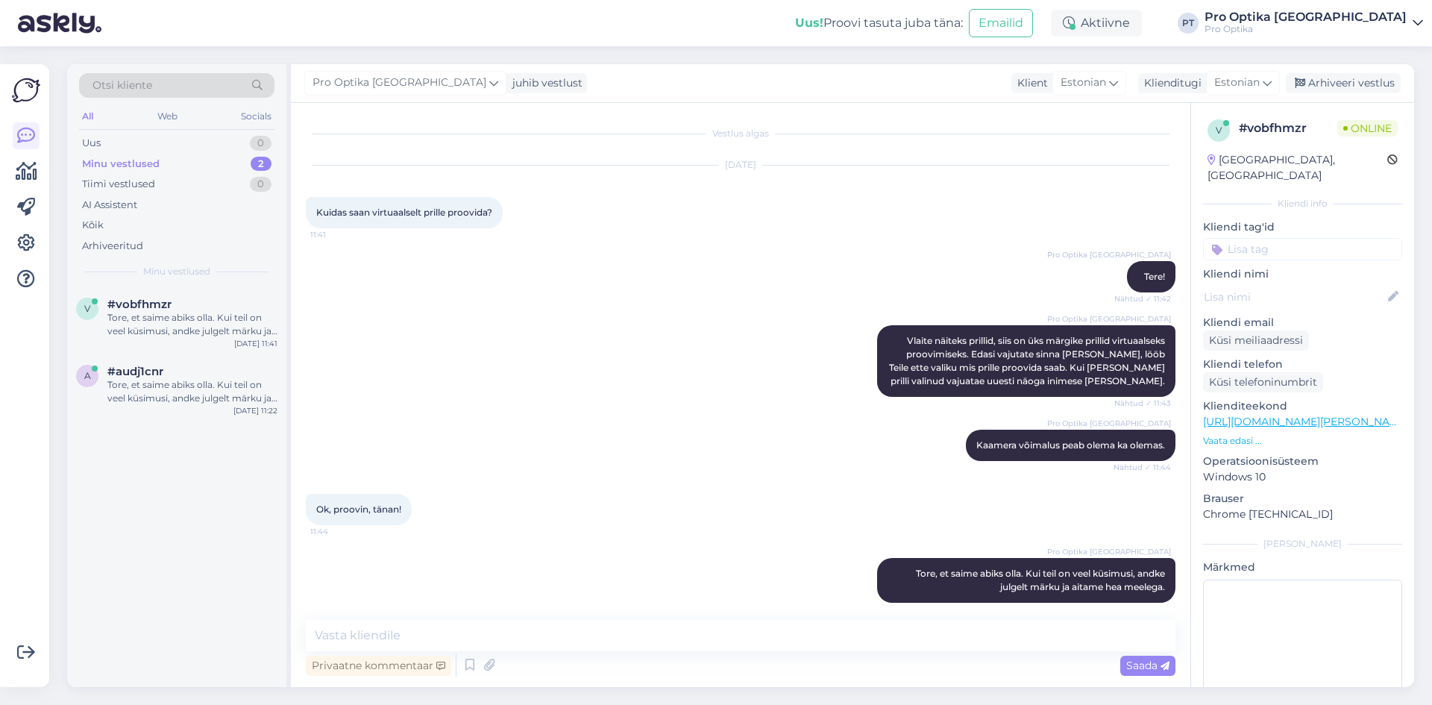
scroll to position [13, 0]
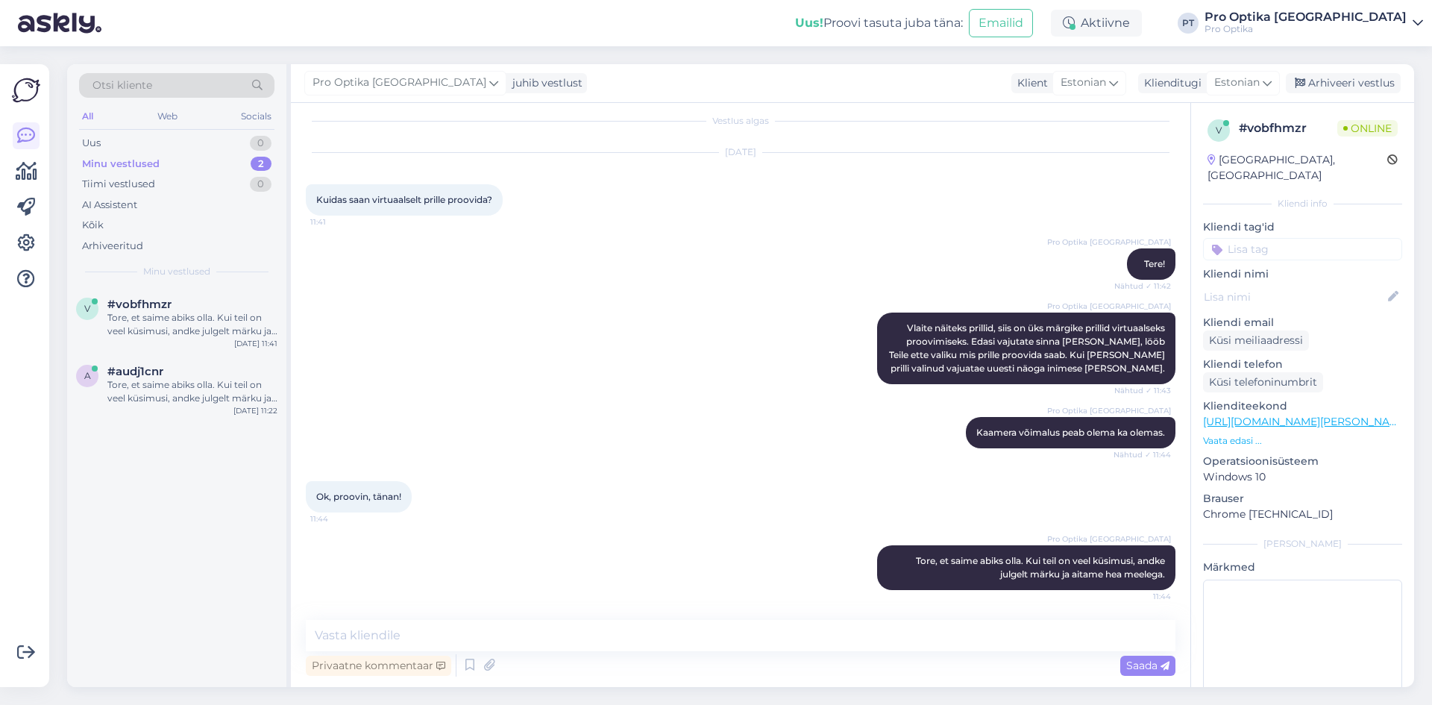
click at [211, 545] on div "v #vobfhmzr Tore, et saime abiks olla. Kui teil on veel küsimusi, andke julgelt…" at bounding box center [176, 487] width 219 height 400
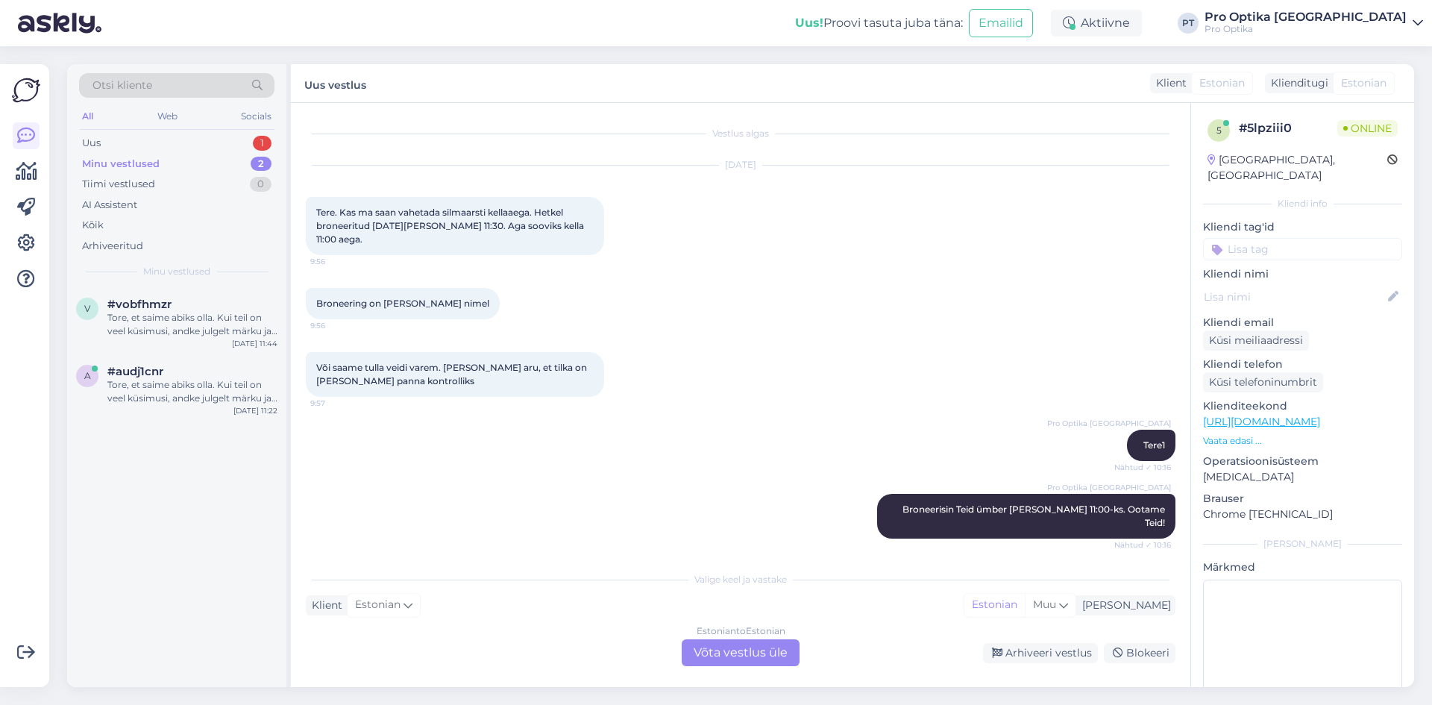
click at [180, 106] on div "Otsi kliente" at bounding box center [176, 90] width 195 height 34
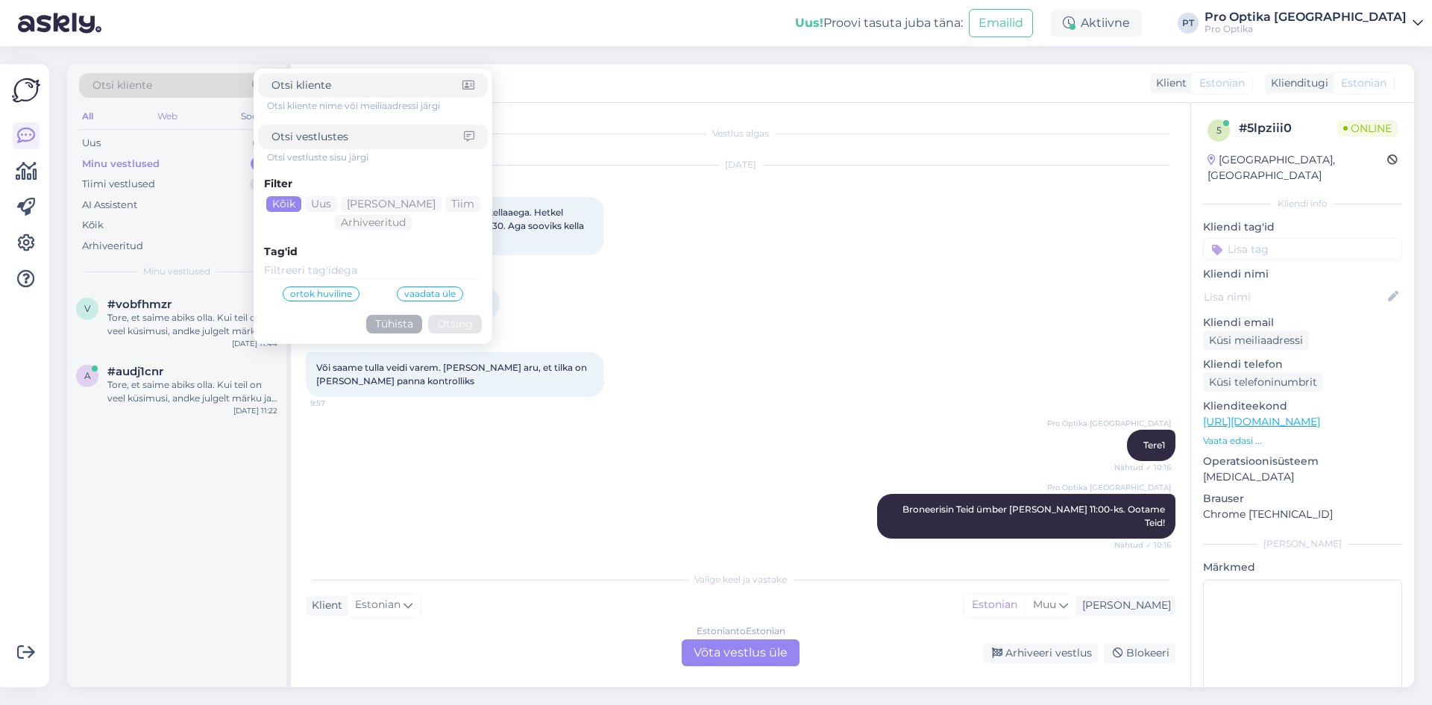
click at [172, 113] on div "Web" at bounding box center [167, 116] width 26 height 19
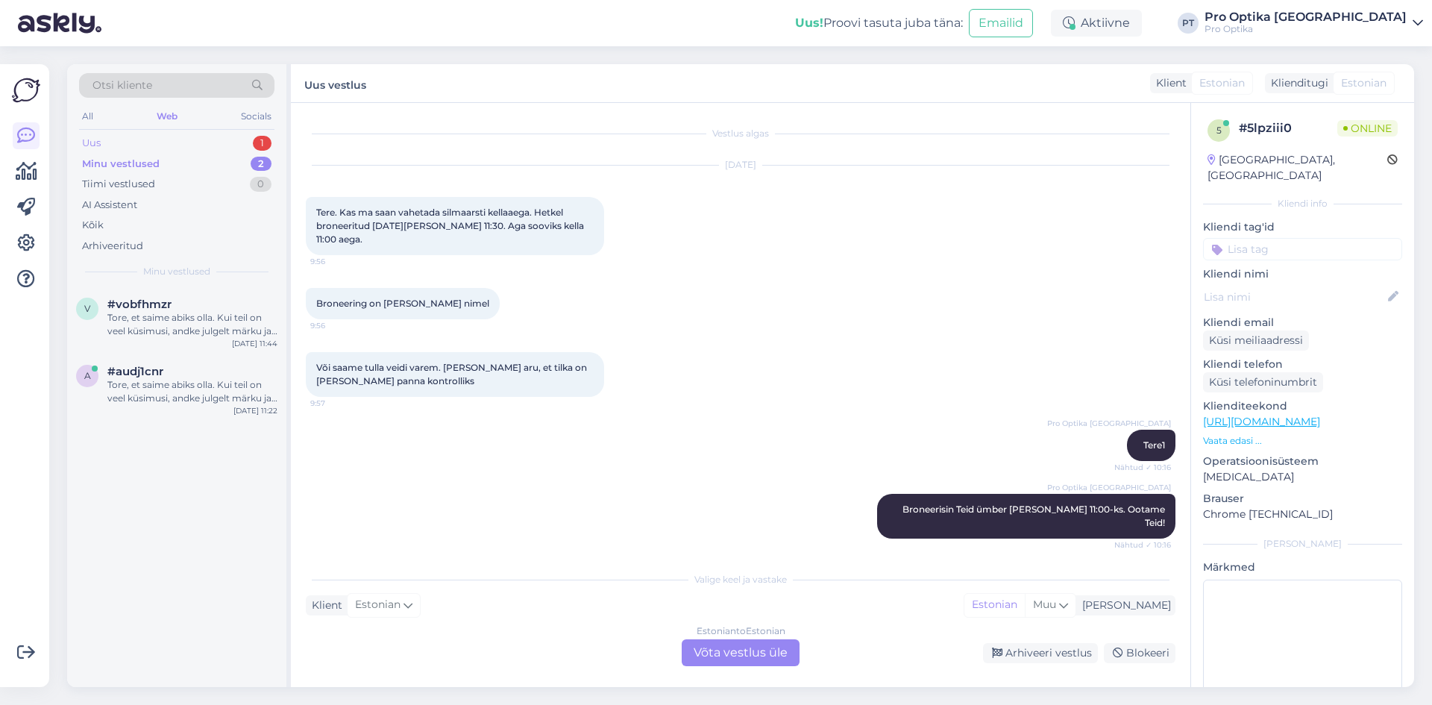
click at [174, 148] on div "Uus 1" at bounding box center [176, 143] width 195 height 21
click at [167, 314] on div "Tere" at bounding box center [192, 317] width 170 height 13
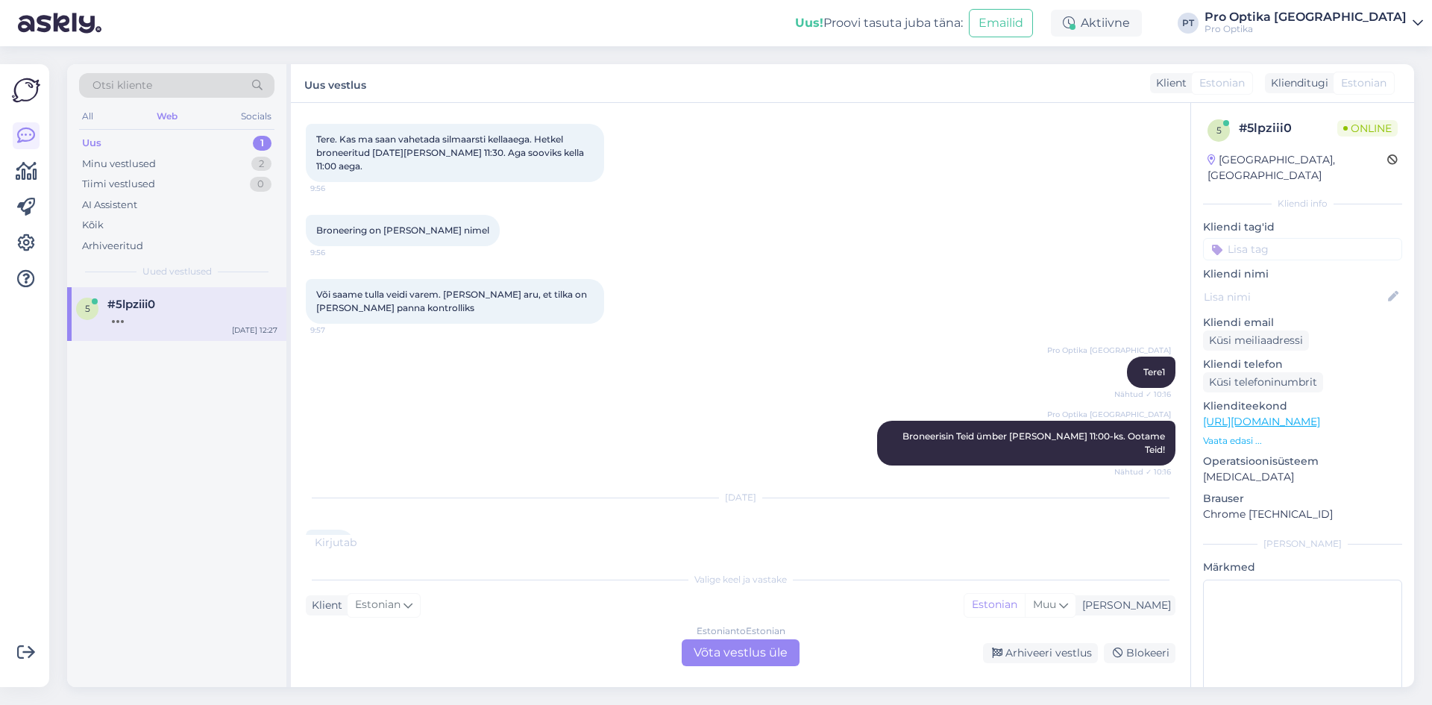
click at [721, 659] on div "Estonian to Estonian Võta vestlus üle" at bounding box center [741, 652] width 118 height 27
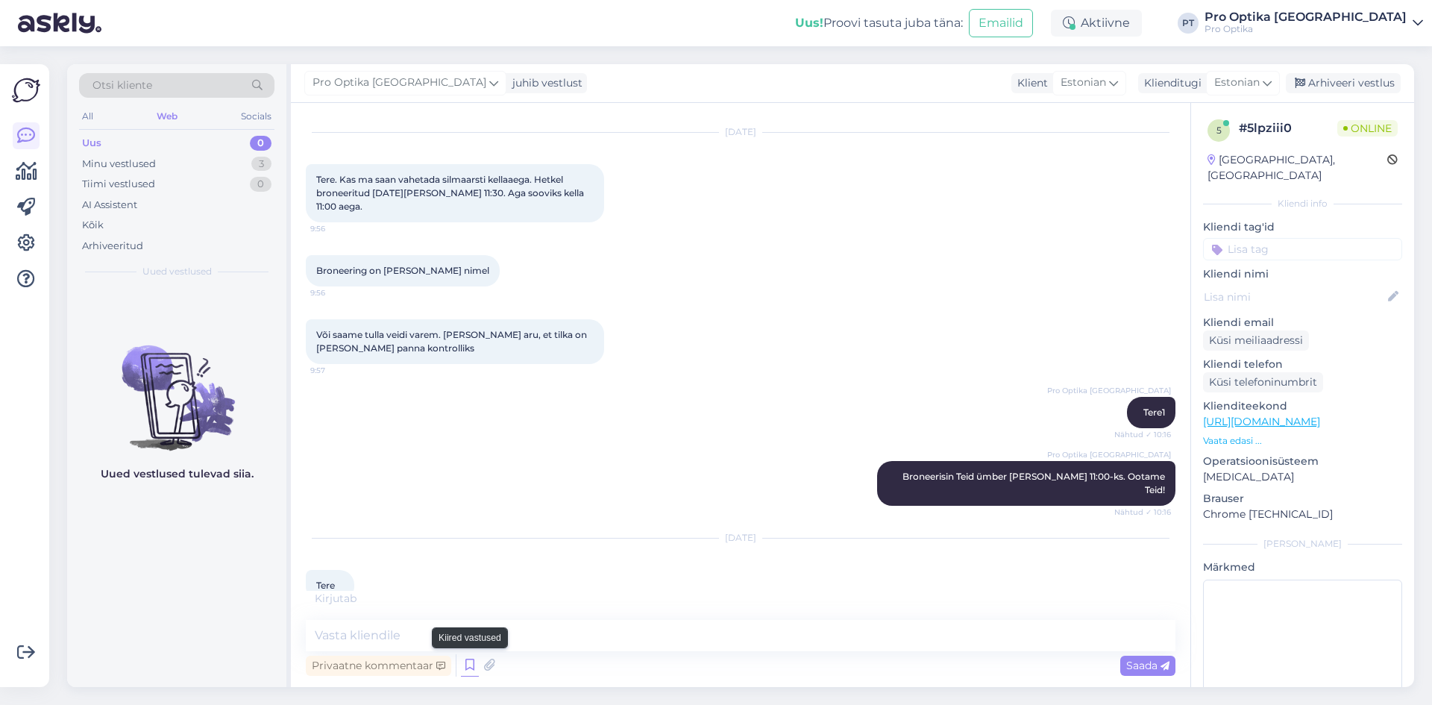
click at [472, 668] on icon at bounding box center [470, 665] width 18 height 22
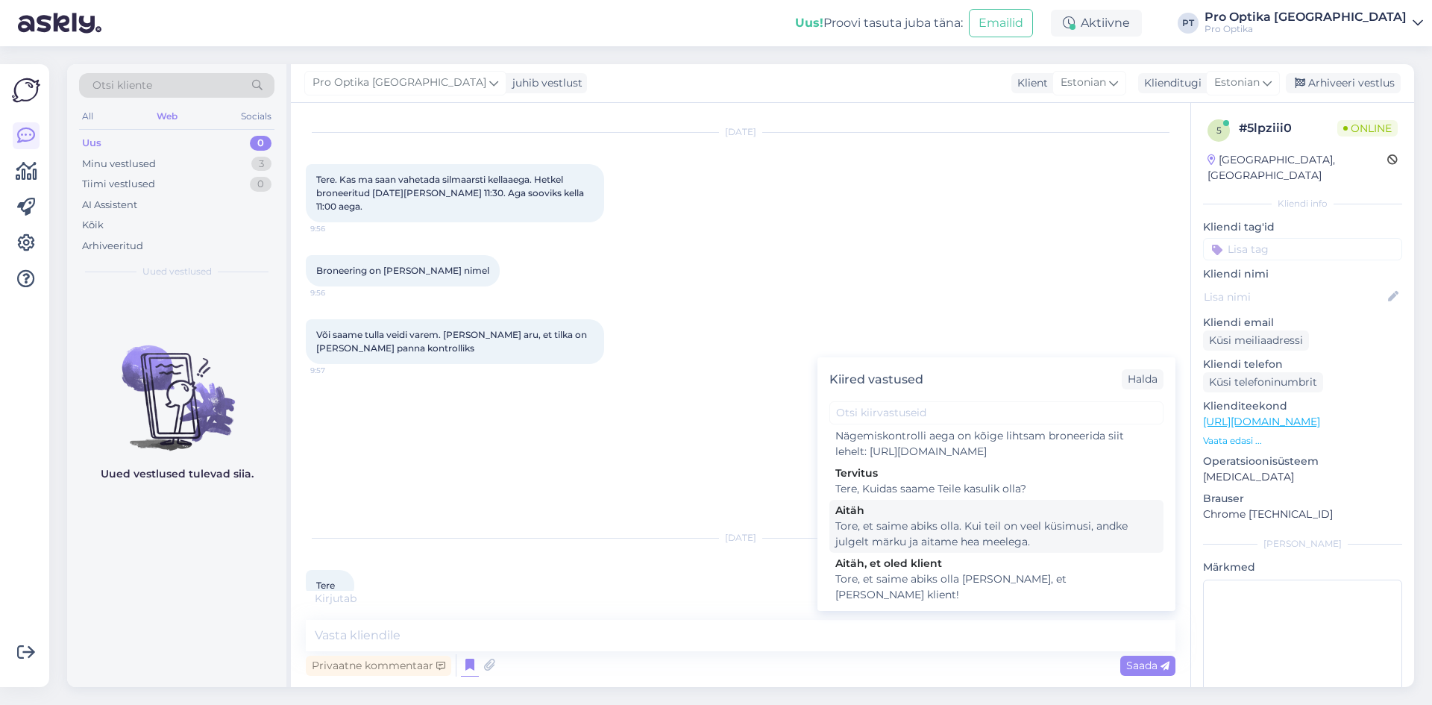
scroll to position [448, 0]
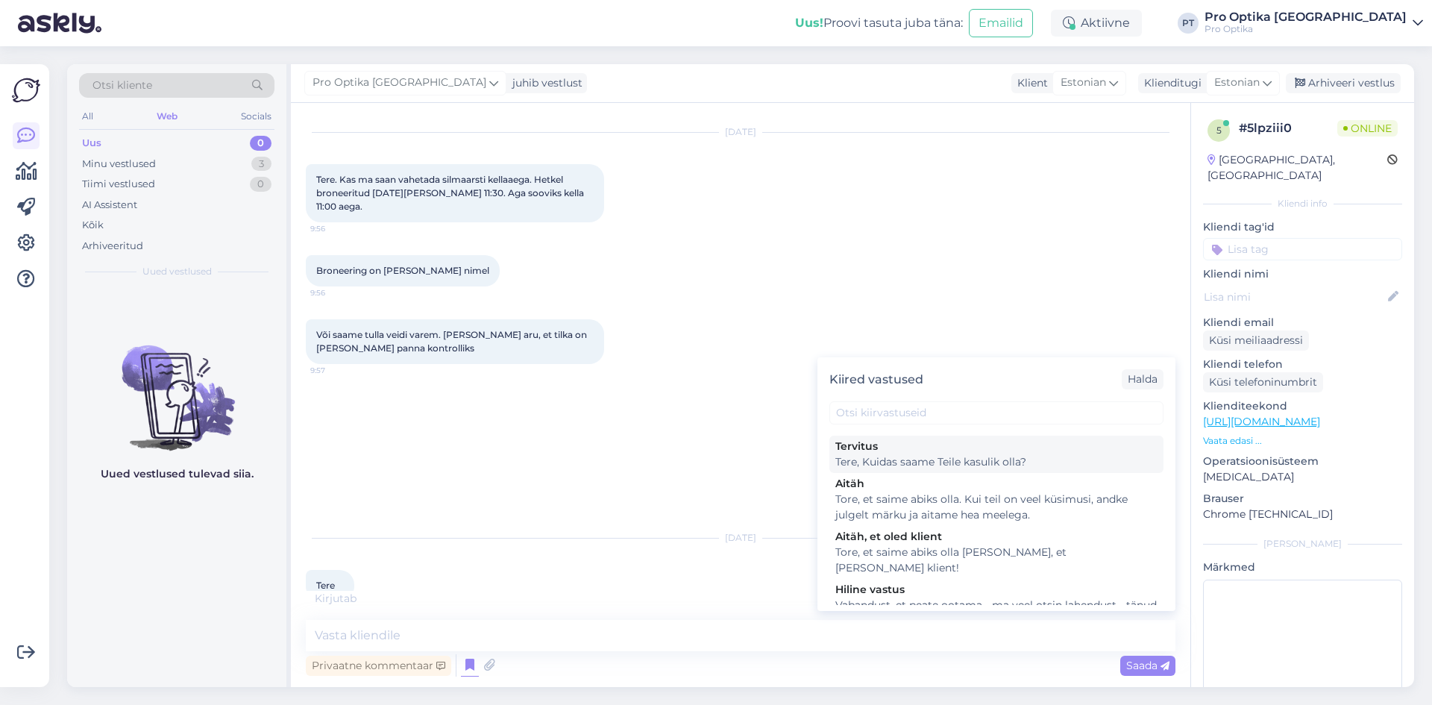
click at [931, 470] on div "Tere, Kuidas saame Teile kasulik olla?" at bounding box center [996, 462] width 322 height 16
type textarea "Tere, Kuidas saame Teile kasulik olla?"
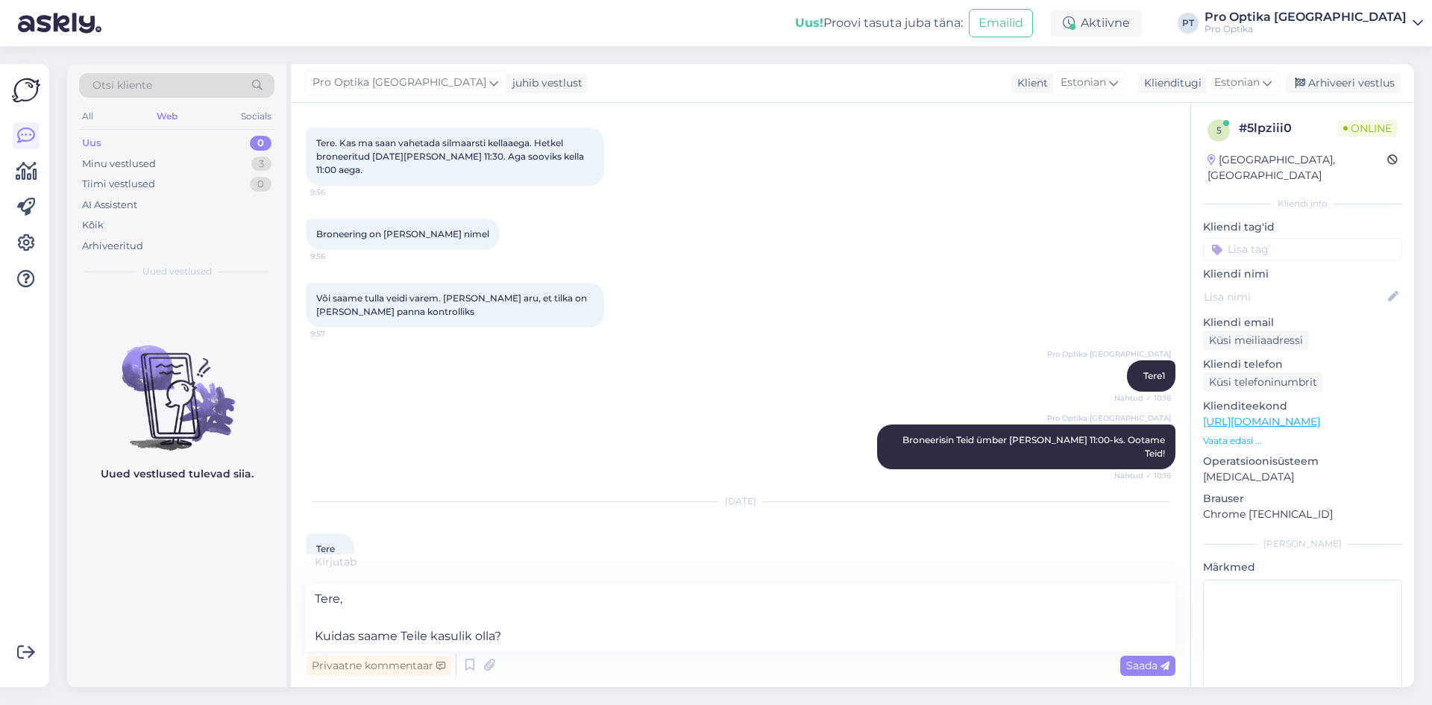
click at [1160, 681] on div "Vestlus algas [DATE] Tere. Kas ma saan vahetada silmaarsti kellaaega. Hetkel br…" at bounding box center [741, 395] width 900 height 584
click at [1139, 663] on span "Saada" at bounding box center [1147, 665] width 43 height 13
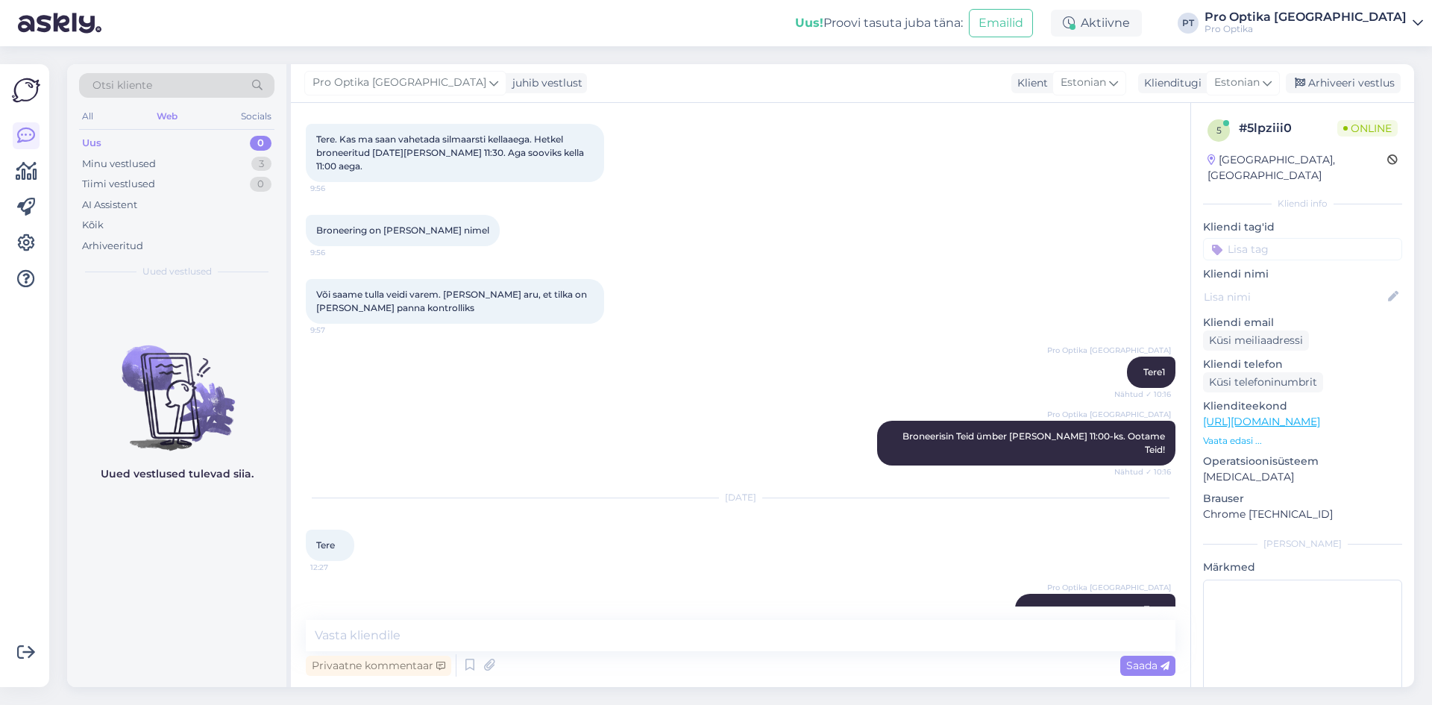
scroll to position [108, 0]
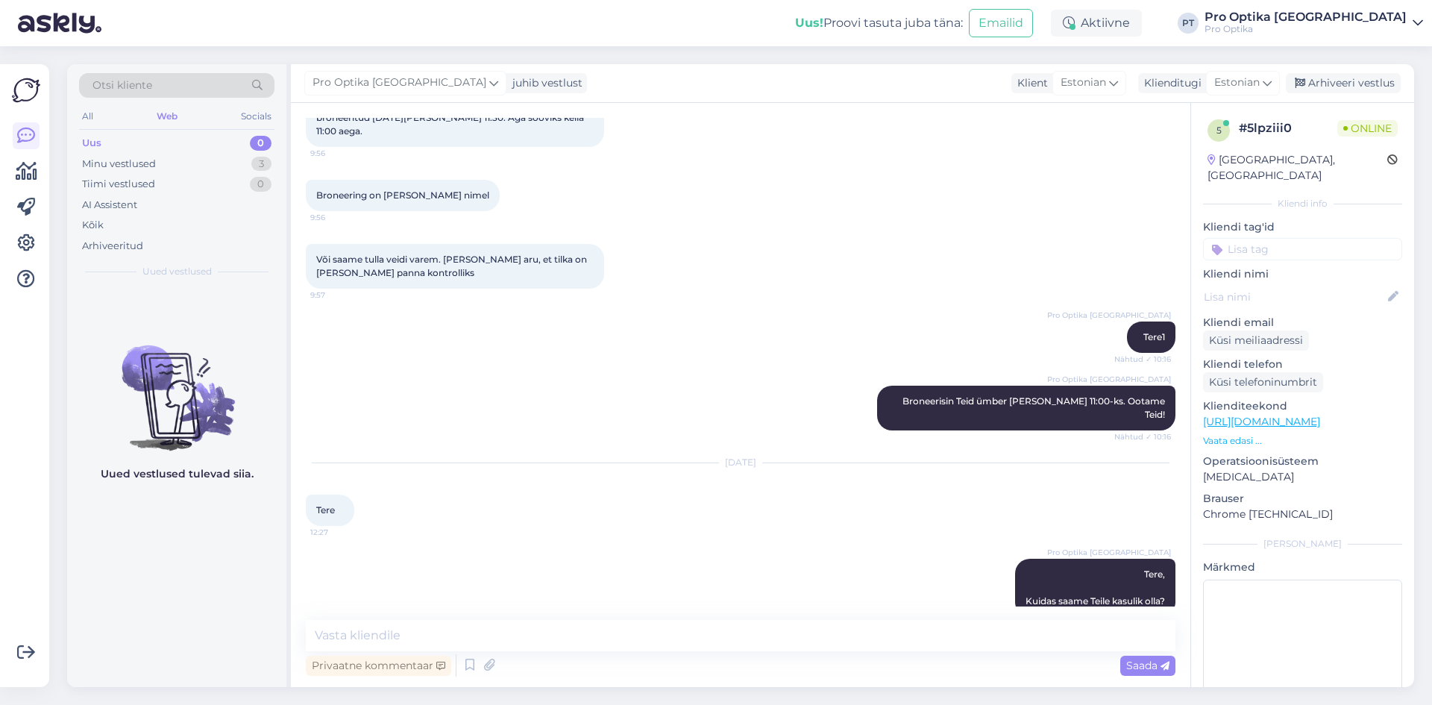
click at [169, 580] on div "Uued vestlused tulevad siia." at bounding box center [176, 487] width 219 height 400
click at [193, 168] on div "Minu vestlused 3" at bounding box center [176, 164] width 195 height 21
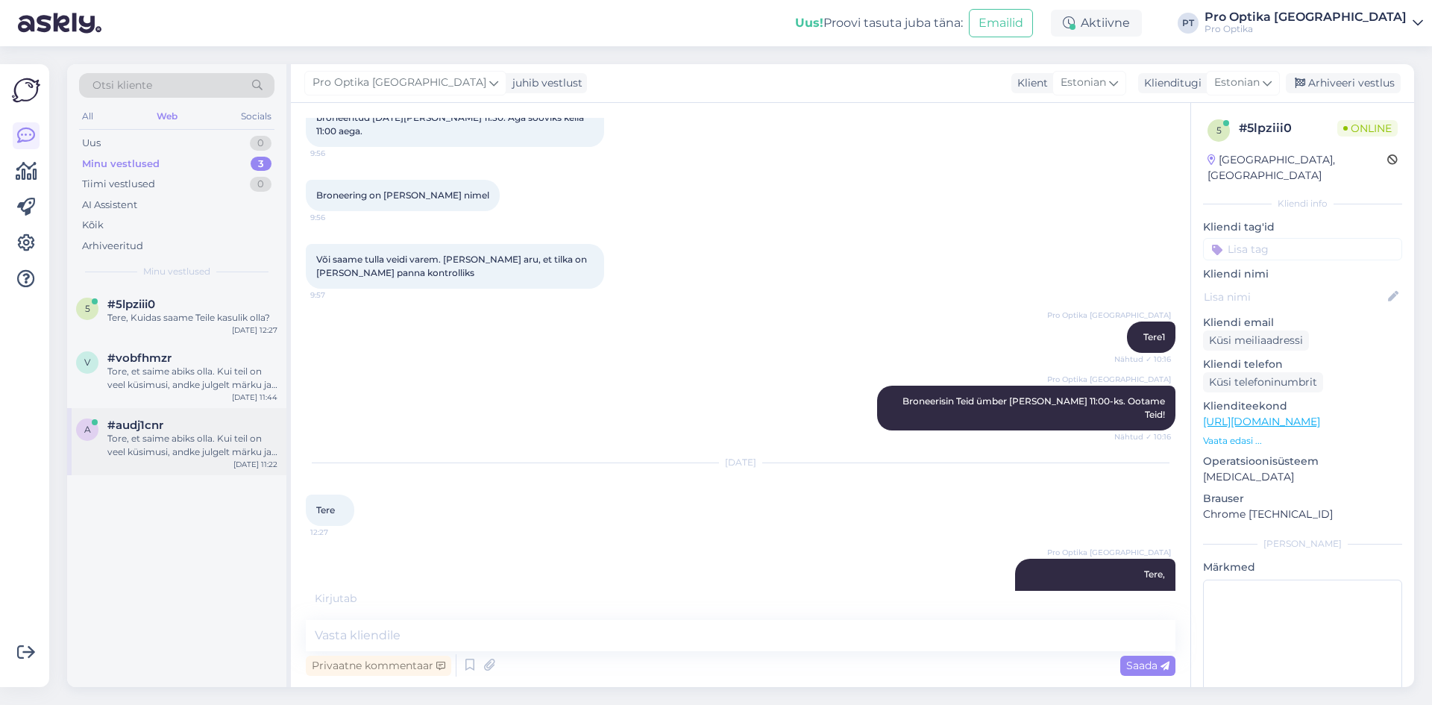
click at [183, 452] on div "Tore, et saime abiks olla. Kui teil on veel küsimusi, andke julgelt märku ja ai…" at bounding box center [192, 445] width 170 height 27
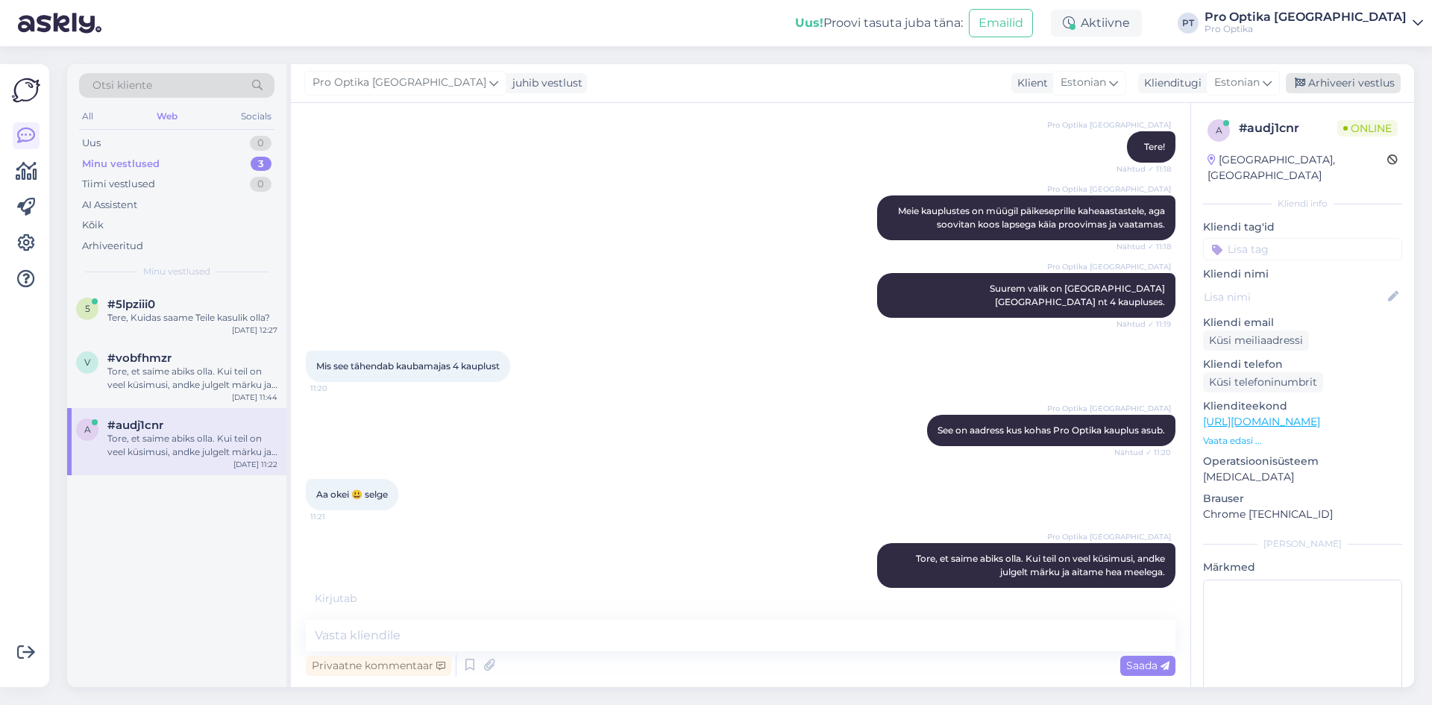
click at [1323, 84] on div "Arhiveeri vestlus" at bounding box center [1343, 83] width 115 height 20
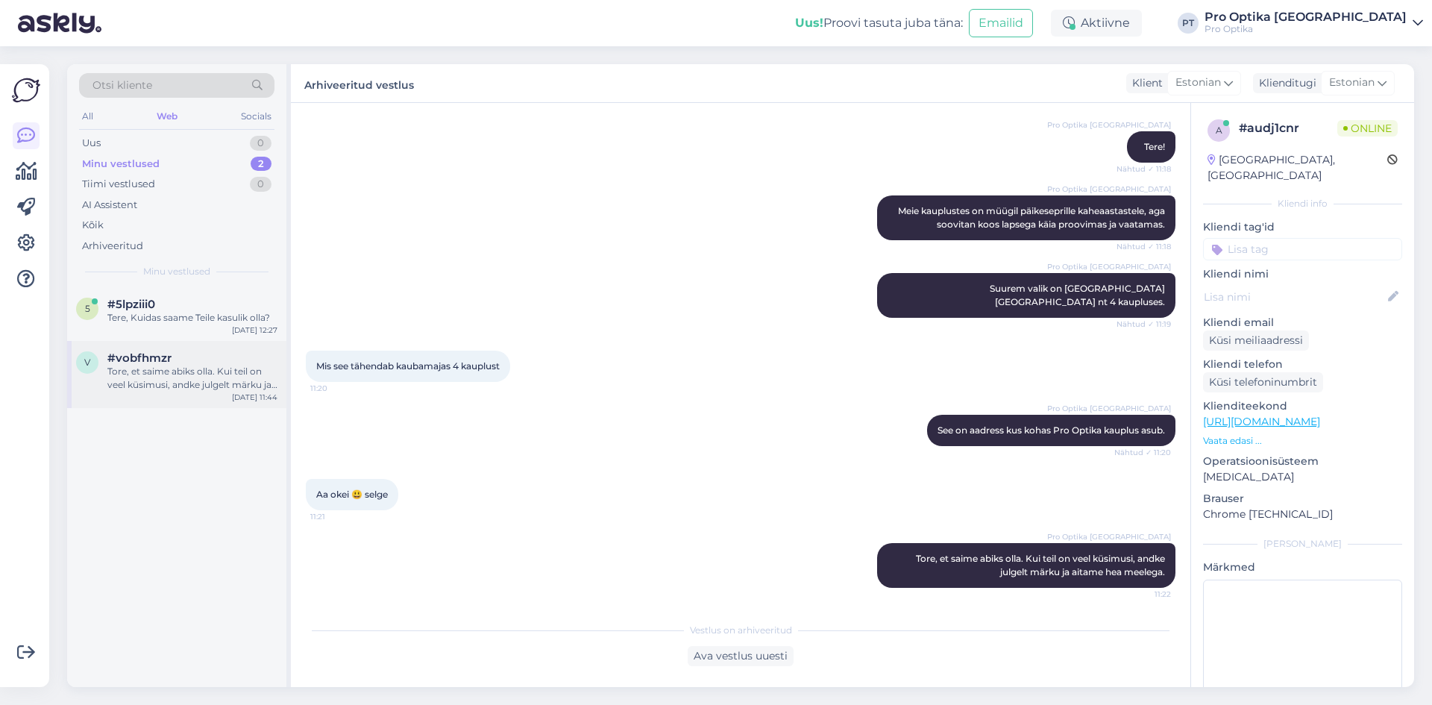
scroll to position [119, 0]
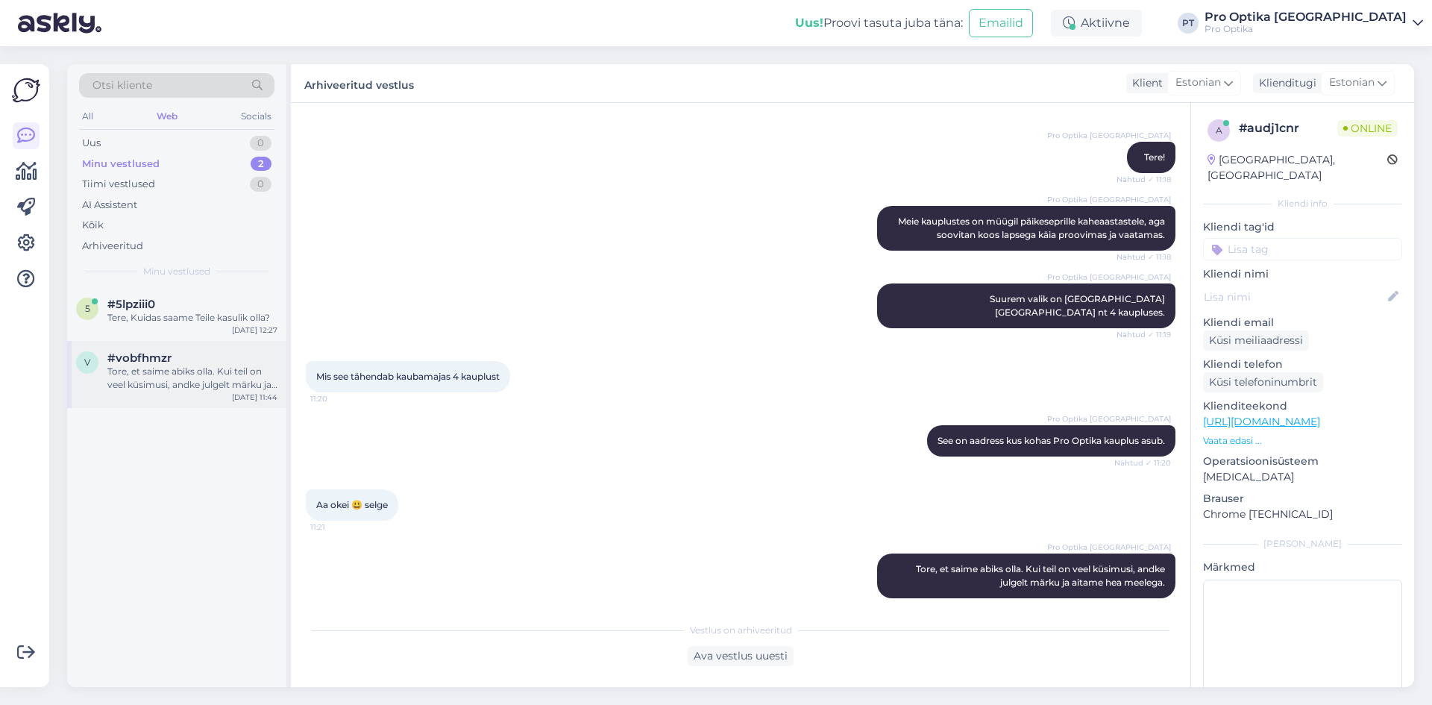
click at [192, 374] on div "Tore, et saime abiks olla. Kui teil on veel küsimusi, andke julgelt märku ja ai…" at bounding box center [192, 378] width 170 height 27
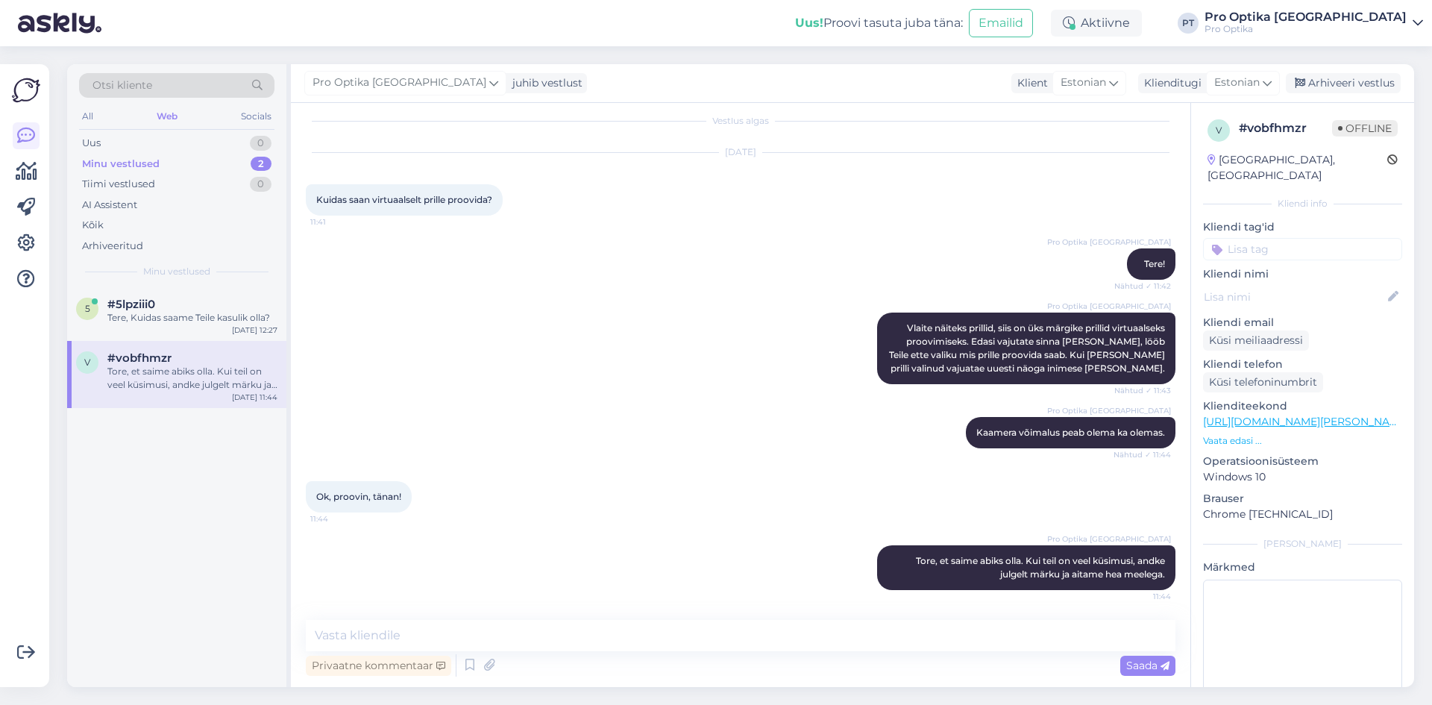
click at [1382, 94] on div "Pro Optika [GEOGRAPHIC_DATA] juhib vestlust Klient [DEMOGRAPHIC_DATA] Klienditu…" at bounding box center [852, 83] width 1123 height 39
click at [1359, 87] on div "Arhiveeri vestlus" at bounding box center [1343, 83] width 115 height 20
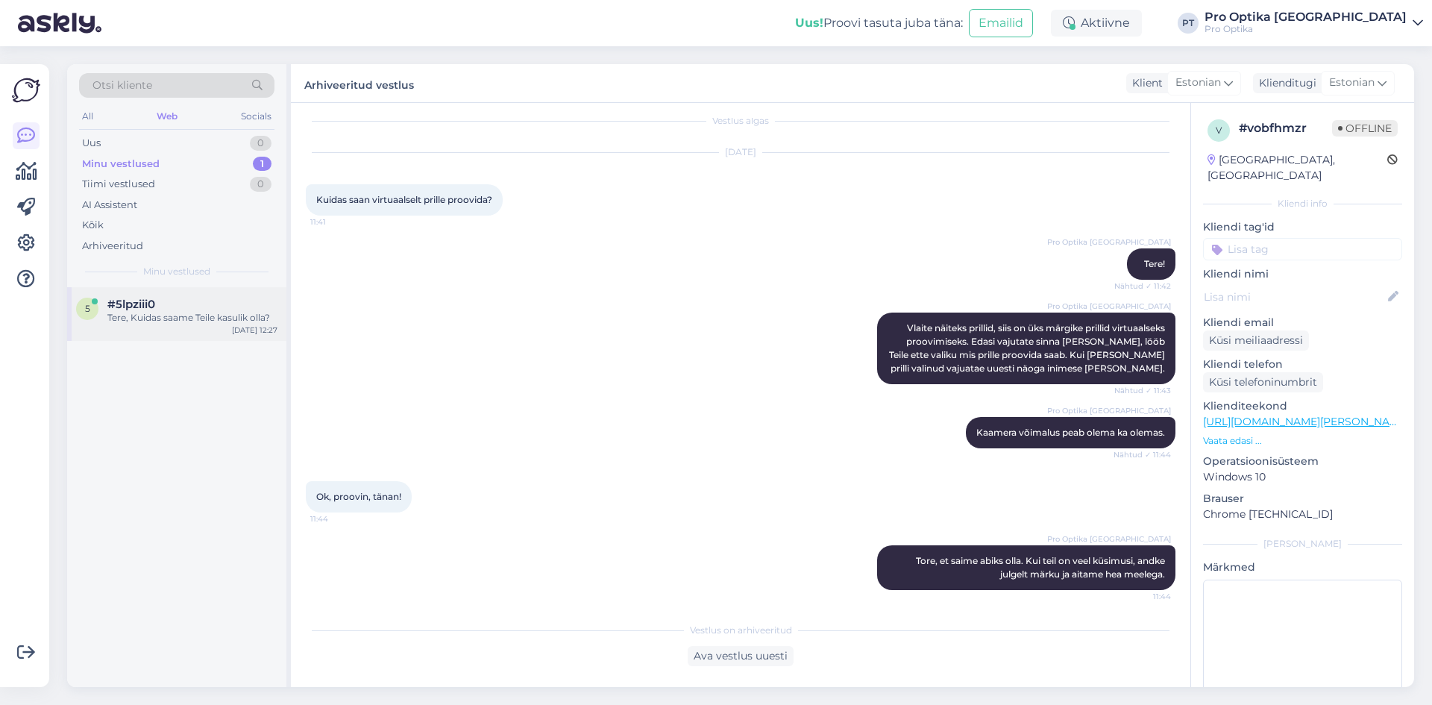
click at [222, 321] on div "Tere, Kuidas saame Teile kasulik olla?" at bounding box center [192, 317] width 170 height 13
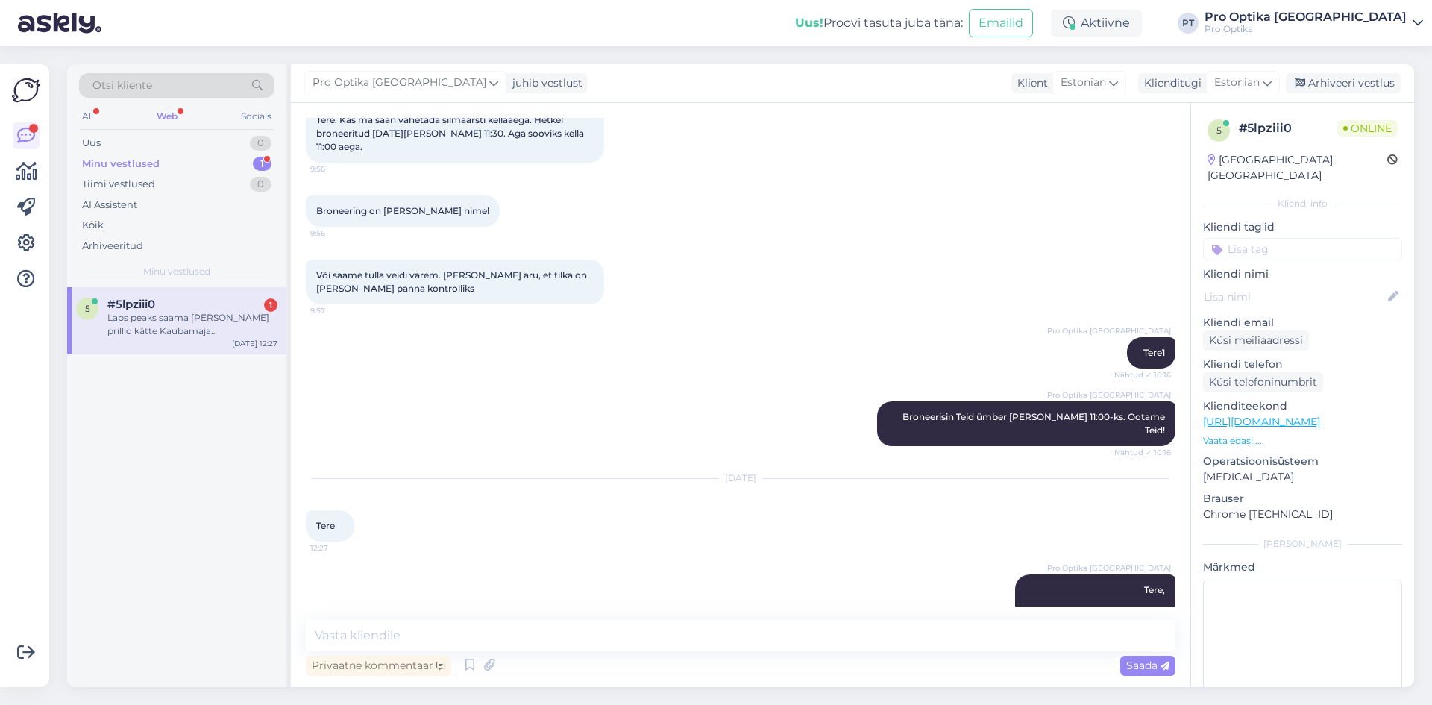
scroll to position [199, 0]
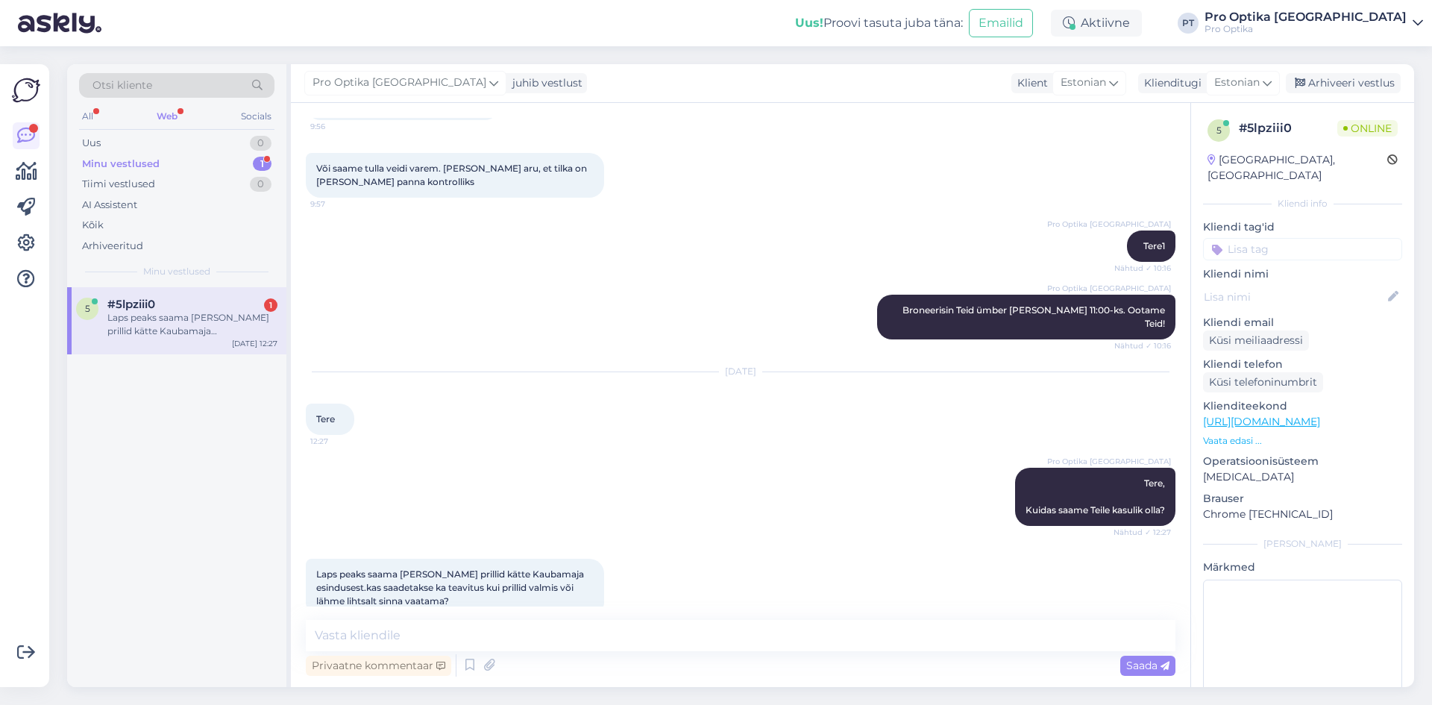
click at [189, 328] on div "Laps peaks saama [PERSON_NAME] prillid kätte Kaubamaja esindusest.kas saadetaks…" at bounding box center [192, 324] width 170 height 27
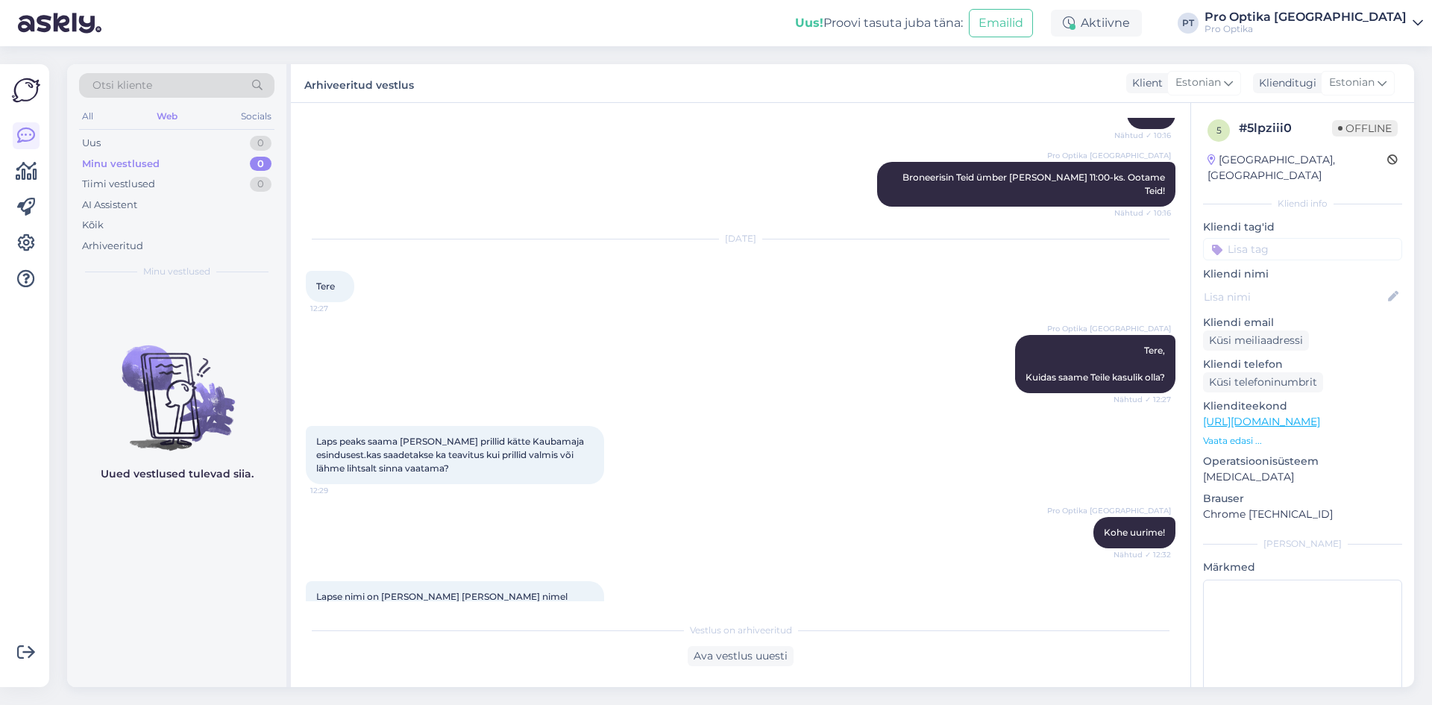
scroll to position [333, 0]
